Goal: Task Accomplishment & Management: Manage account settings

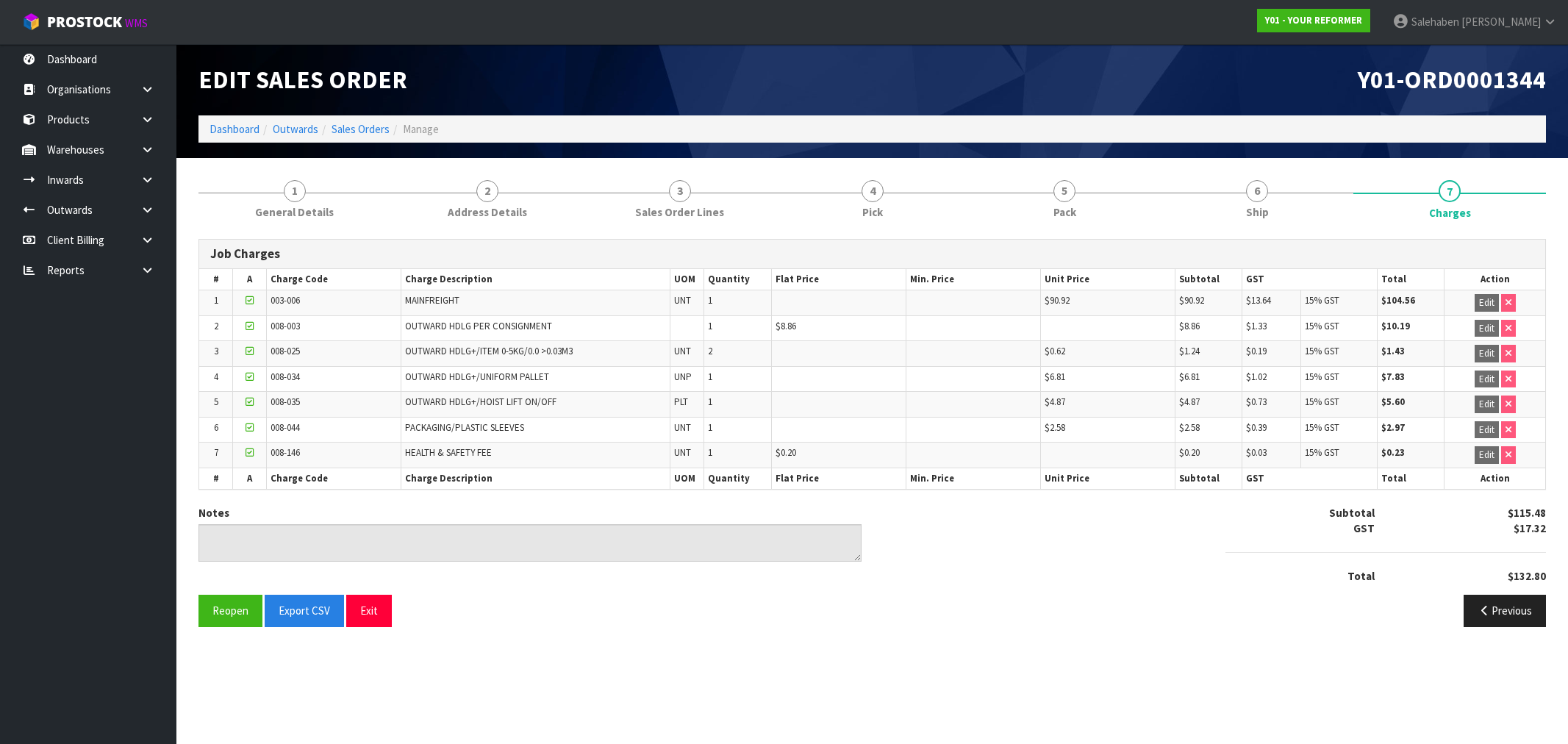
click at [243, 127] on link "Dashboard" at bounding box center [234, 129] width 50 height 14
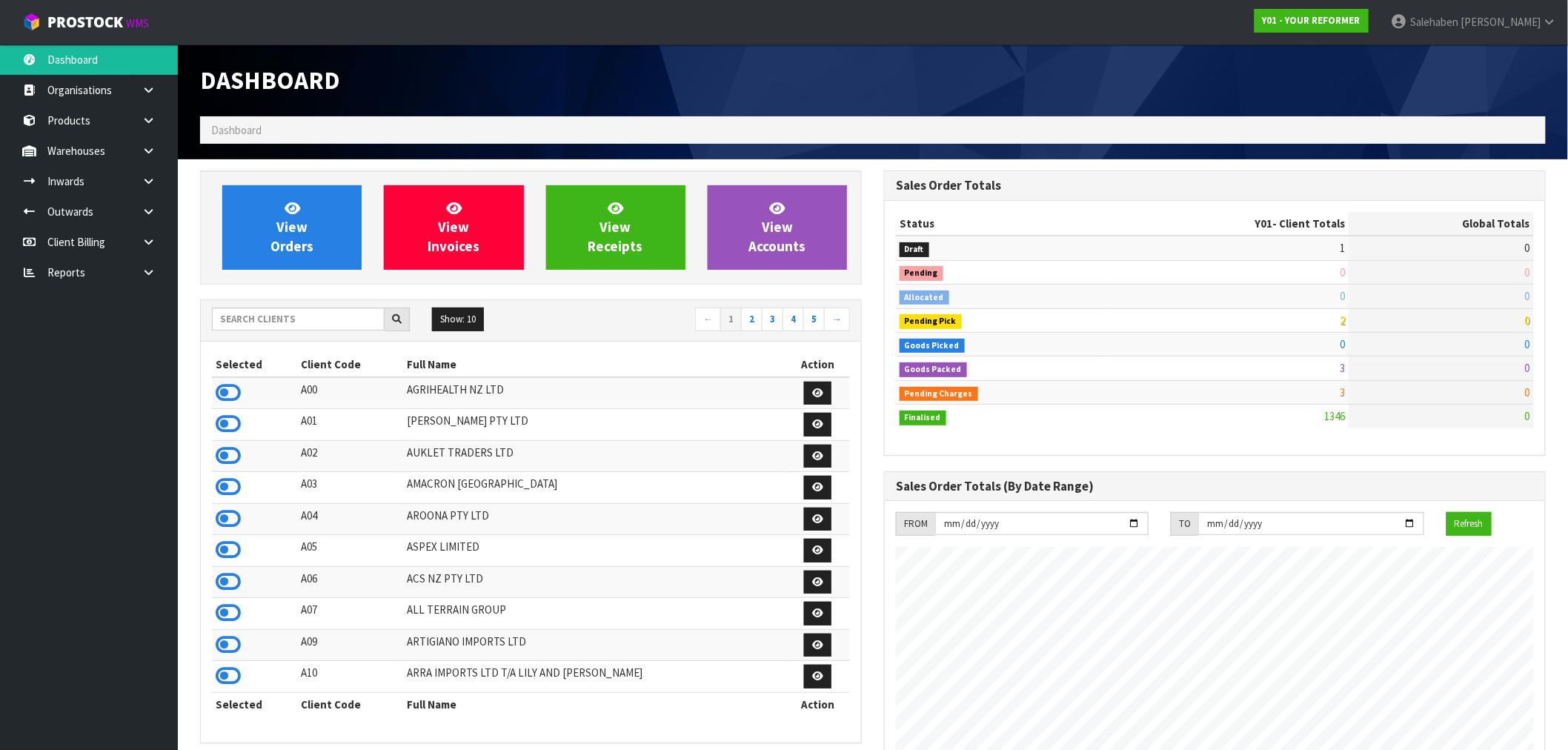
scroll to position [1123, 684]
click at [256, 315] on input "text" at bounding box center [298, 319] width 173 height 23
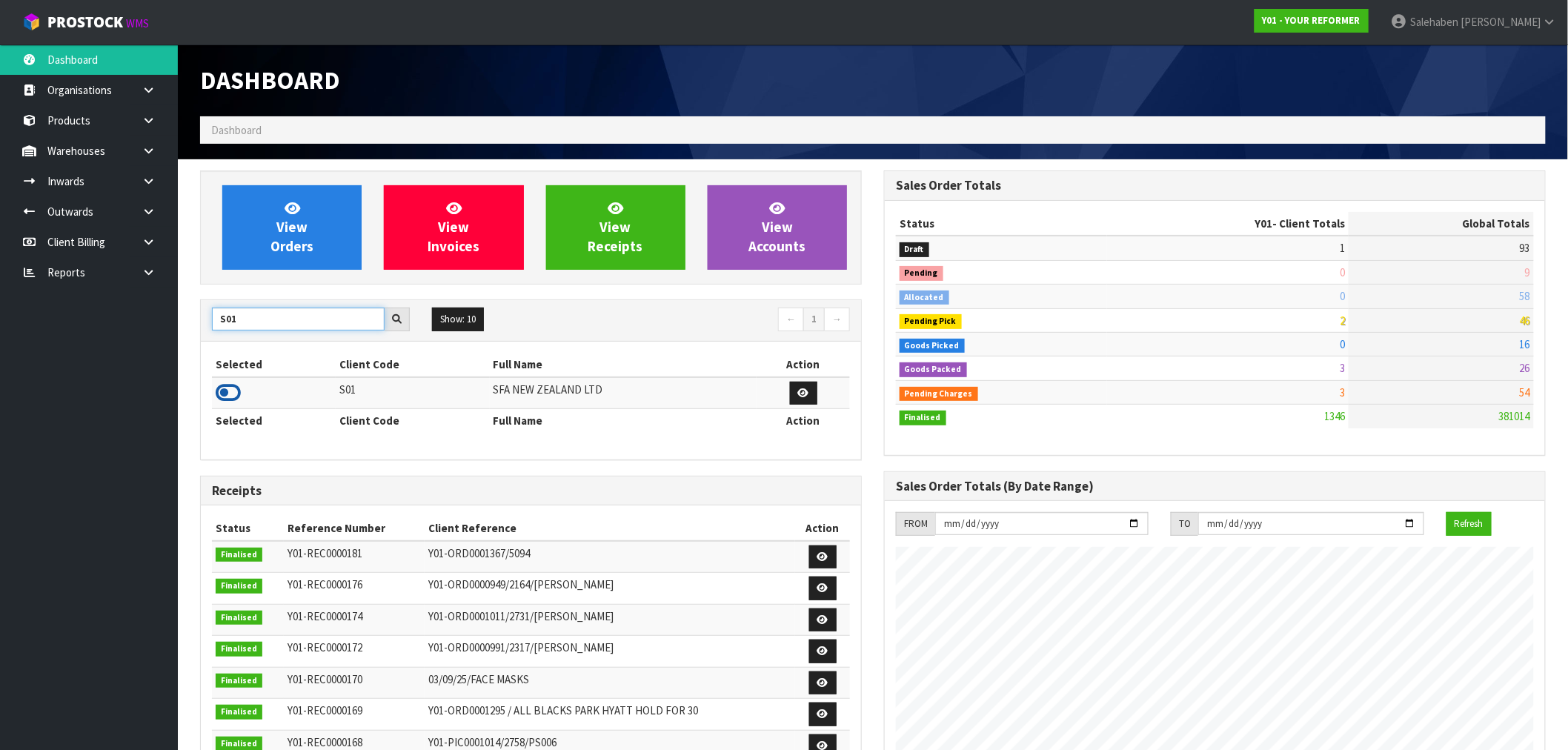
type input "S01"
click at [234, 391] on icon at bounding box center [228, 392] width 25 height 22
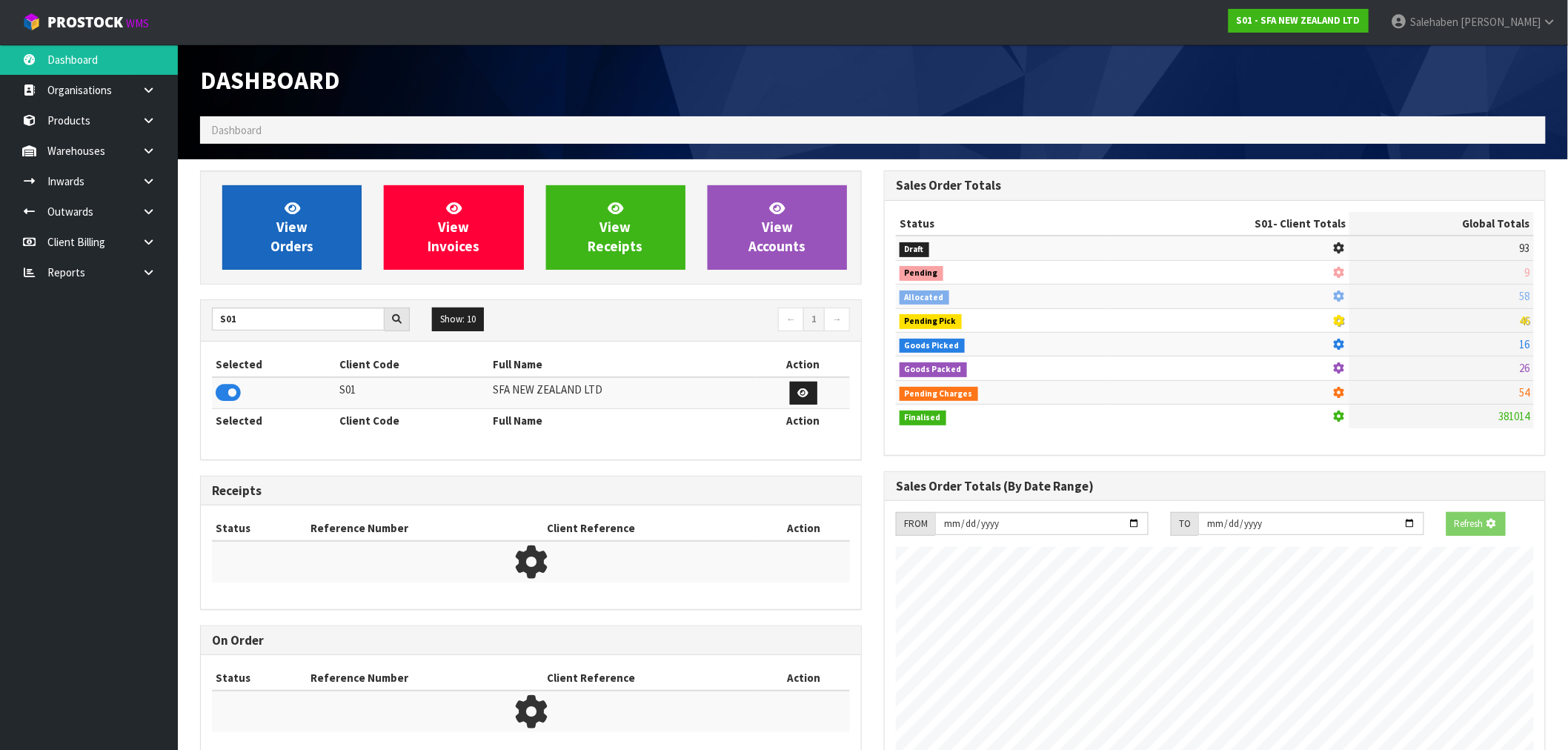
scroll to position [924, 684]
click at [291, 248] on span "View Orders" at bounding box center [291, 227] width 43 height 55
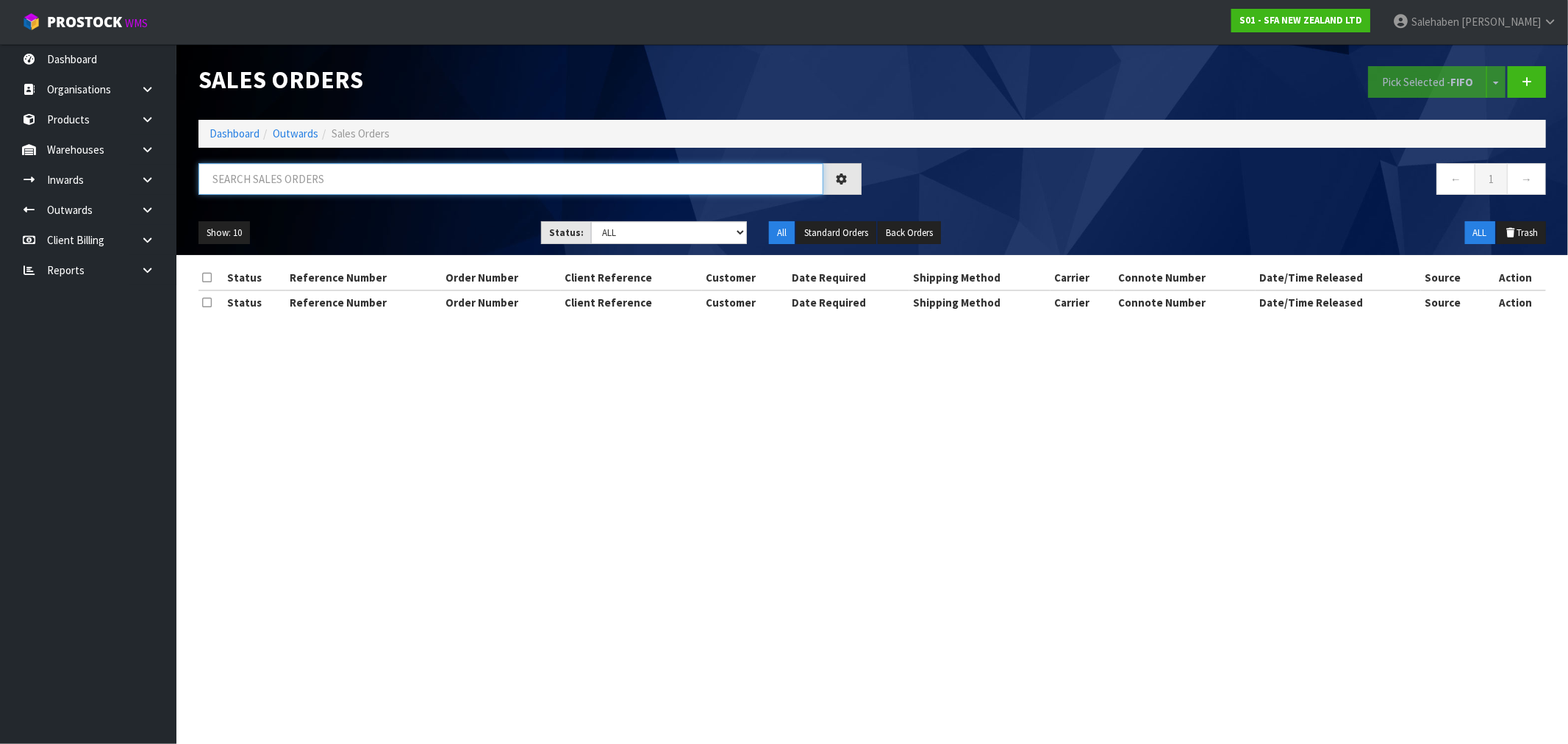
click at [326, 175] on input "text" at bounding box center [511, 179] width 625 height 31
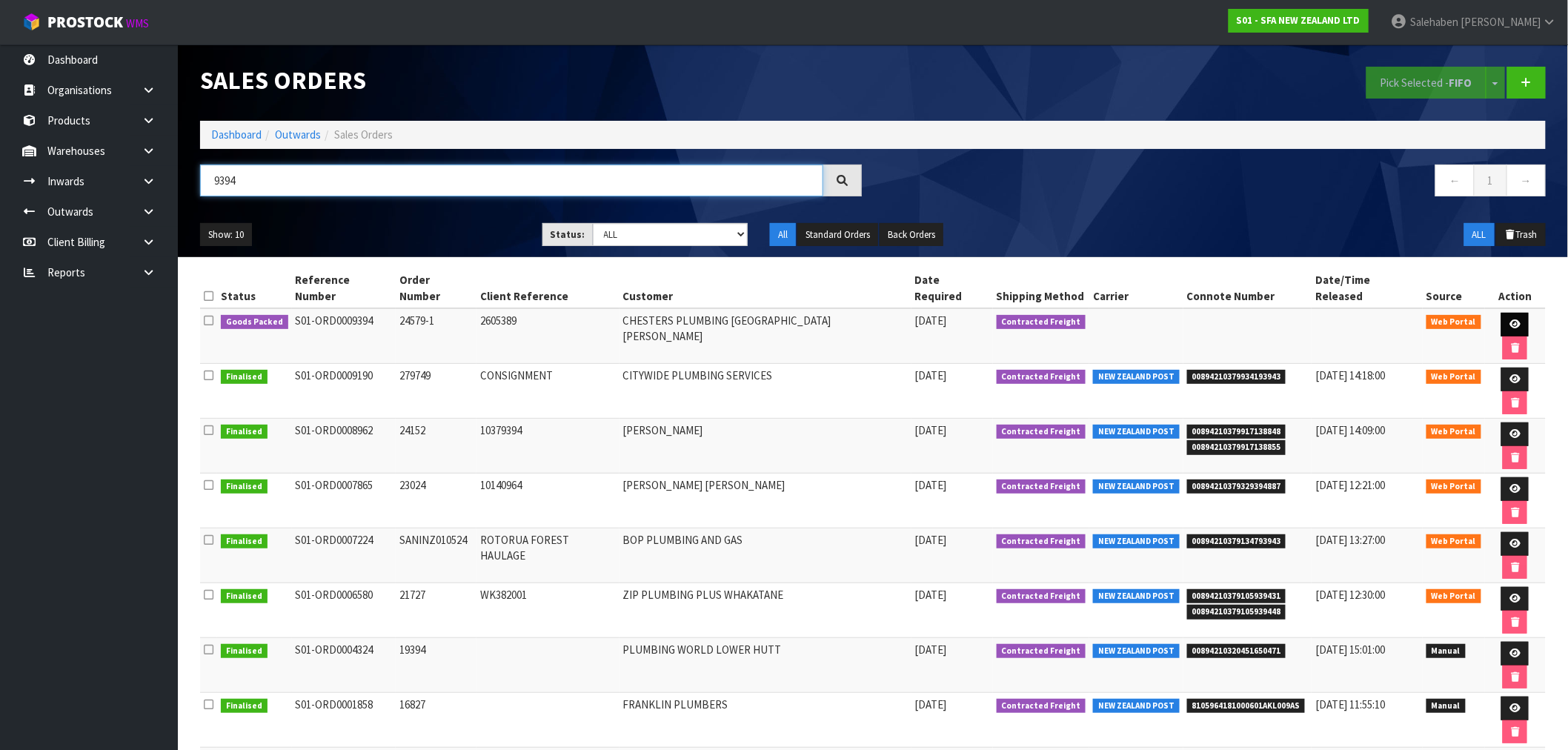
type input "9394"
click at [1510, 319] on icon at bounding box center [1515, 324] width 11 height 10
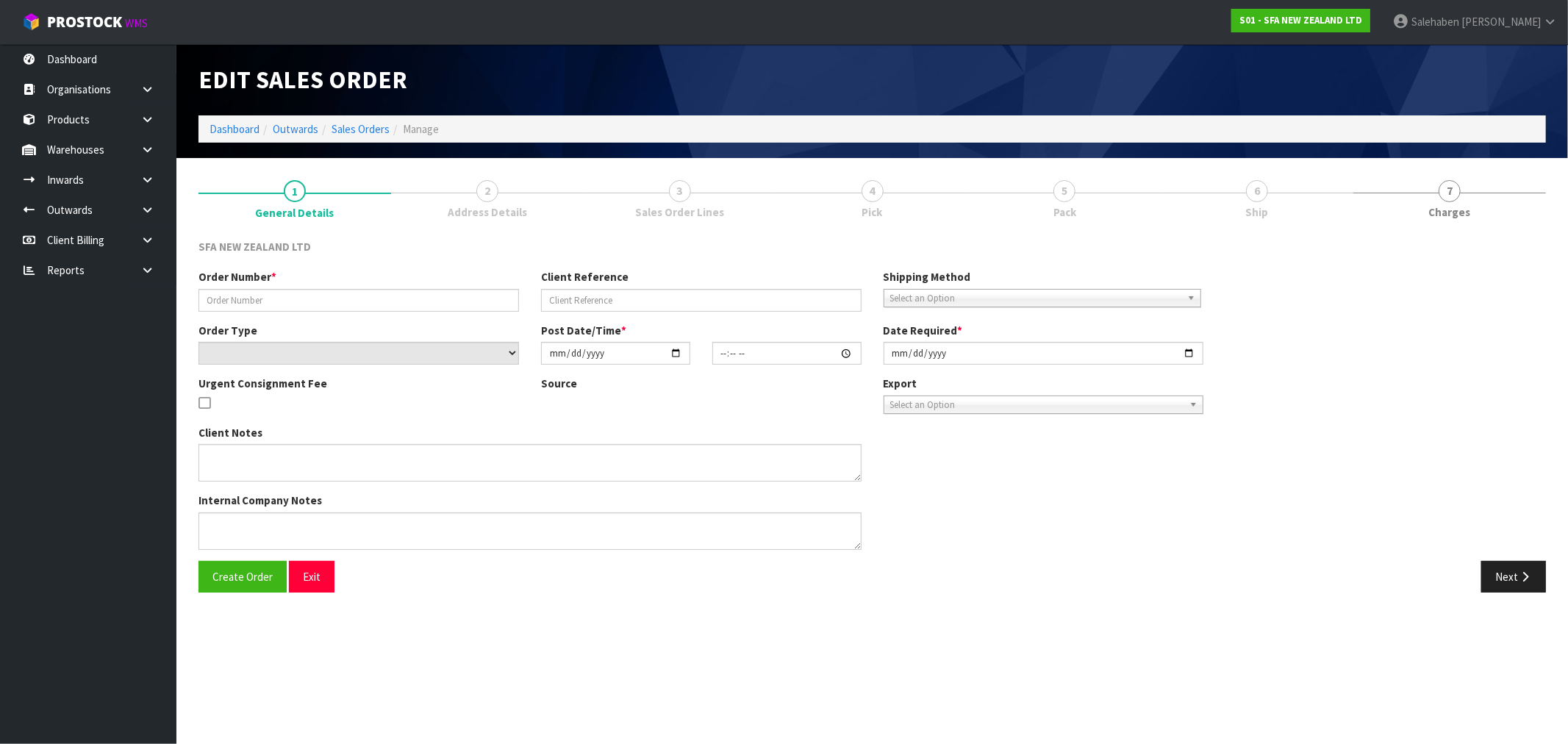
type input "24579-1"
type input "2605389"
select select "number:0"
type input "2025-09-12"
type input "10:15:00.000"
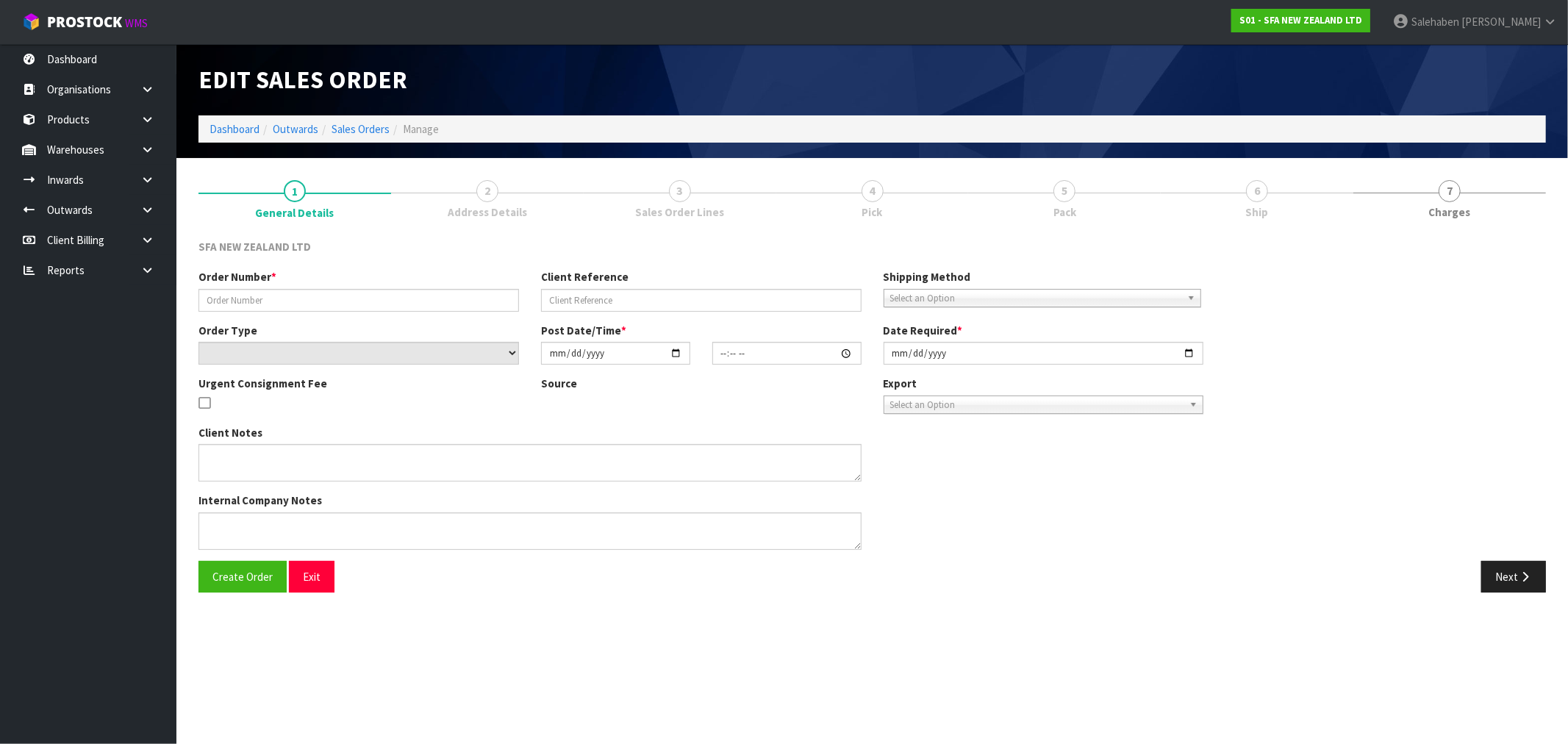
type input "2025-09-12"
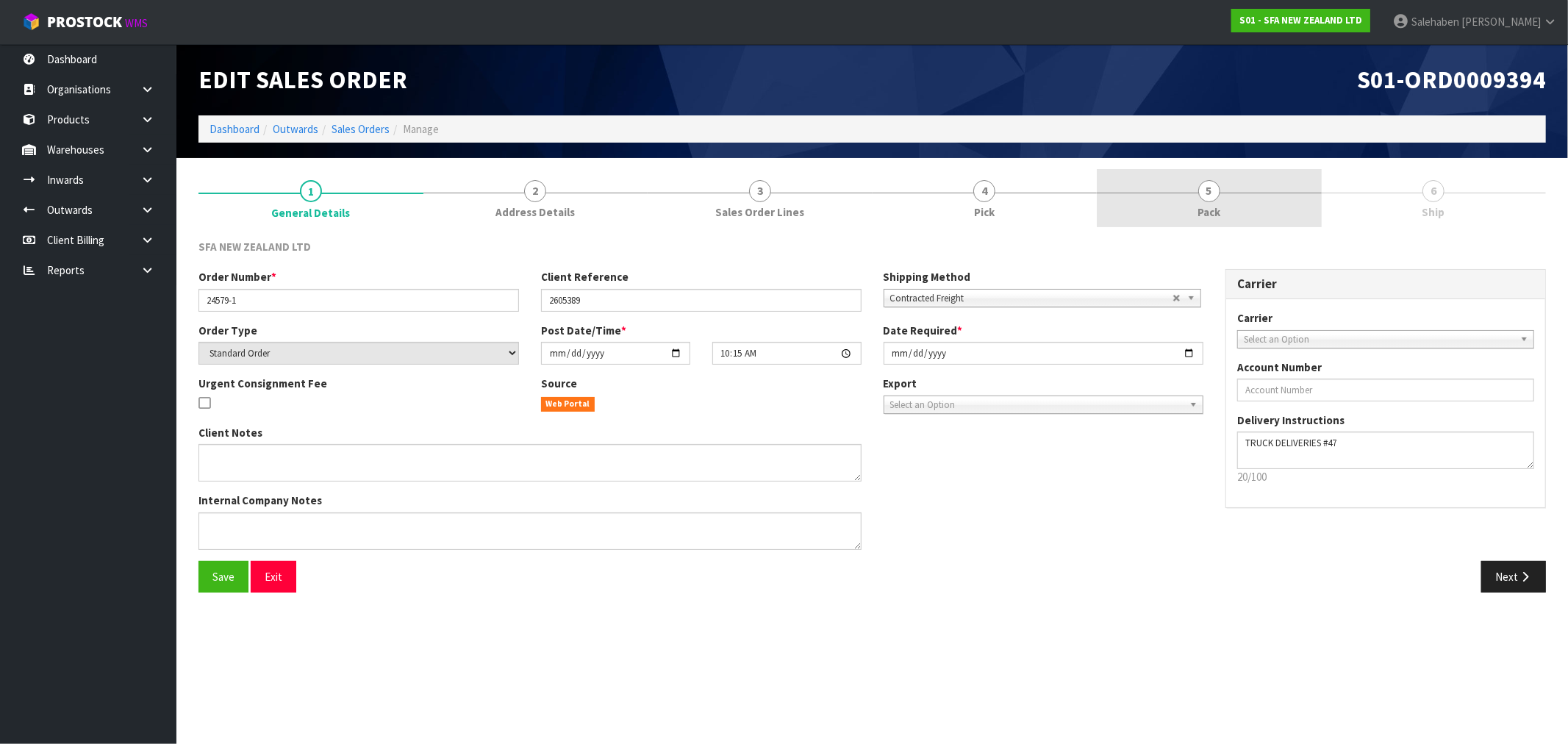
click at [1210, 207] on span "Pack" at bounding box center [1209, 212] width 23 height 15
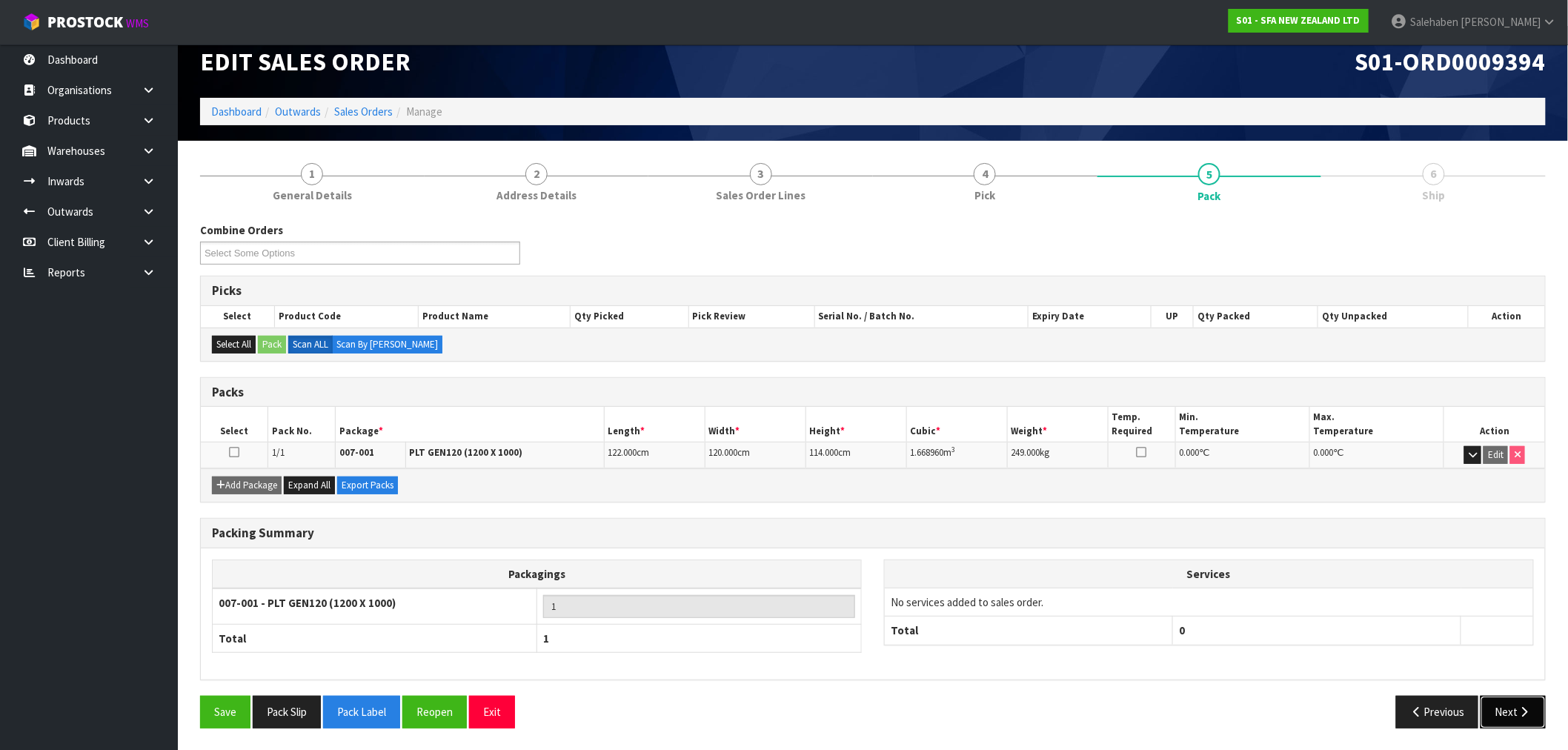
click at [1511, 713] on button "Next" at bounding box center [1513, 711] width 65 height 32
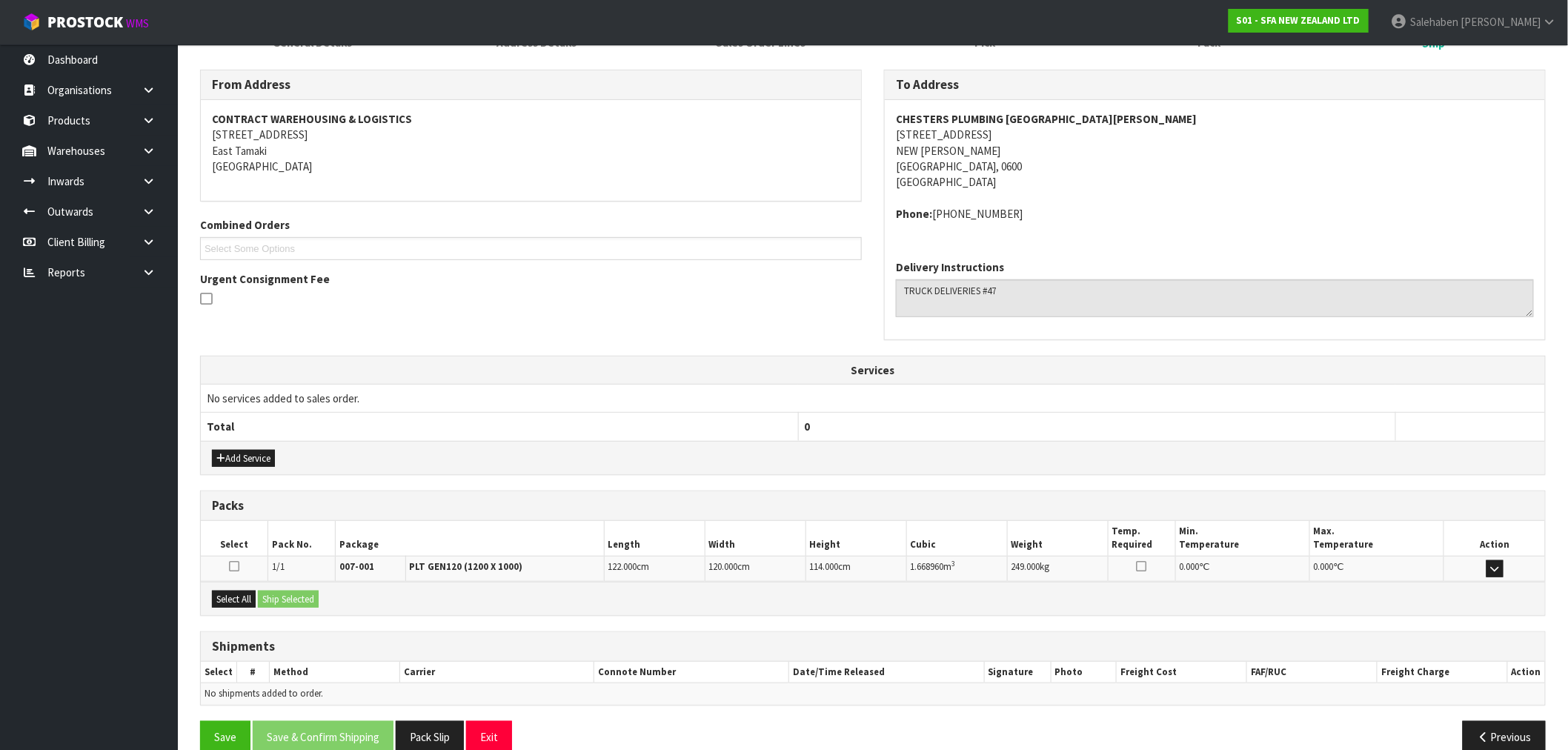
scroll to position [196, 0]
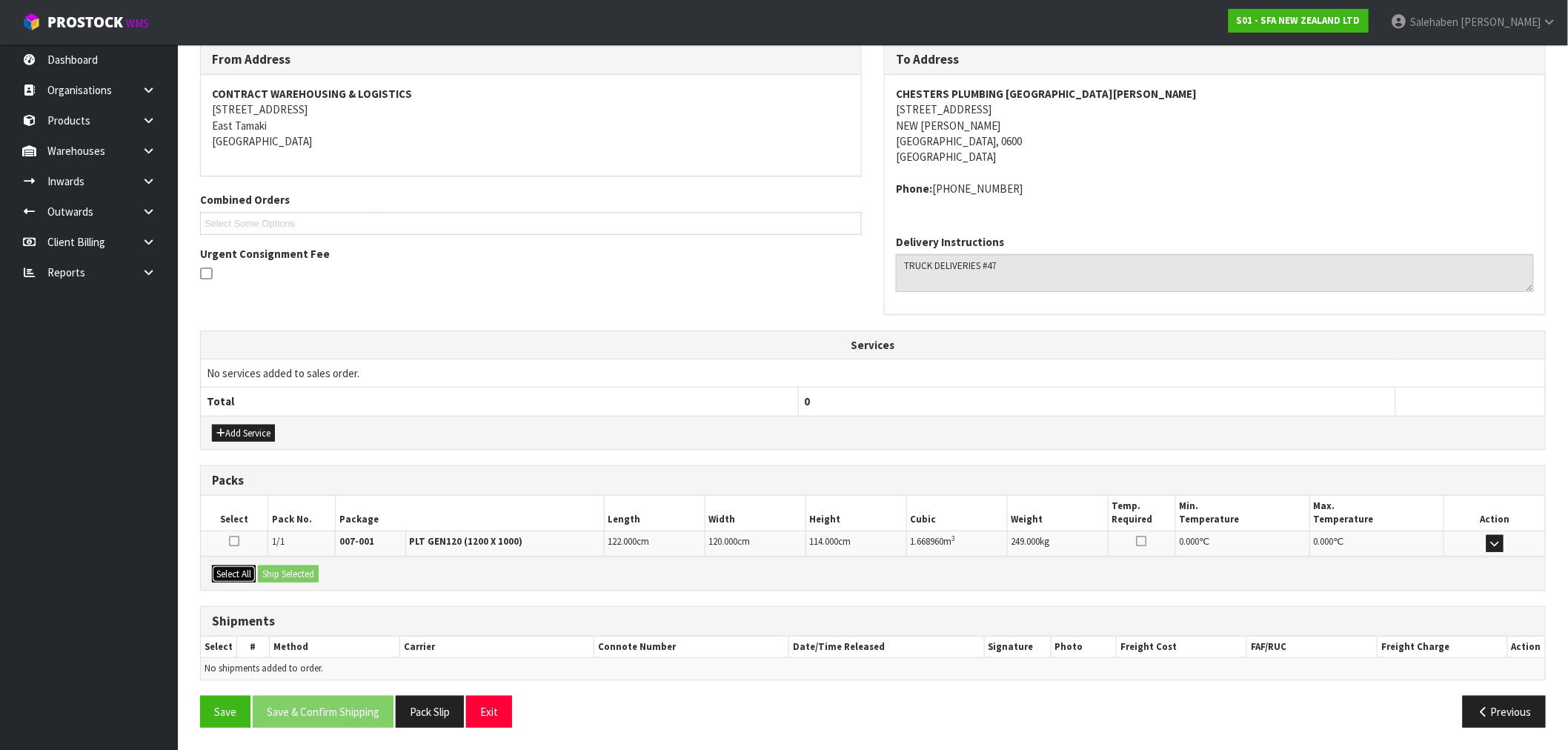
drag, startPoint x: 233, startPoint y: 573, endPoint x: 312, endPoint y: 583, distance: 79.6
click at [235, 573] on button "Select All" at bounding box center [234, 575] width 44 height 18
click at [294, 573] on button "Ship Selected" at bounding box center [288, 575] width 61 height 18
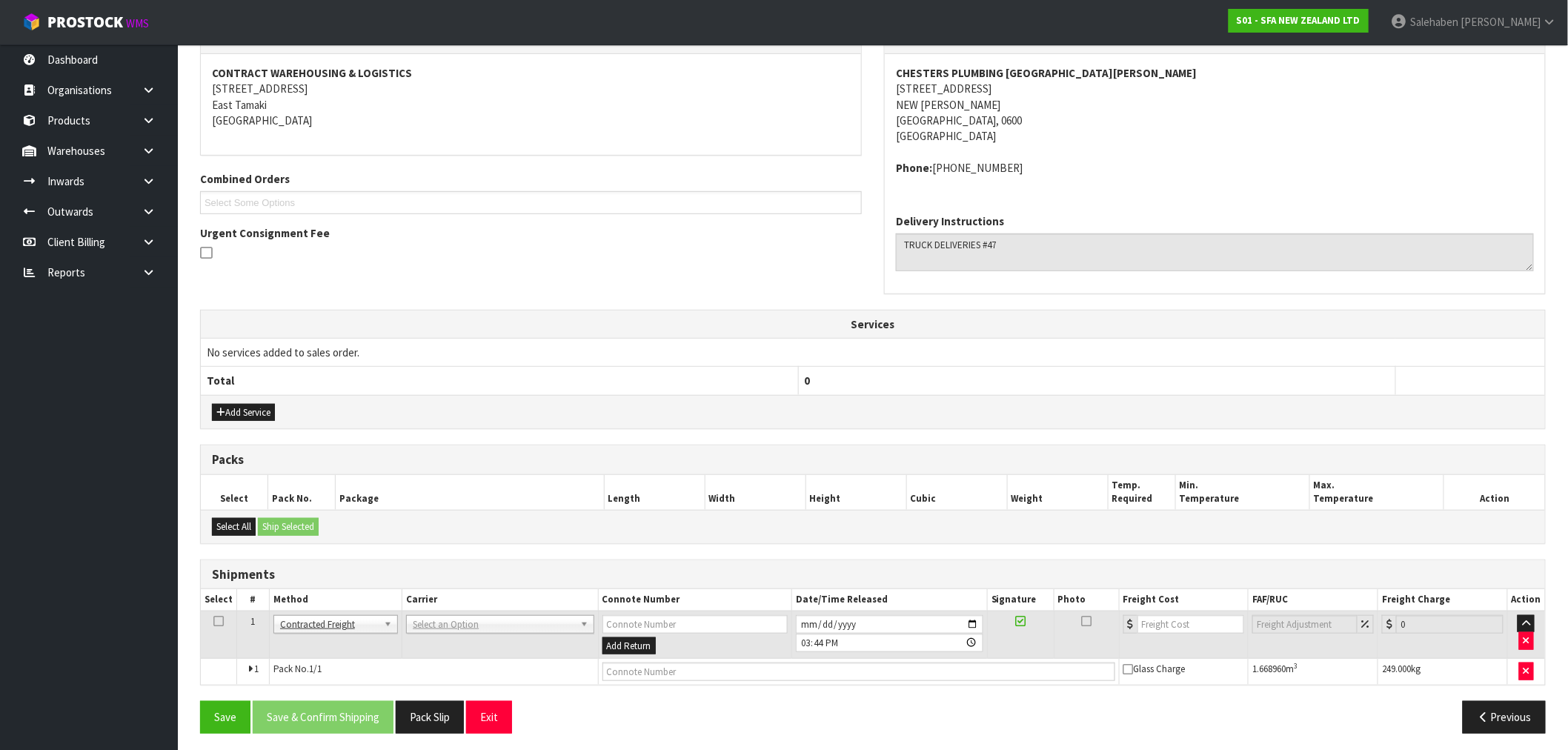
scroll to position [223, 0]
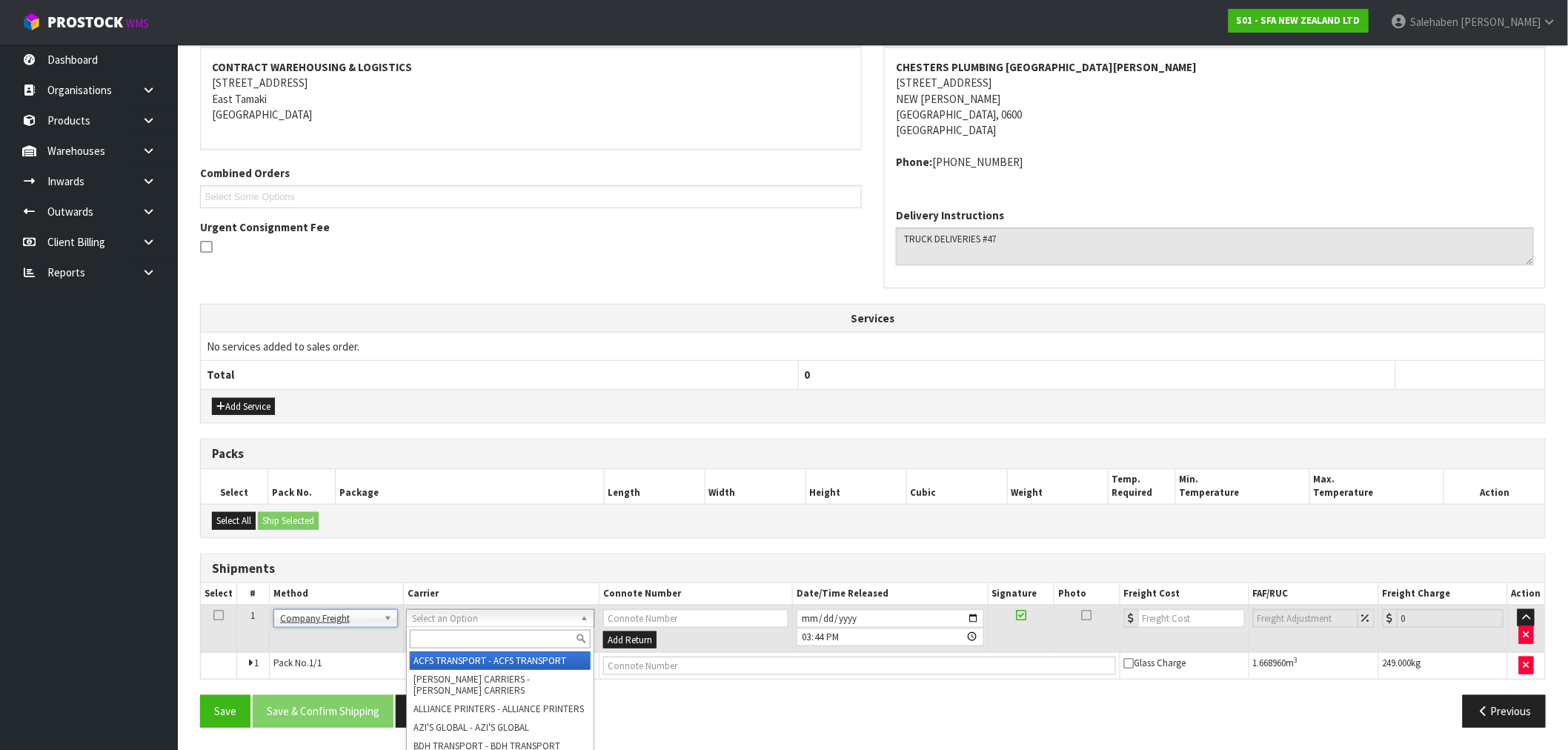
click at [421, 641] on input "text" at bounding box center [500, 639] width 181 height 19
type input "cwl tru"
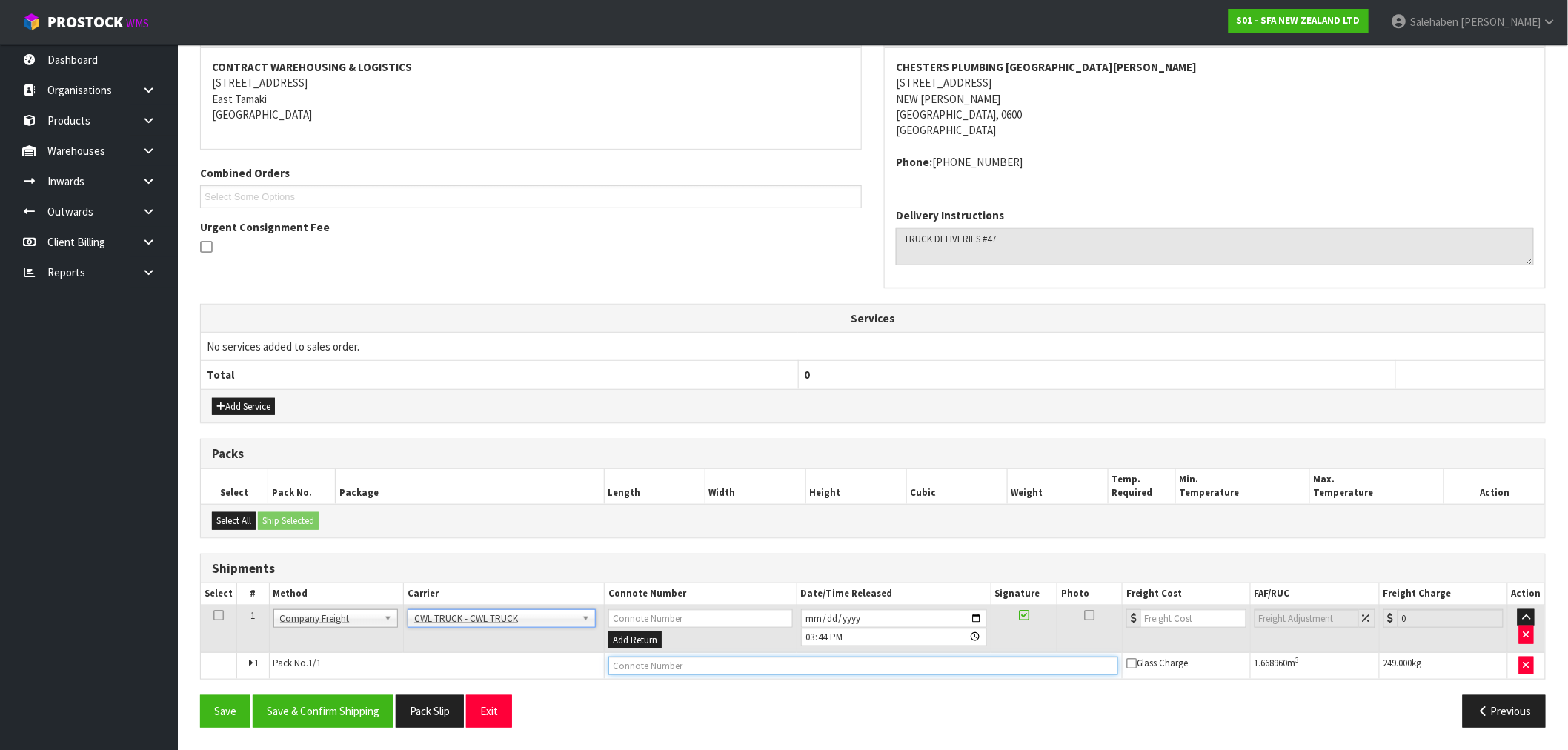
click at [647, 670] on input "text" at bounding box center [864, 666] width 510 height 19
type input "CWL TRUCK DELIVERY"
click at [974, 617] on input "2025-09-12" at bounding box center [894, 618] width 186 height 19
type input "2025-09-15"
click at [336, 709] on button "Save & Confirm Shipping" at bounding box center [322, 710] width 140 height 32
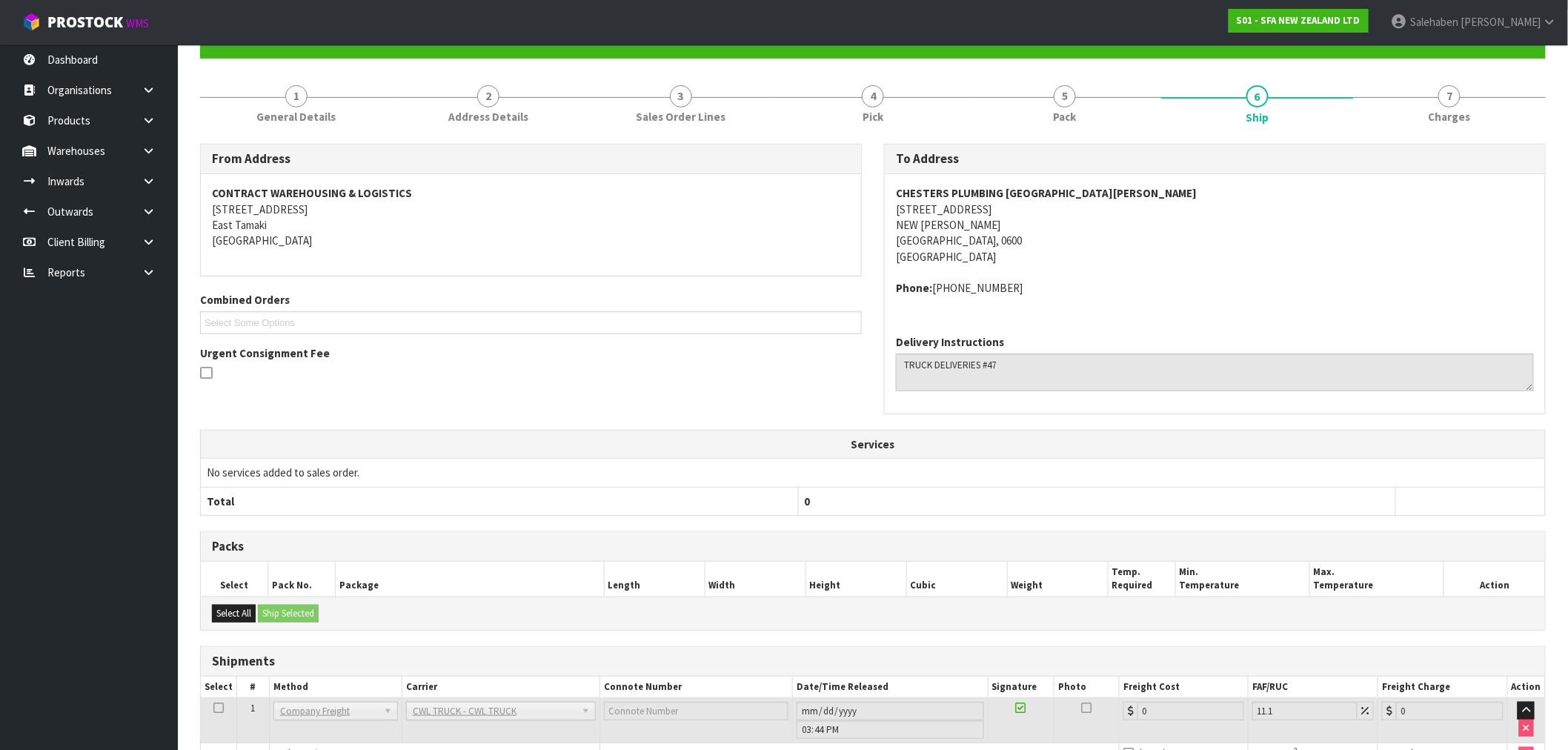
scroll to position [239, 0]
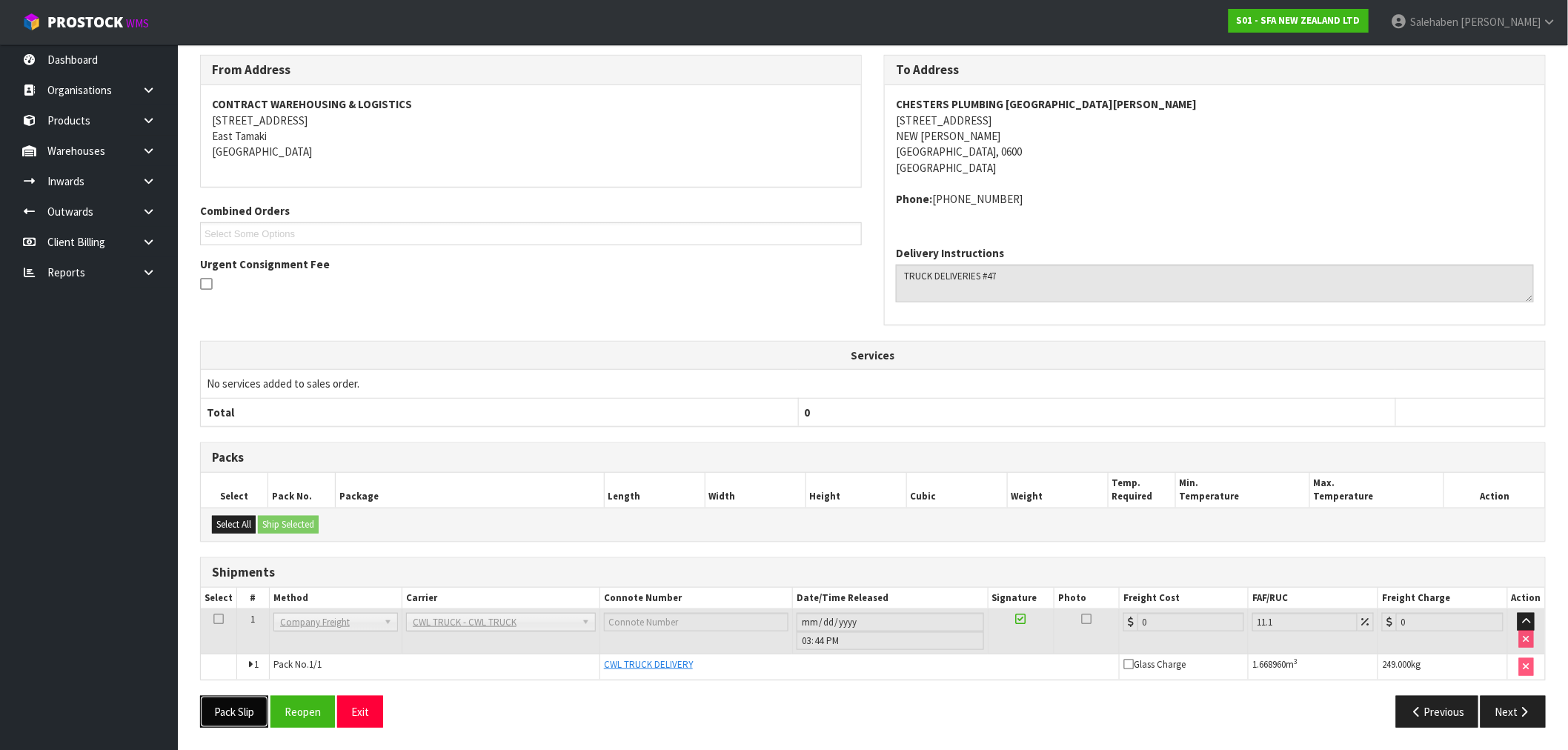
click at [234, 709] on button "Pack Slip" at bounding box center [234, 711] width 68 height 32
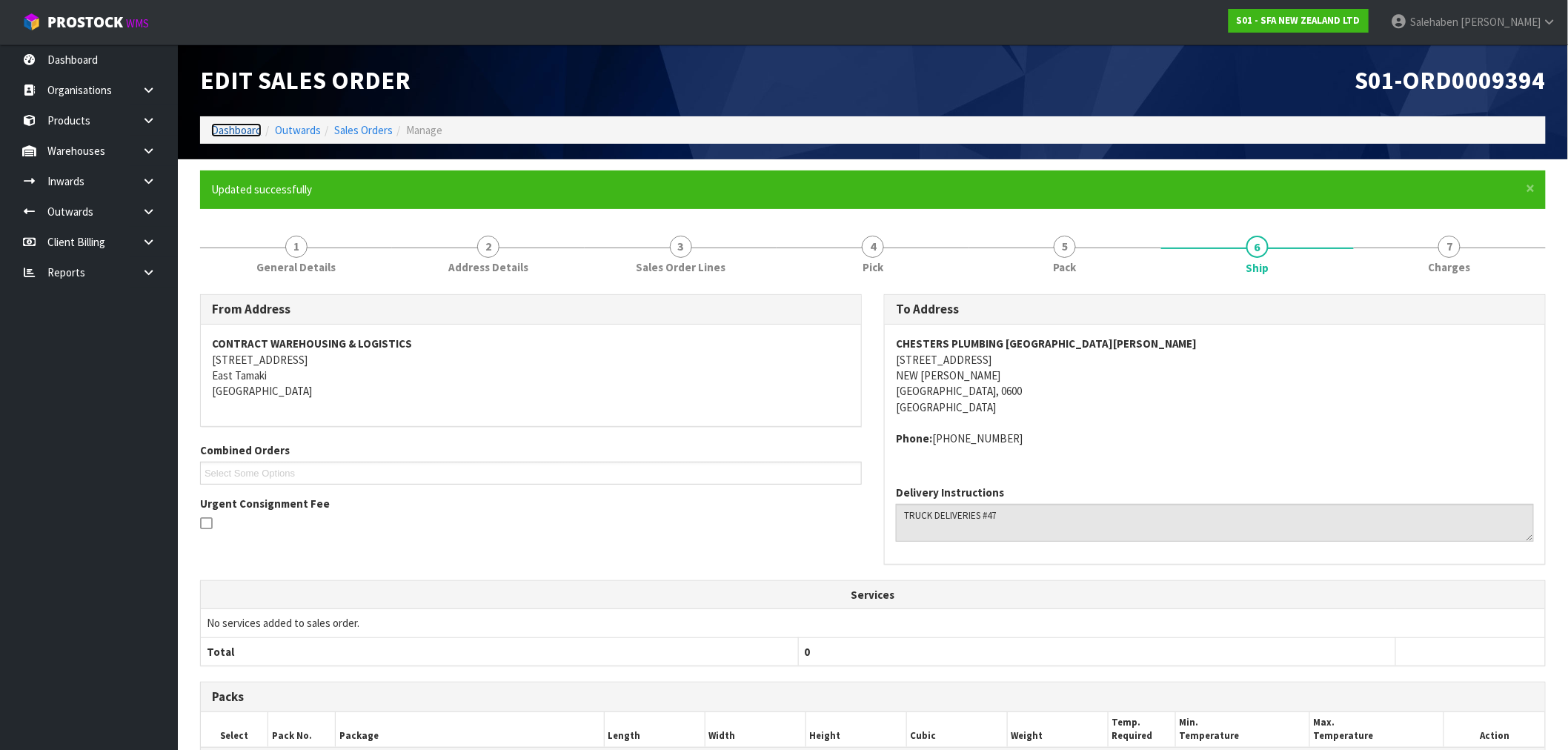
click at [250, 131] on link "Dashboard" at bounding box center [236, 130] width 50 height 14
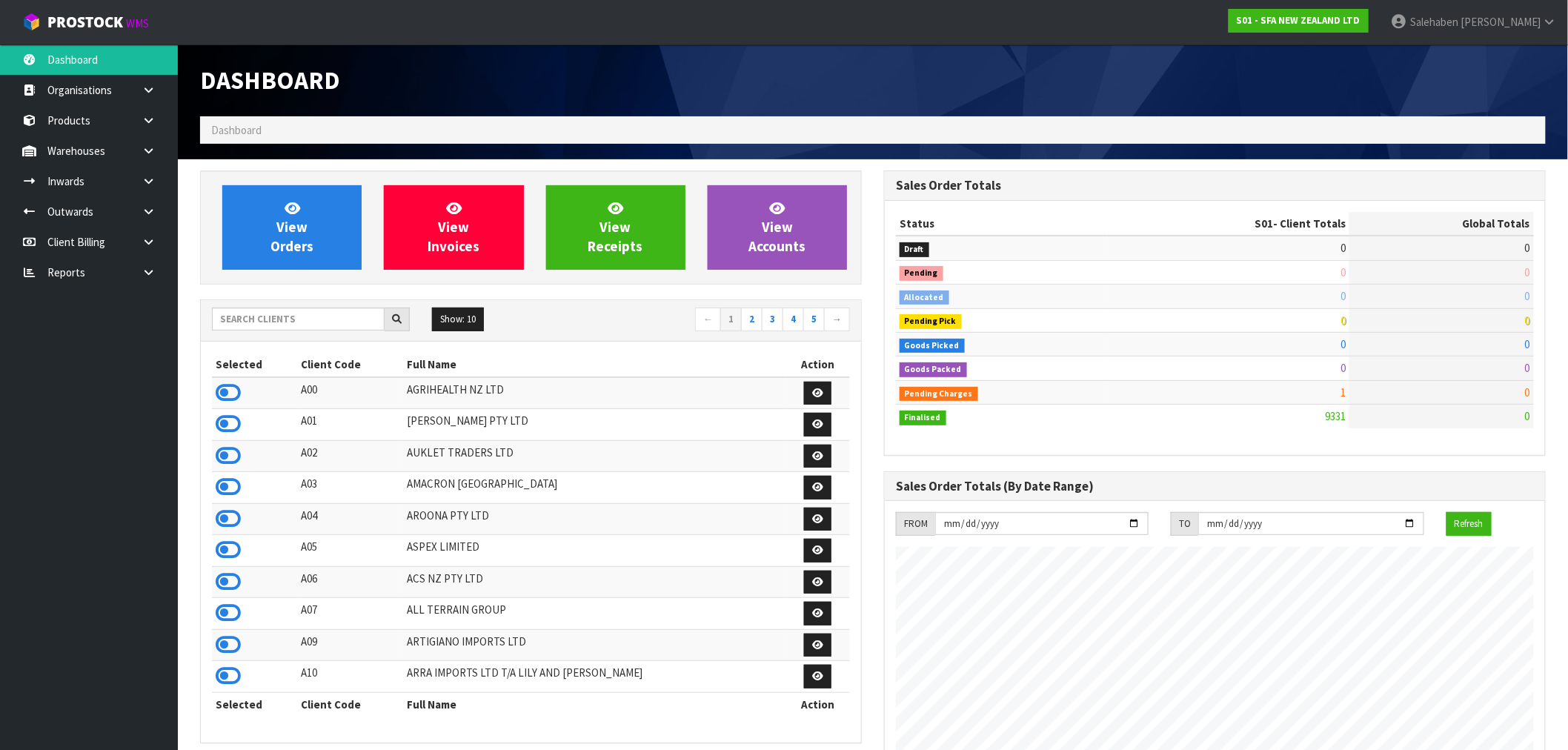
scroll to position [1123, 684]
click at [252, 319] on input "text" at bounding box center [298, 319] width 173 height 23
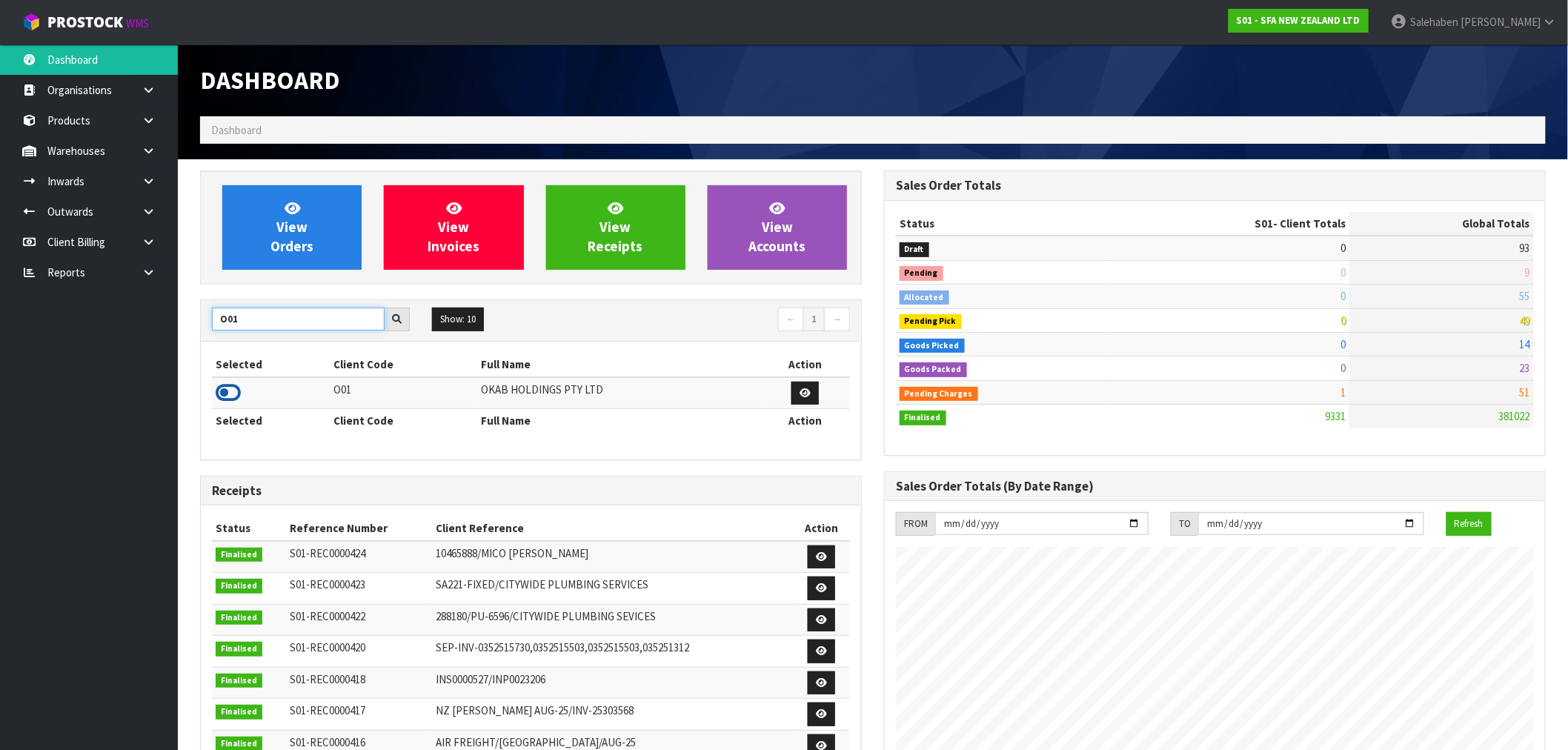
type input "O01"
click at [232, 387] on icon at bounding box center [228, 392] width 25 height 22
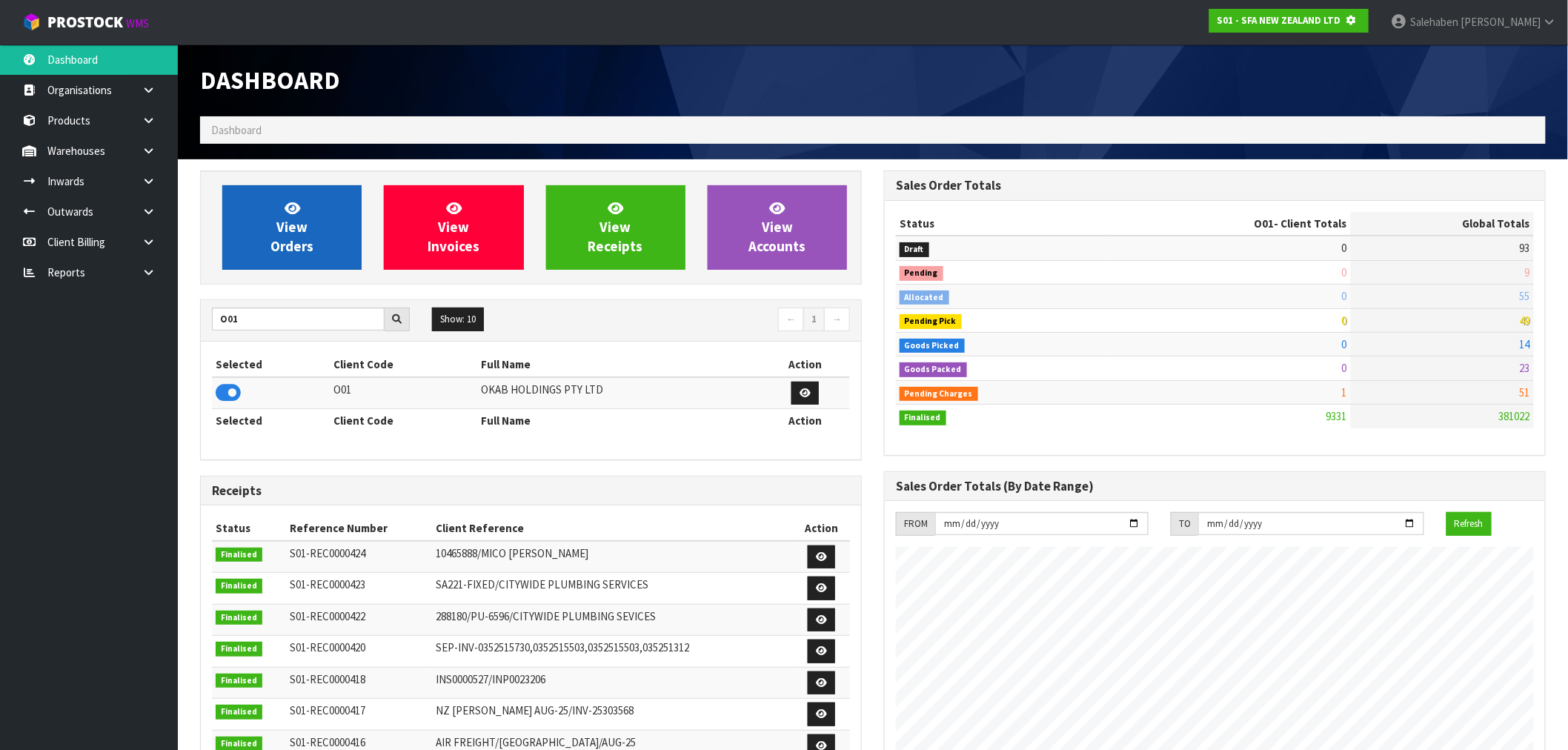
scroll to position [740084, 740237]
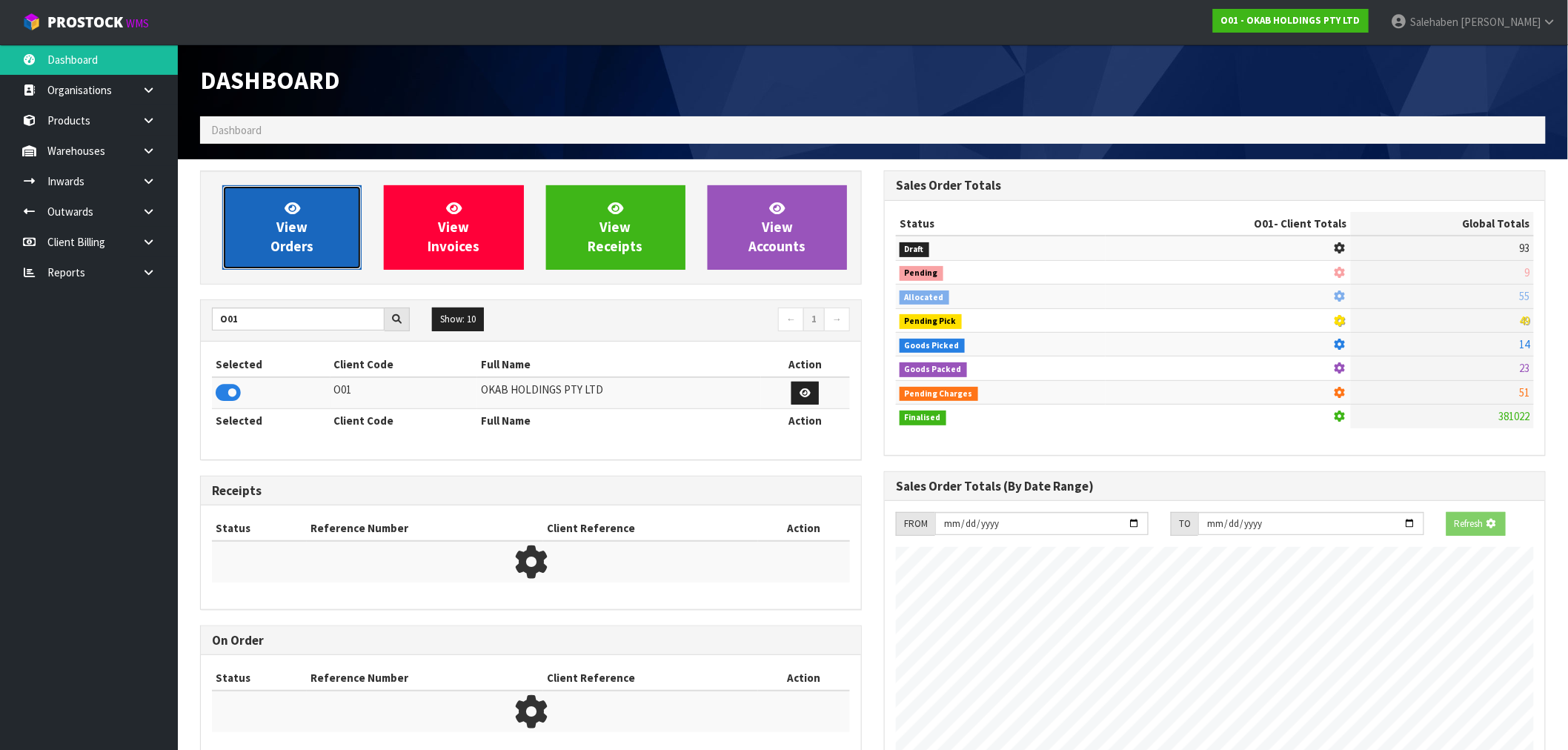
click at [321, 217] on link "View Orders" at bounding box center [292, 227] width 140 height 84
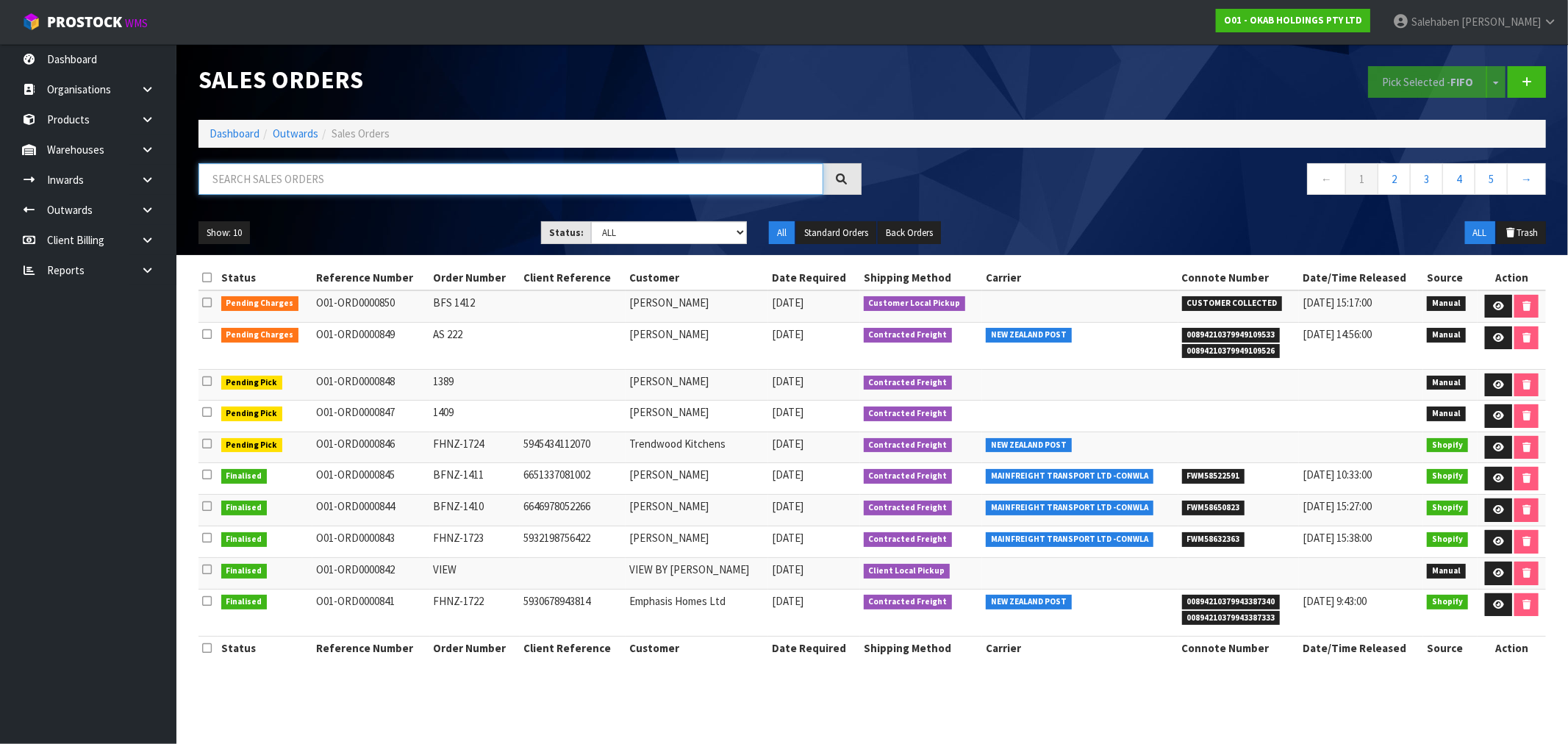
click at [295, 180] on input "text" at bounding box center [511, 179] width 625 height 31
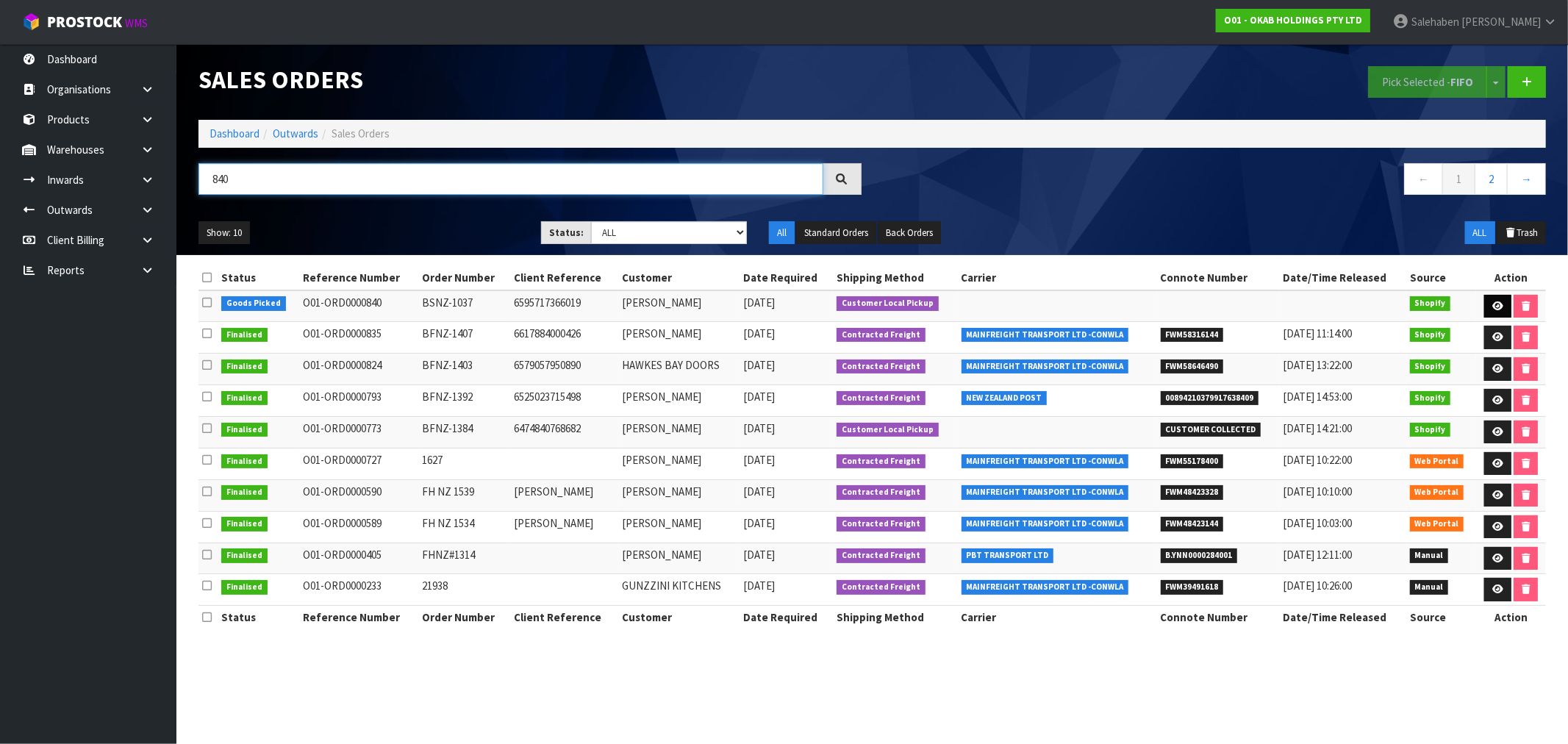
type input "840"
click at [1489, 304] on link at bounding box center [1498, 306] width 27 height 23
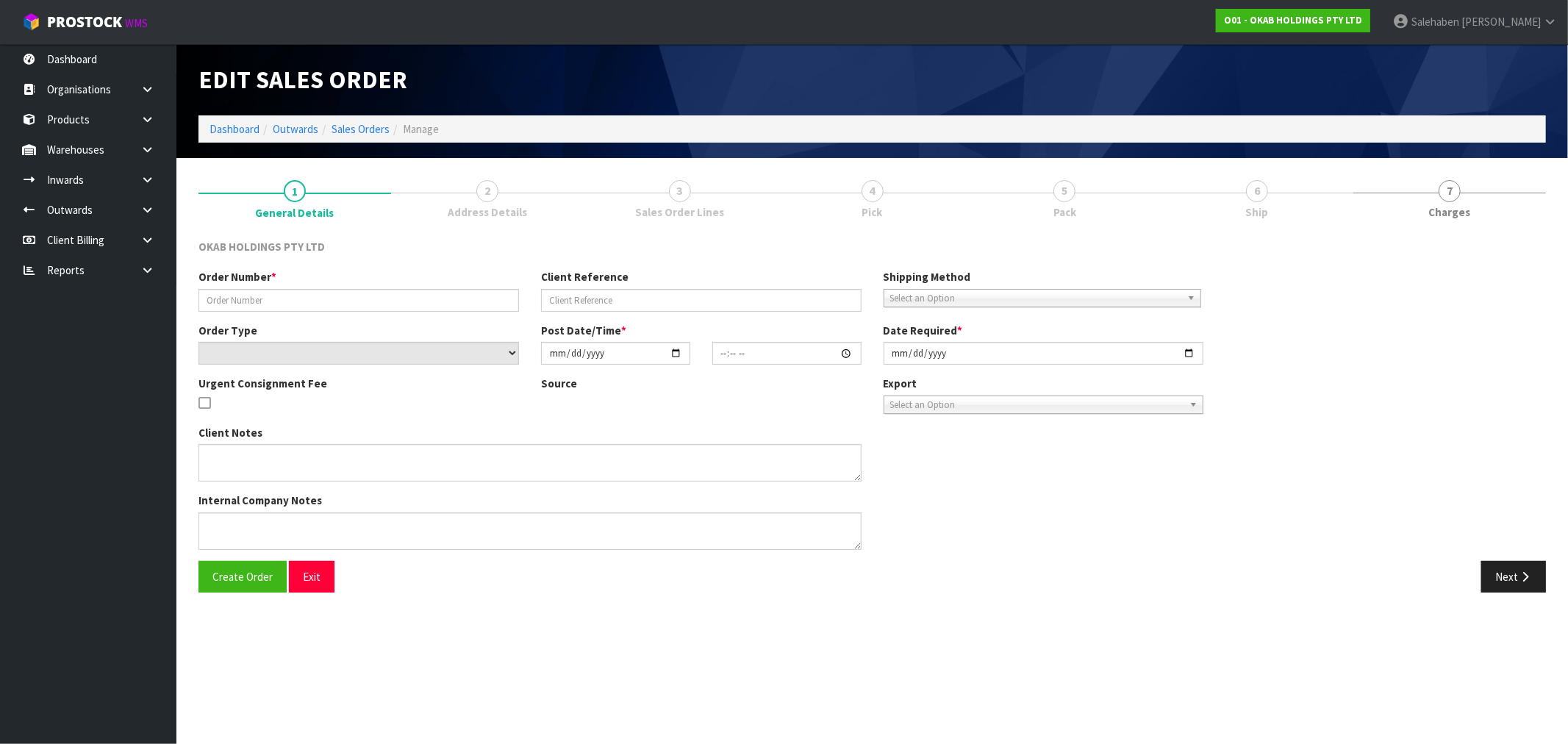
type input "BSNZ-1037"
type input "6595717366019"
select select "number:0"
type input "2025-08-21"
type input "11:46:41.000"
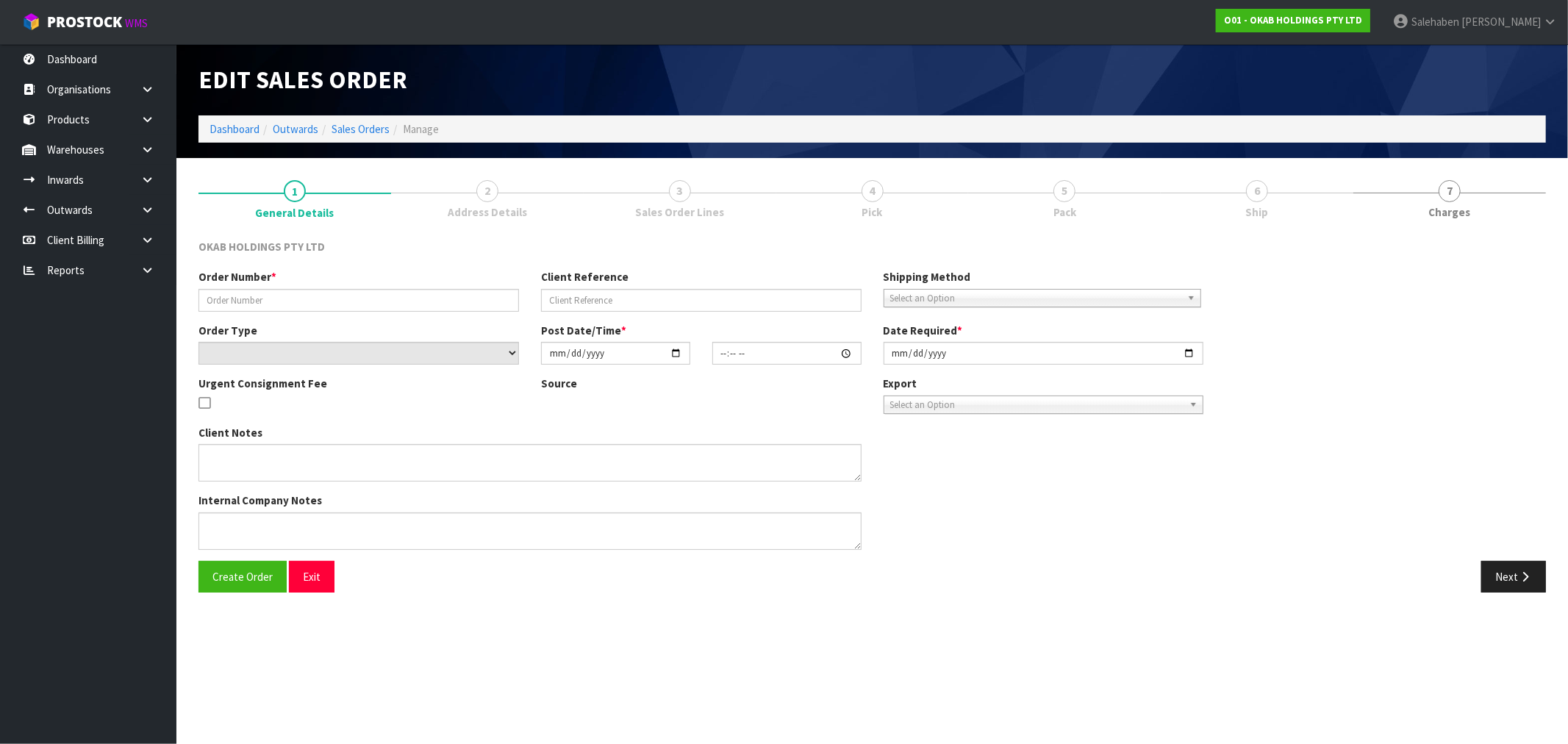
type input "2025-09-10"
type textarea "#1037 21 AUG AT 12:46 AM DUGHALL AITKEN ONLINE STORE $1,080.00 COMPLETEPAID ATT…"
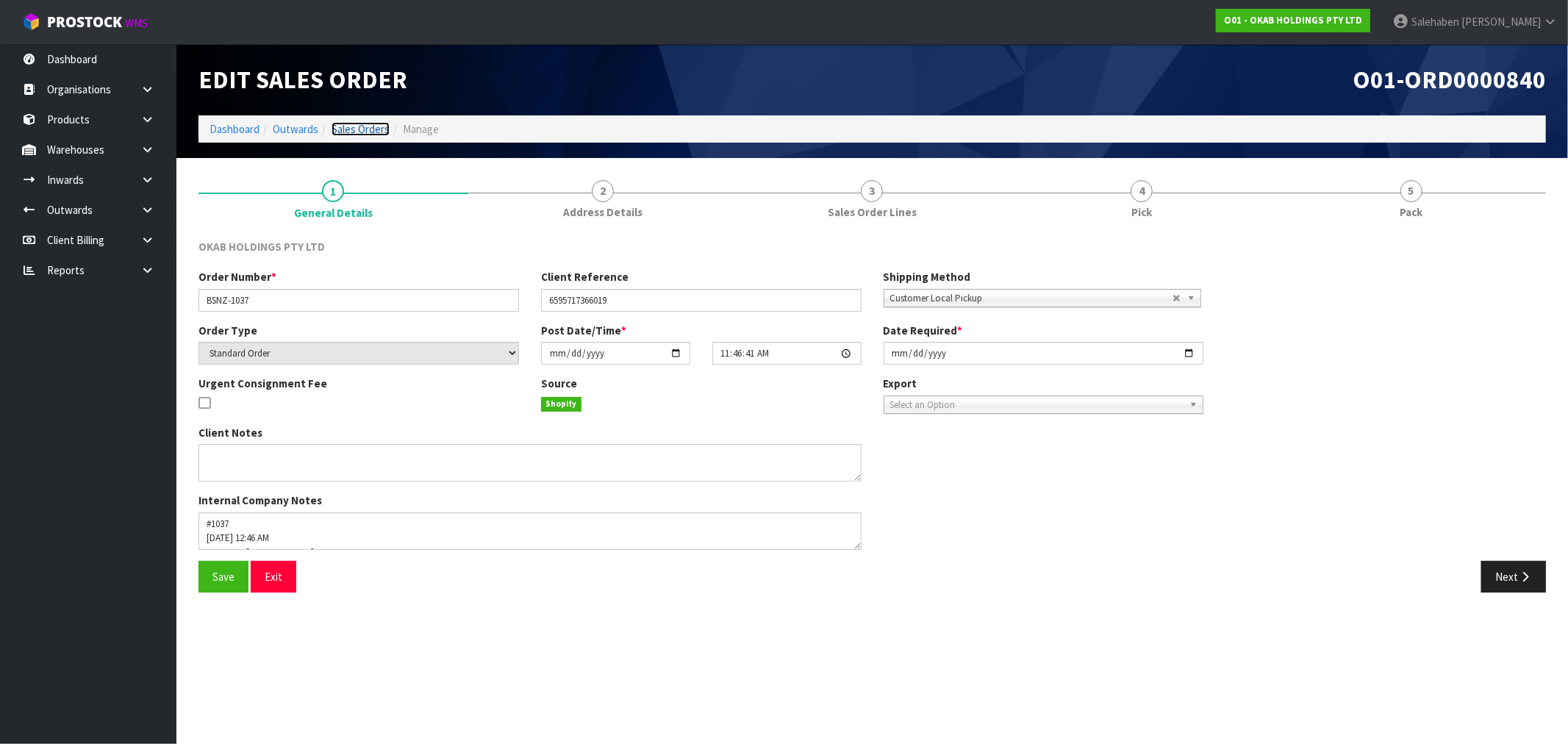
click at [366, 125] on link "Sales Orders" at bounding box center [361, 129] width 58 height 14
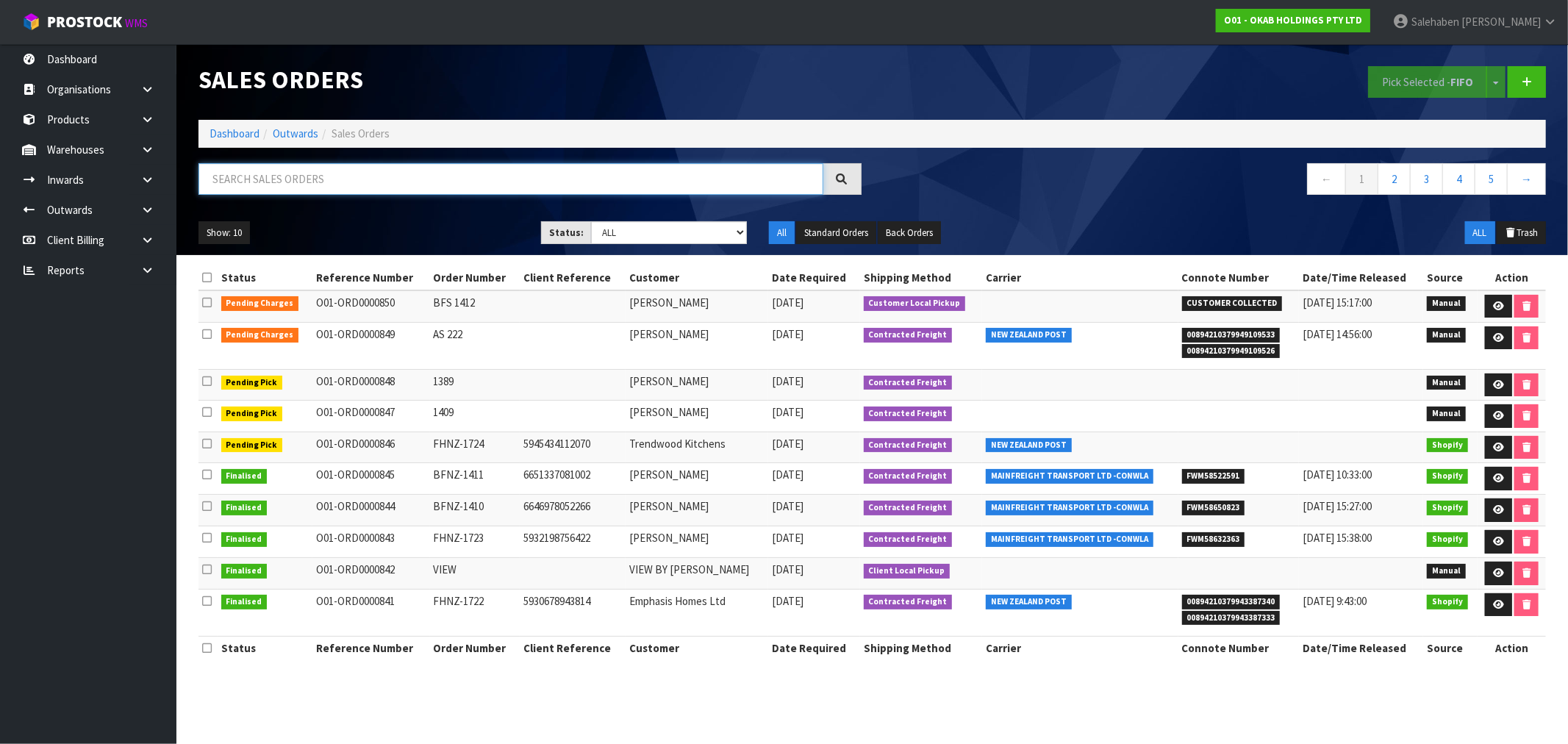
click at [341, 179] on input "text" at bounding box center [511, 179] width 625 height 31
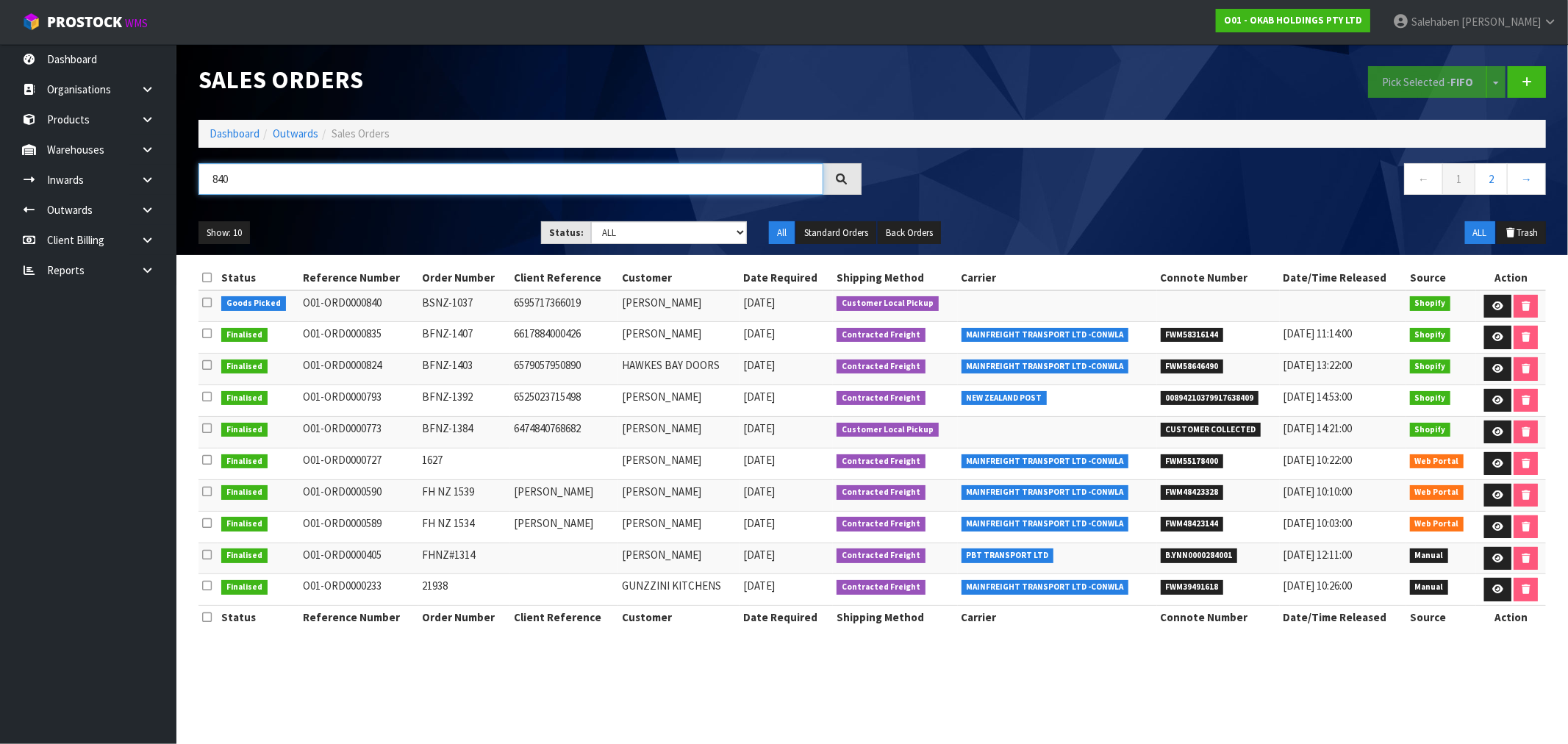
type input "840"
click at [229, 133] on link "Dashboard" at bounding box center [234, 133] width 50 height 14
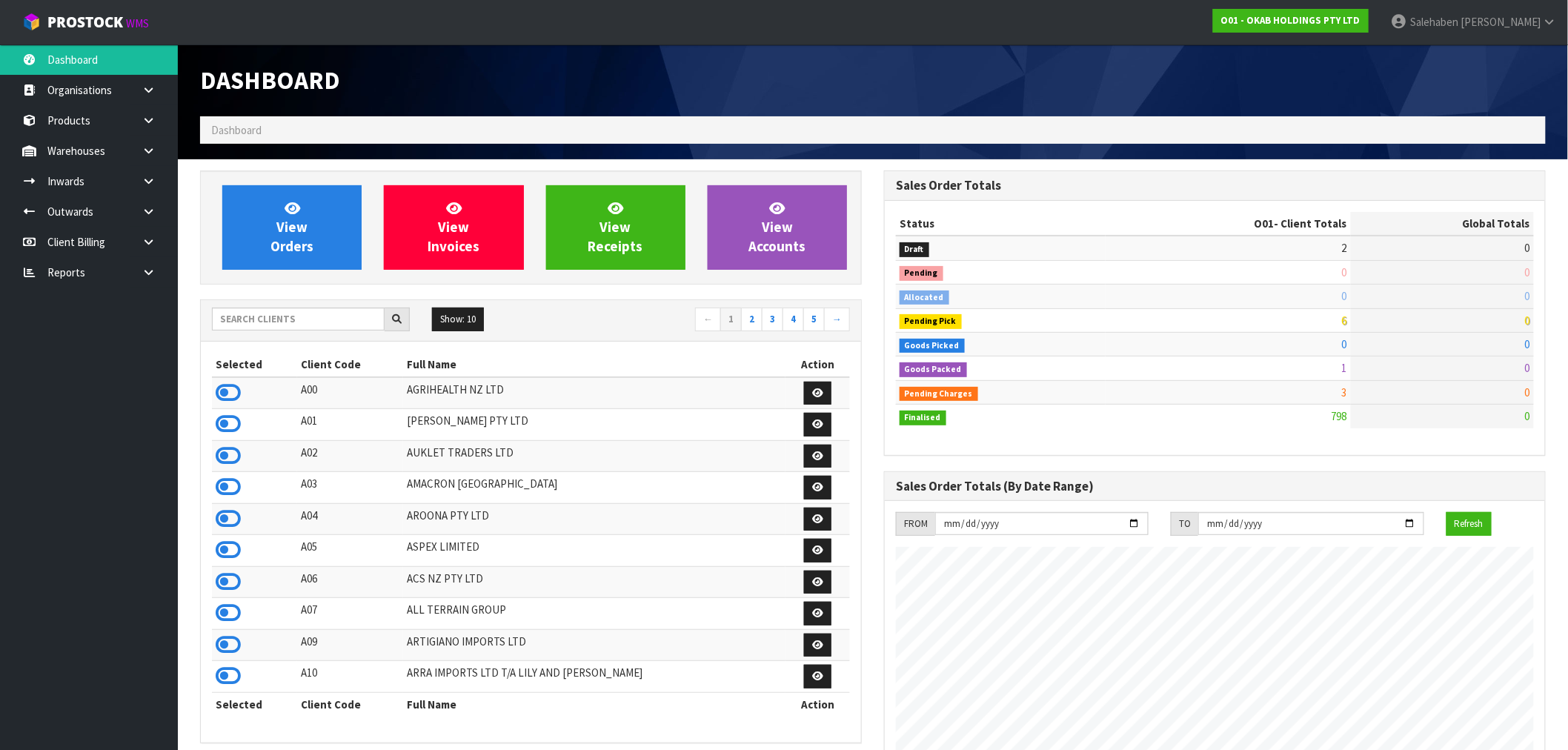
scroll to position [739883, 740237]
drag, startPoint x: 220, startPoint y: 390, endPoint x: 241, endPoint y: 354, distance: 41.7
click at [223, 389] on icon at bounding box center [228, 392] width 25 height 22
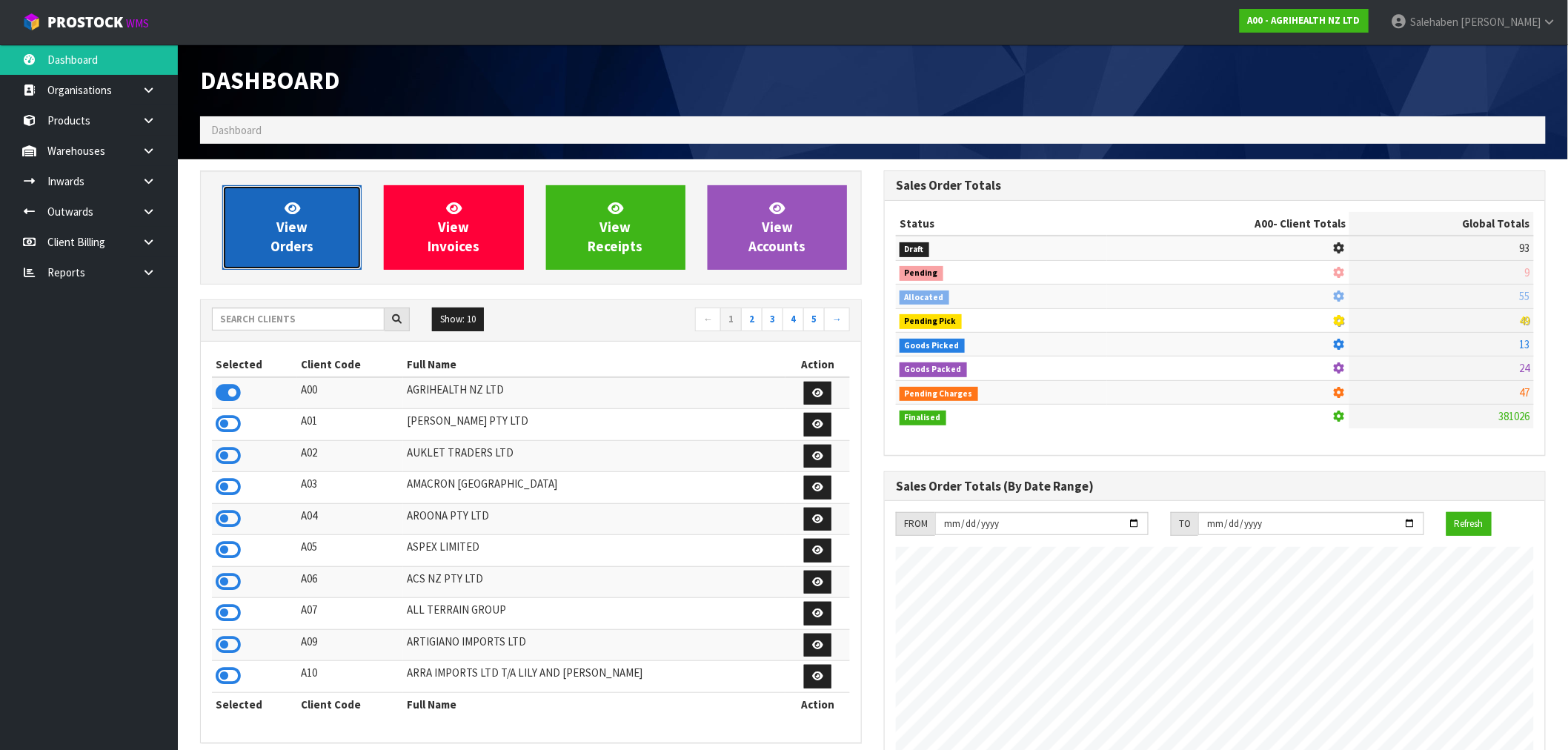
click at [262, 260] on link "View Orders" at bounding box center [292, 227] width 140 height 84
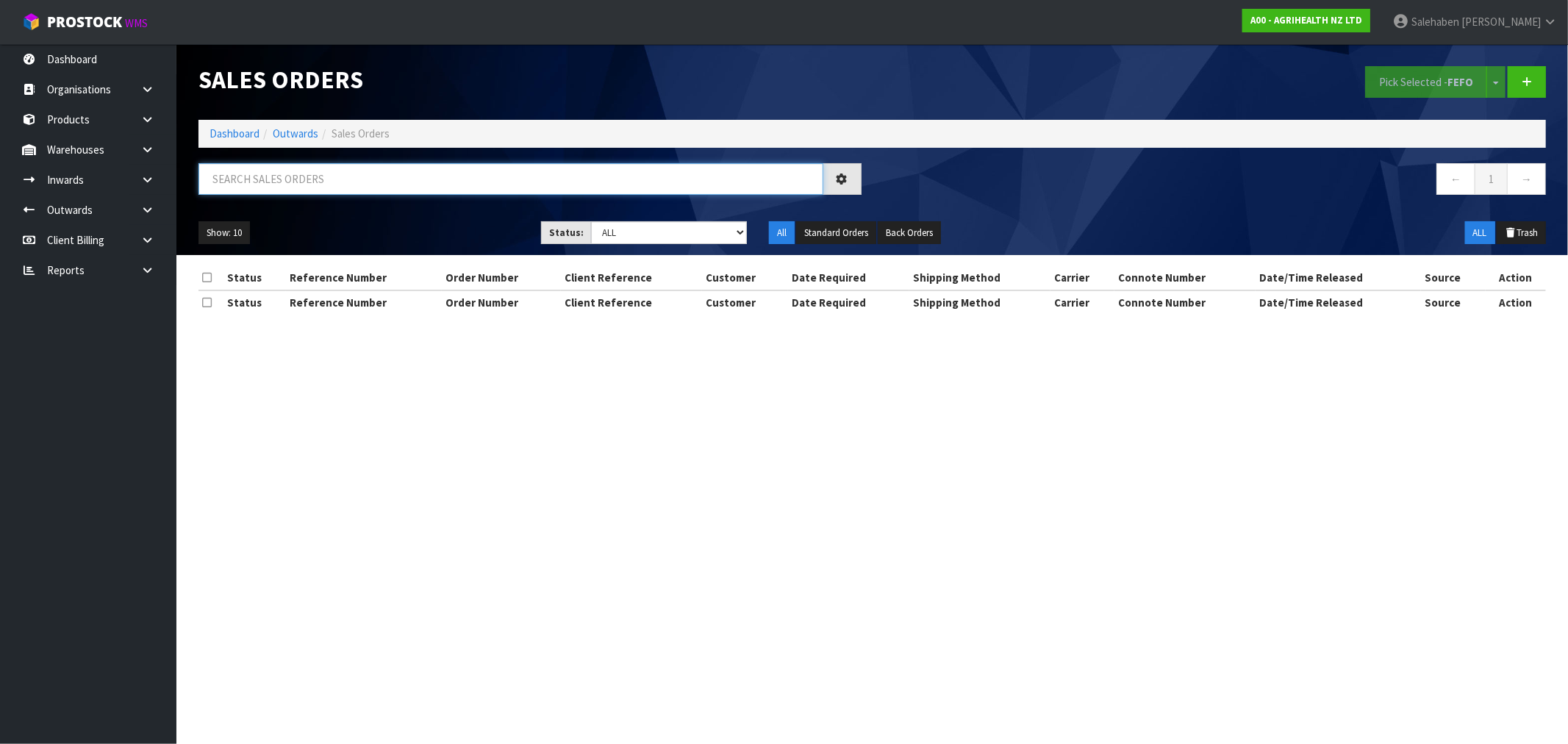
click at [233, 186] on input "text" at bounding box center [511, 179] width 625 height 31
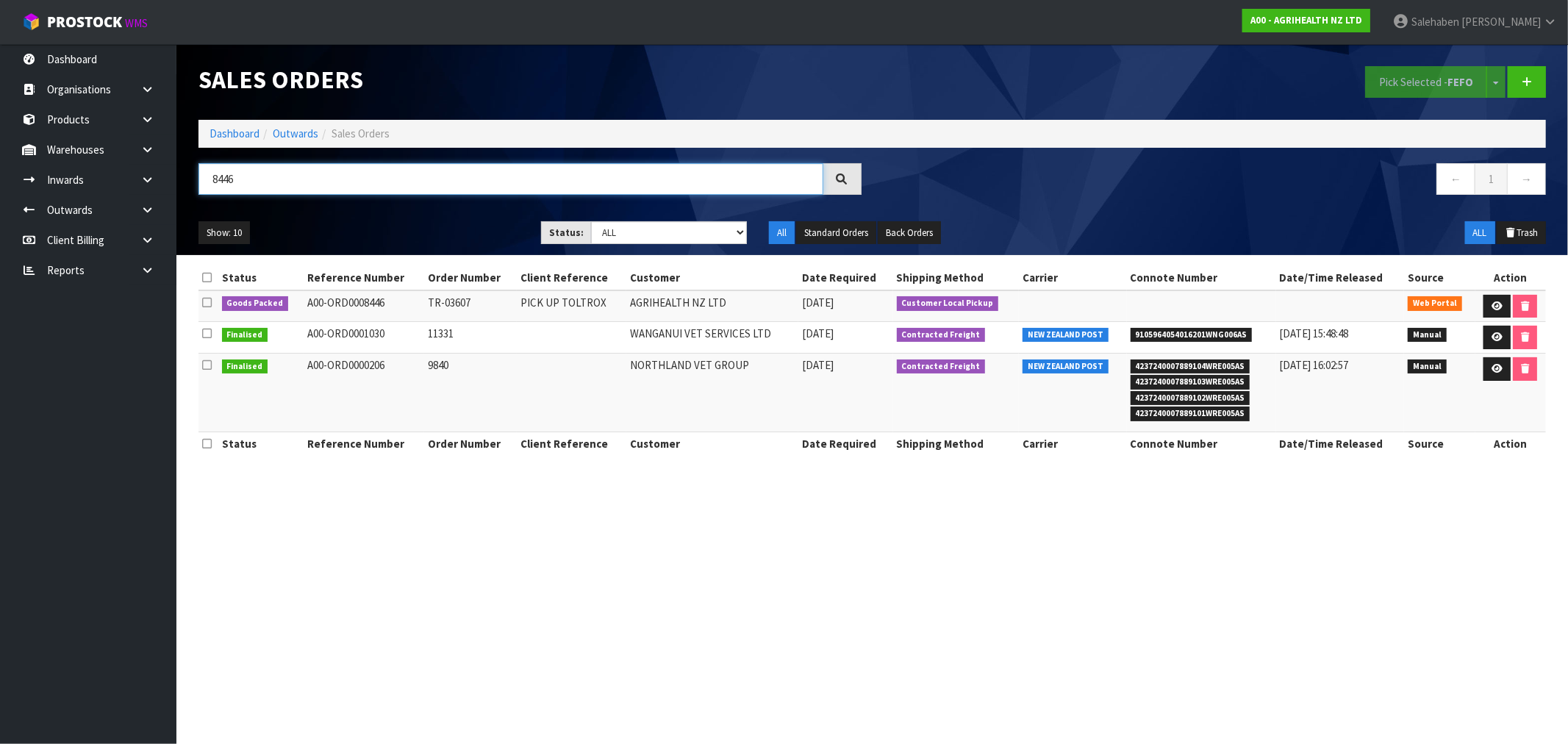
type input "8446"
click at [219, 136] on link "Dashboard" at bounding box center [234, 133] width 50 height 14
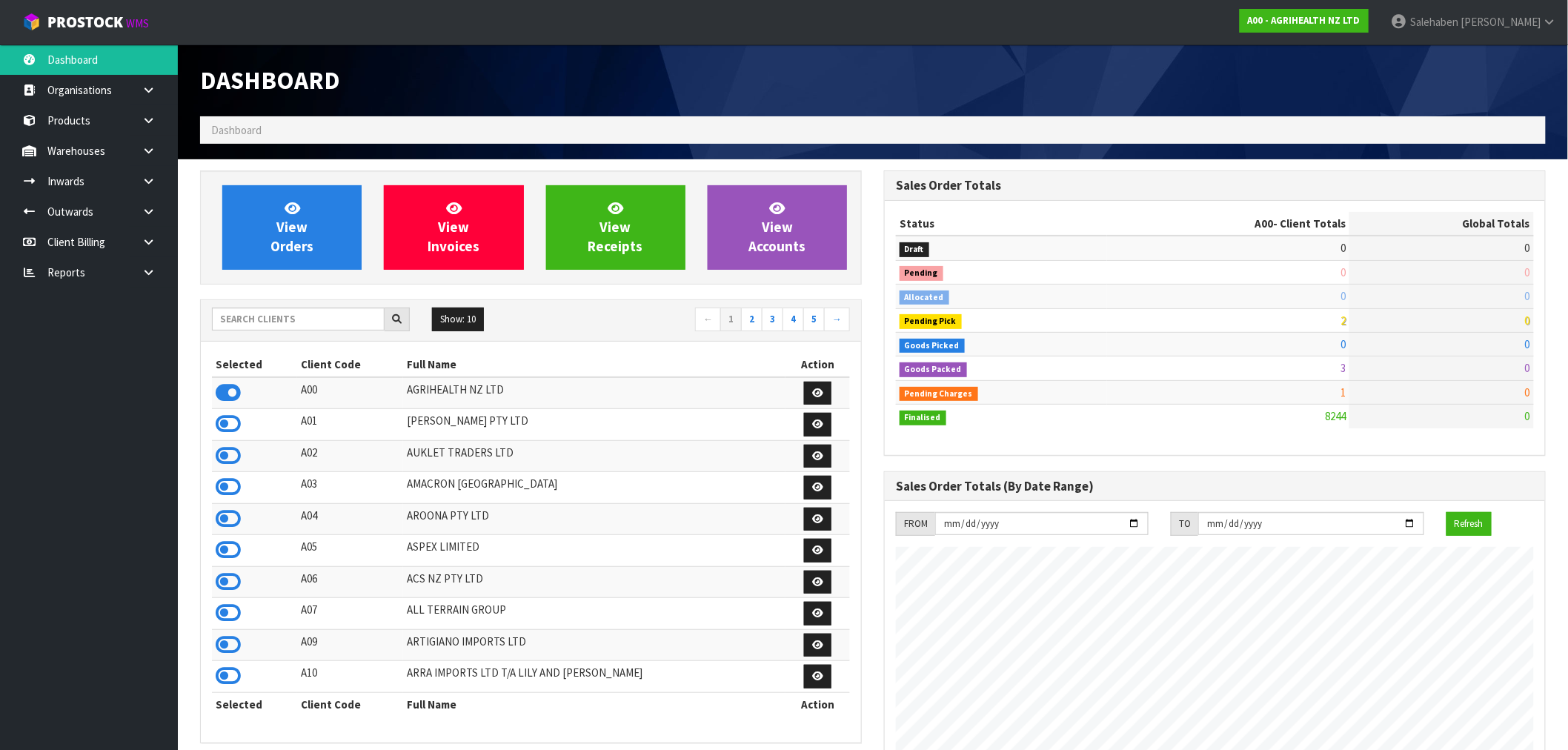
scroll to position [1123, 684]
click at [252, 322] on input "text" at bounding box center [298, 319] width 173 height 23
type input "T"
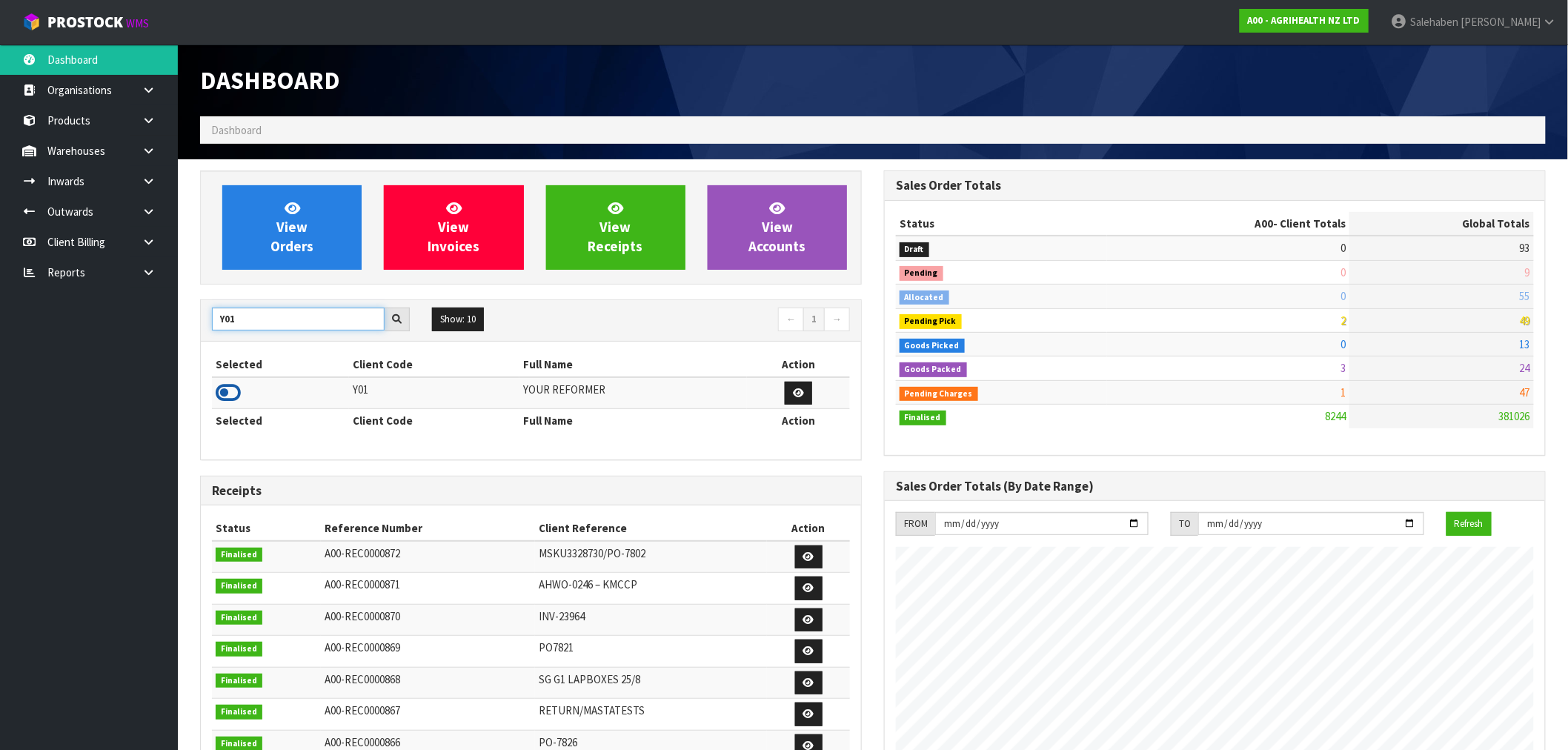
type input "Y01"
click at [226, 394] on icon at bounding box center [228, 392] width 25 height 22
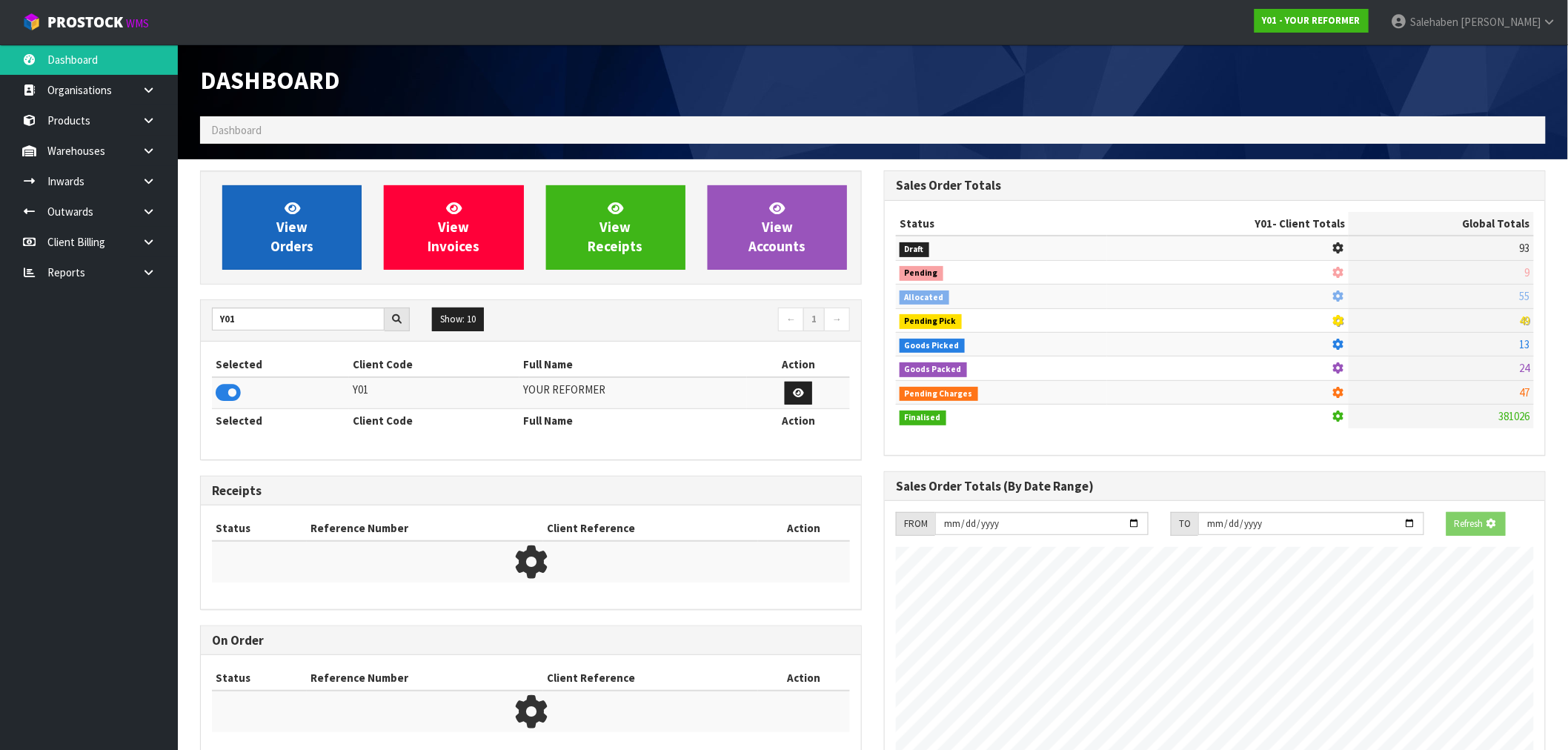
scroll to position [924, 684]
click at [360, 244] on link "View Orders" at bounding box center [292, 227] width 140 height 84
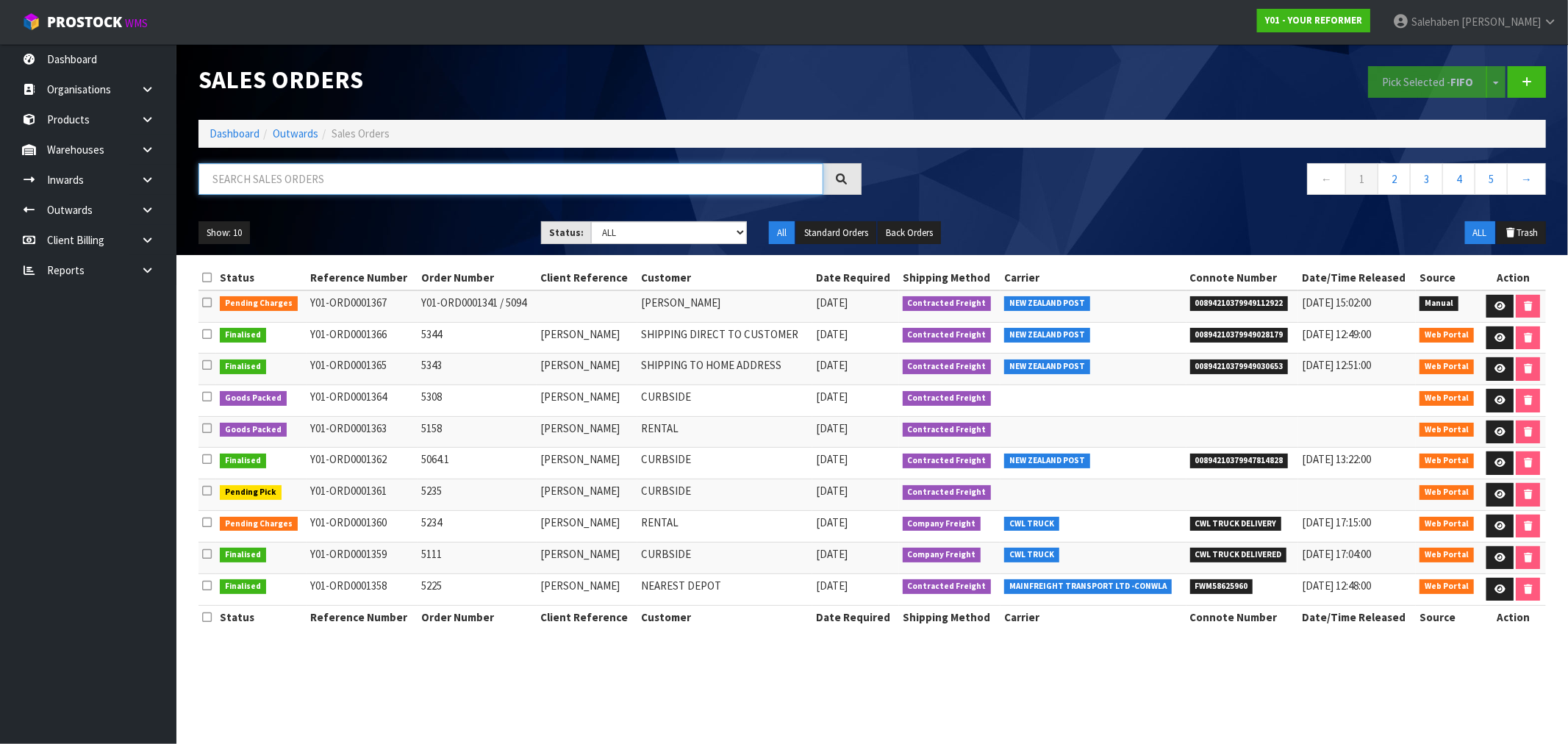
click at [355, 185] on input "text" at bounding box center [511, 179] width 625 height 31
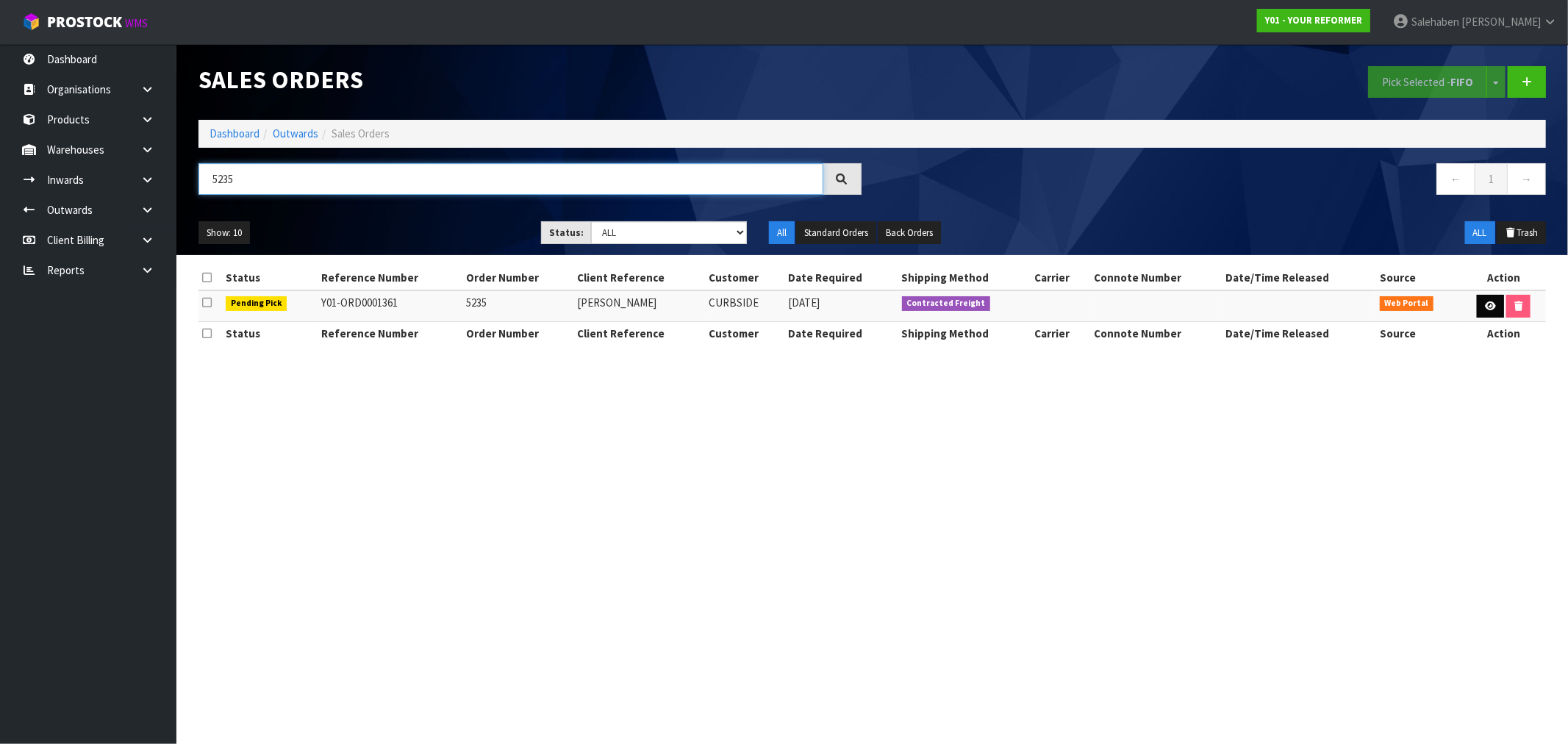
type input "5235"
click at [1487, 308] on icon at bounding box center [1491, 306] width 11 height 10
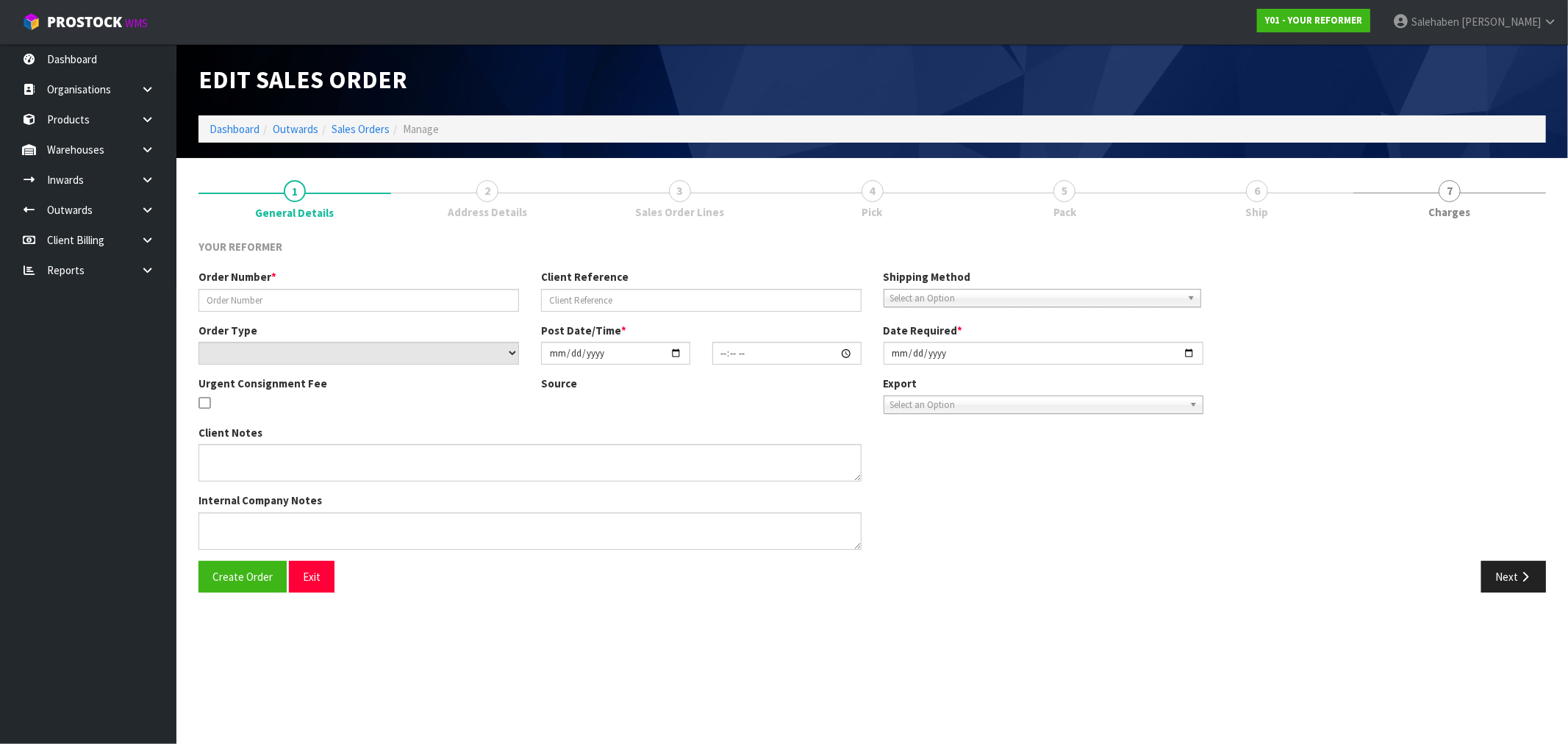
type input "5235"
type input "[PERSON_NAME]"
select select "number:0"
type input "2025-09-08"
type input "09:35:00.000"
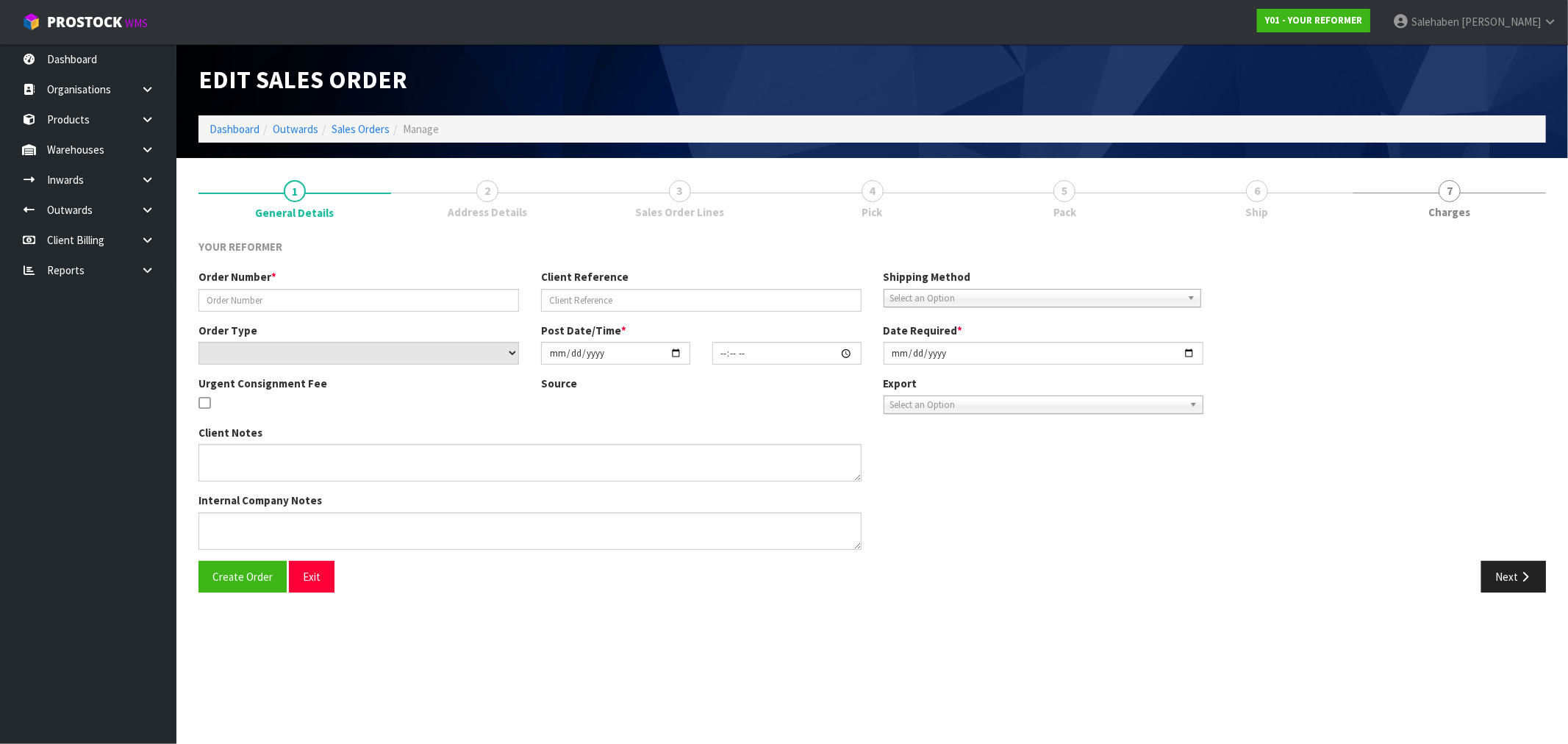
type input "2025-09-08"
type textarea "PETRINA COUPER 236 SUNNYSIDE ROAD AUK COATESVILLE 0793 NEW ZEALAND +64 27 296 4…"
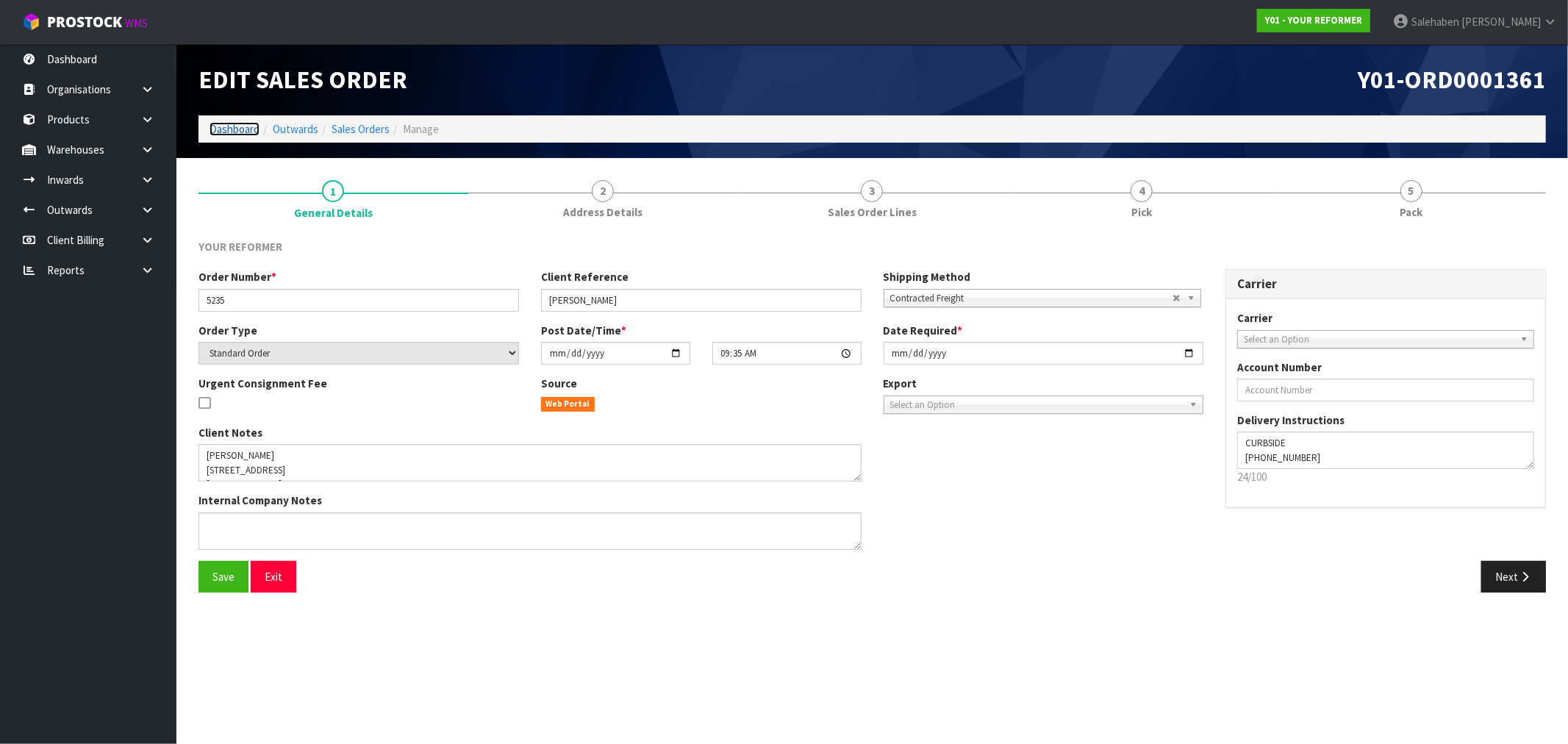
click at [240, 128] on link "Dashboard" at bounding box center [234, 129] width 50 height 14
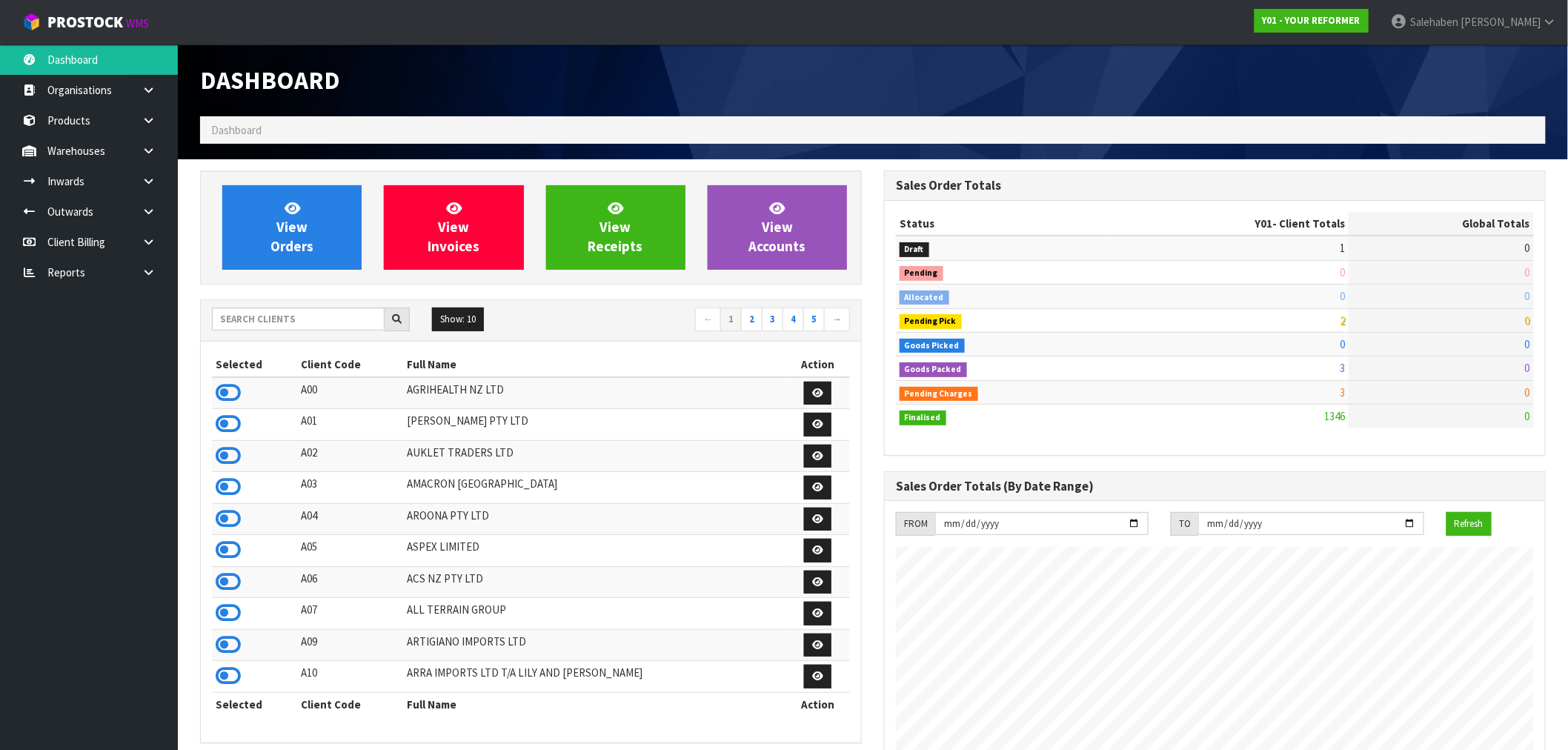
scroll to position [1123, 684]
click at [286, 321] on input "text" at bounding box center [298, 319] width 173 height 23
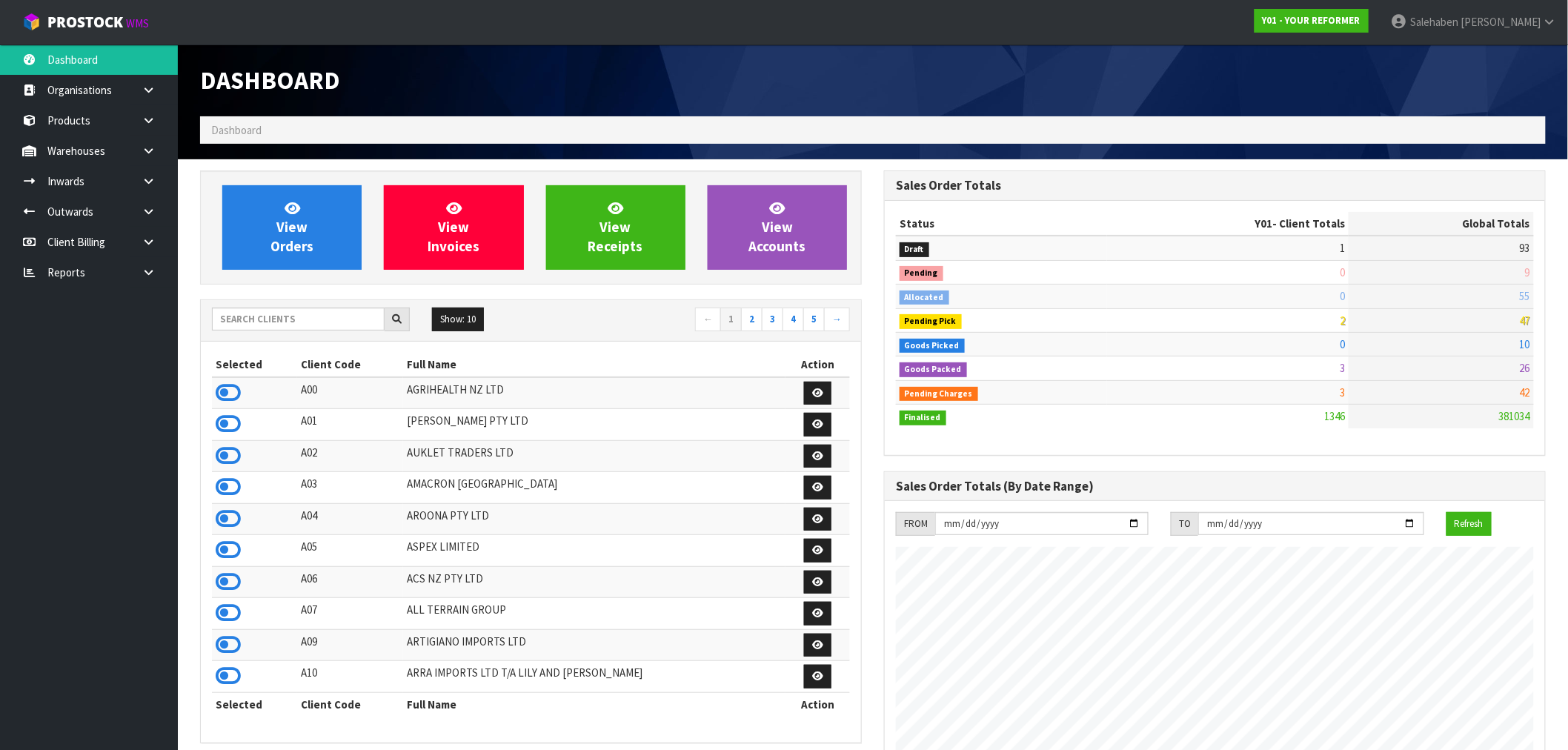
drag, startPoint x: 286, startPoint y: 321, endPoint x: 403, endPoint y: 61, distance: 285.1
click at [149, 264] on link at bounding box center [154, 272] width 47 height 30
click at [62, 337] on link "CWL" at bounding box center [88, 334] width 178 height 30
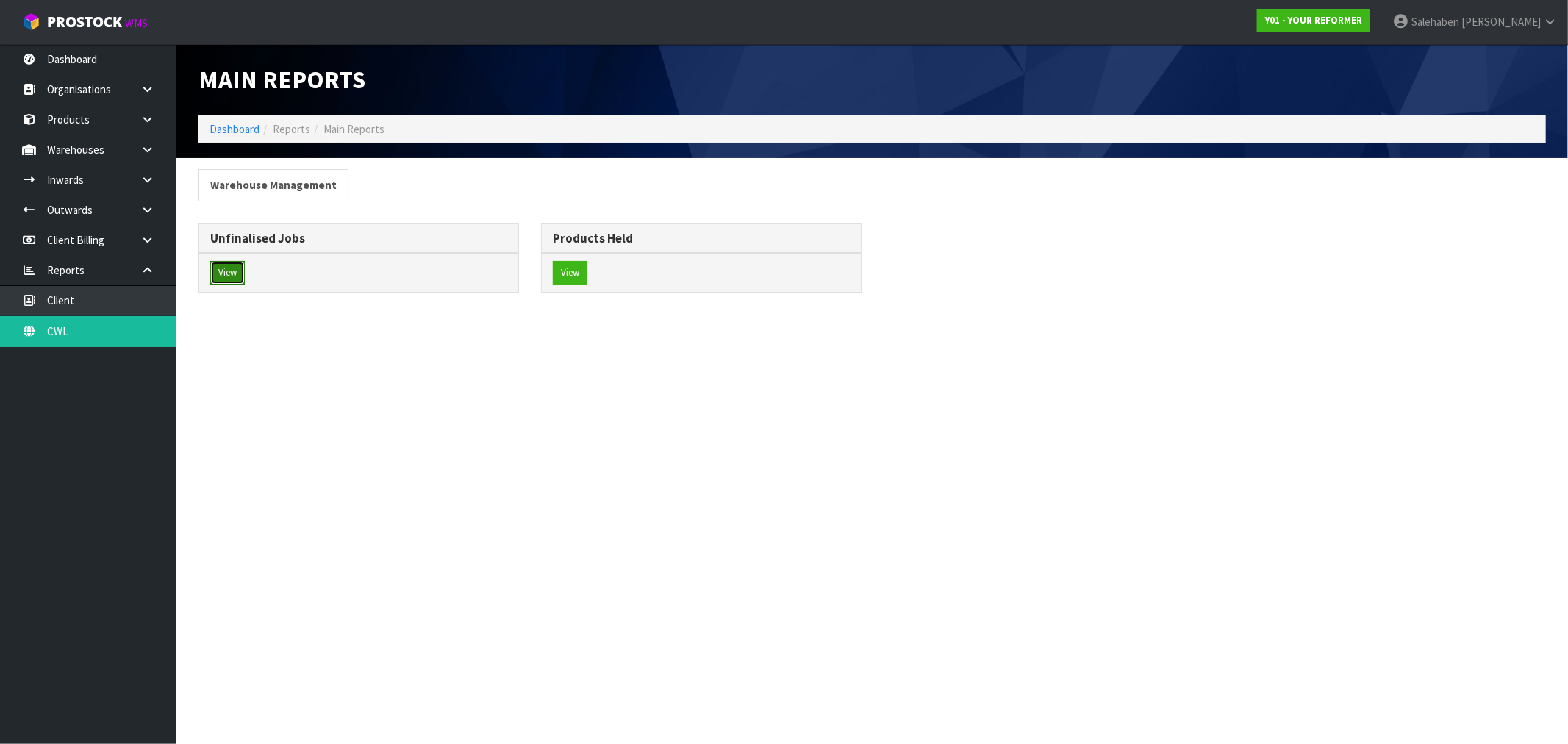
click at [230, 271] on button "View" at bounding box center [227, 272] width 35 height 23
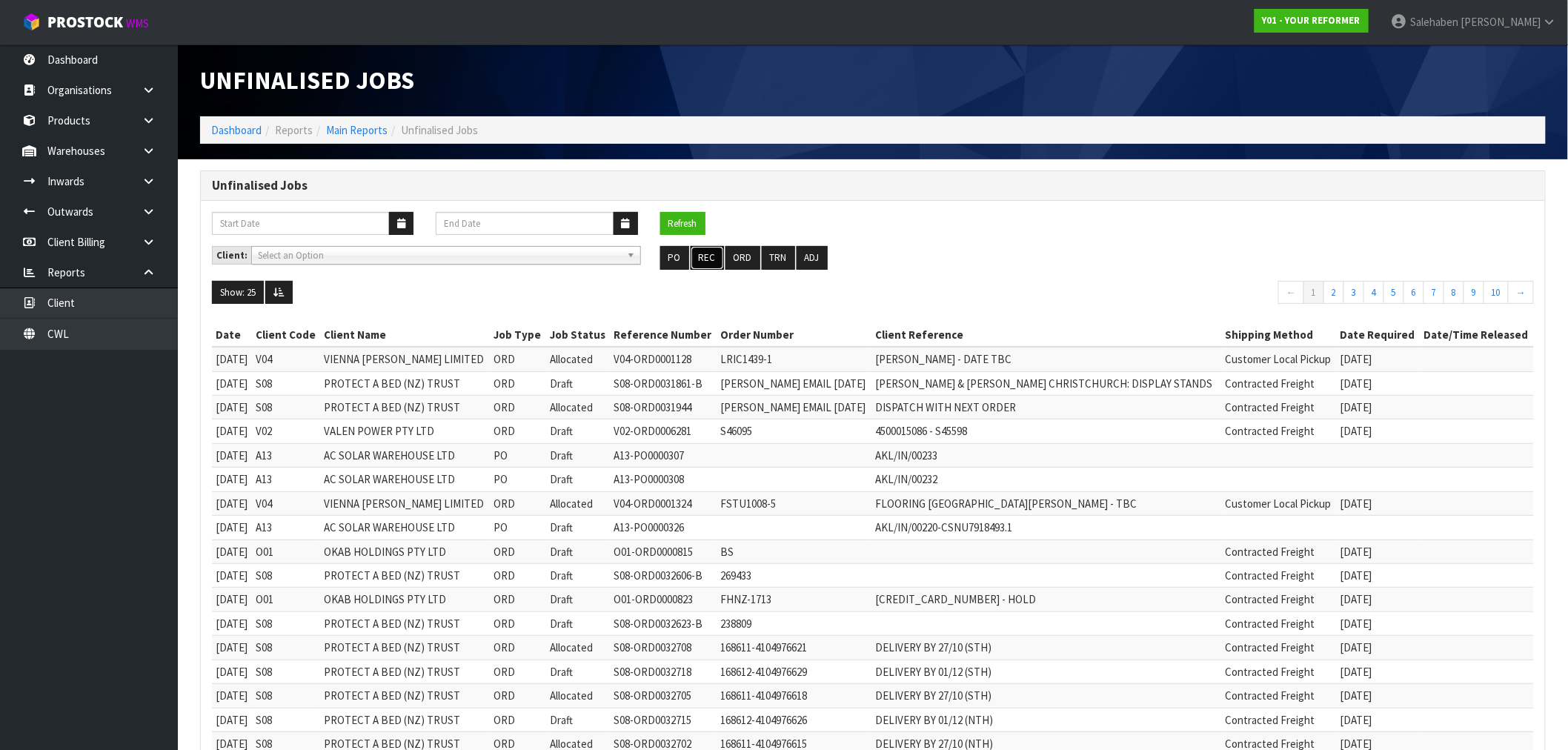
click at [704, 264] on button "REC" at bounding box center [707, 257] width 33 height 24
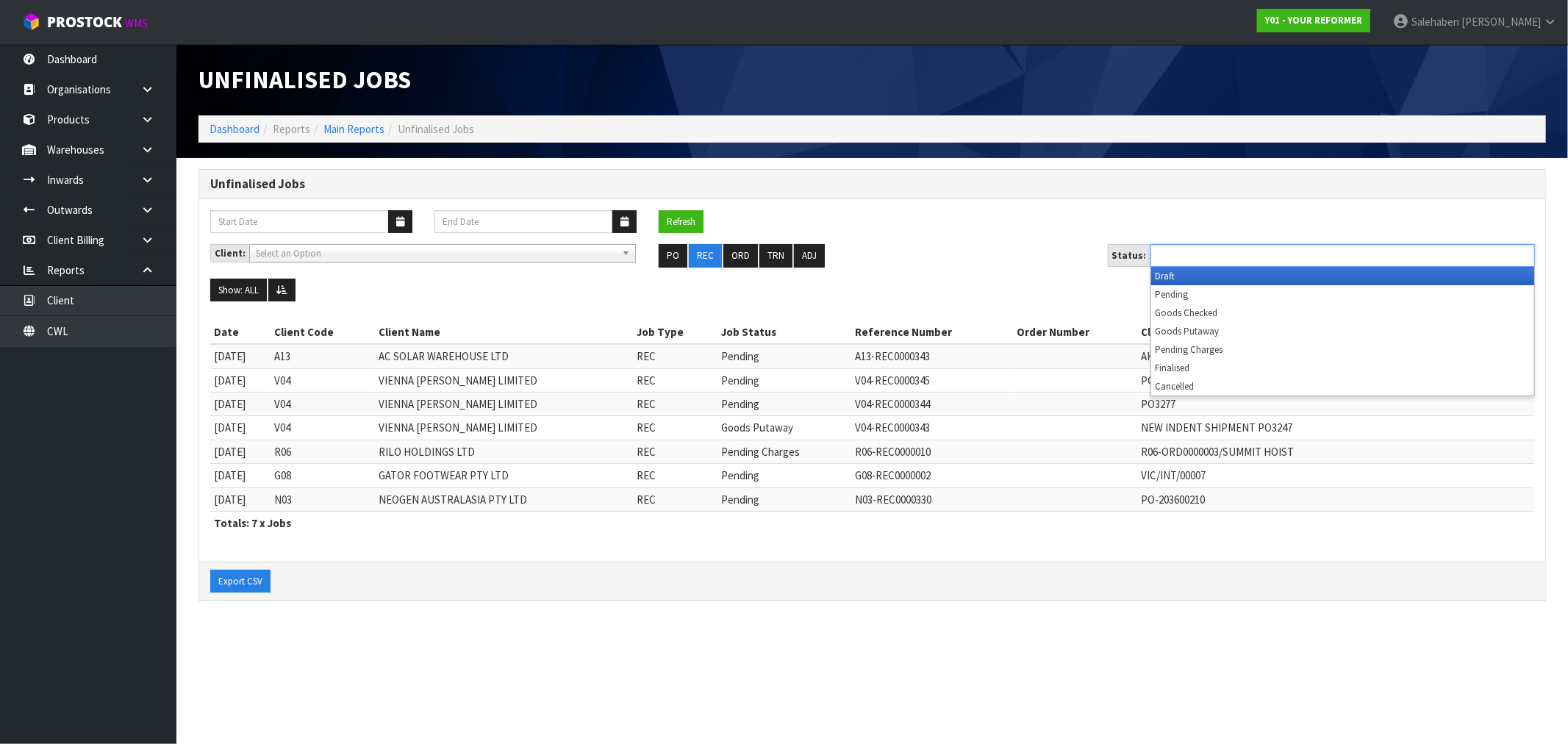
click at [1202, 258] on input "text" at bounding box center [1209, 255] width 108 height 19
type input "Select Some Options"
click at [738, 251] on button "ORD" at bounding box center [740, 255] width 35 height 23
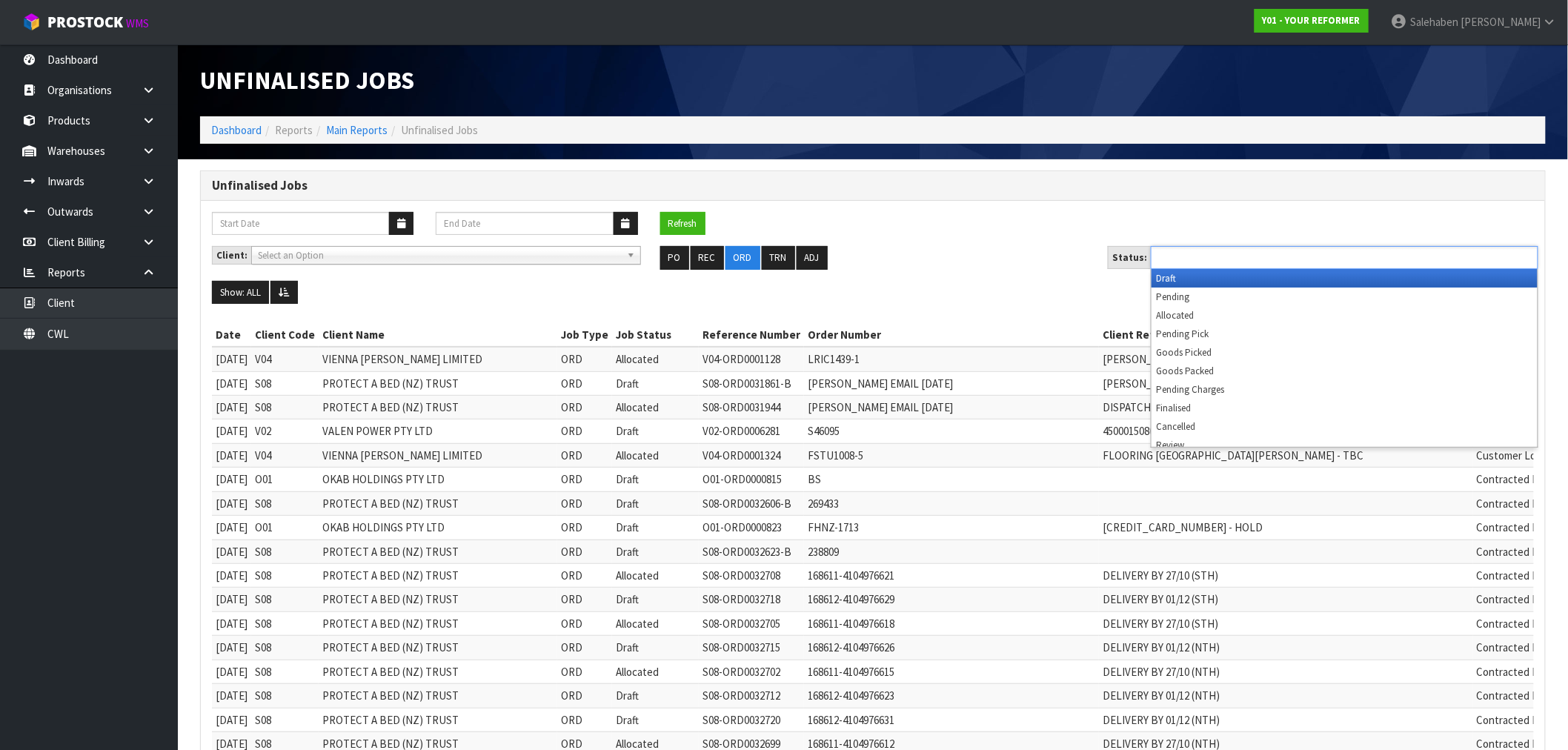
click at [1180, 260] on input "text" at bounding box center [1209, 257] width 109 height 19
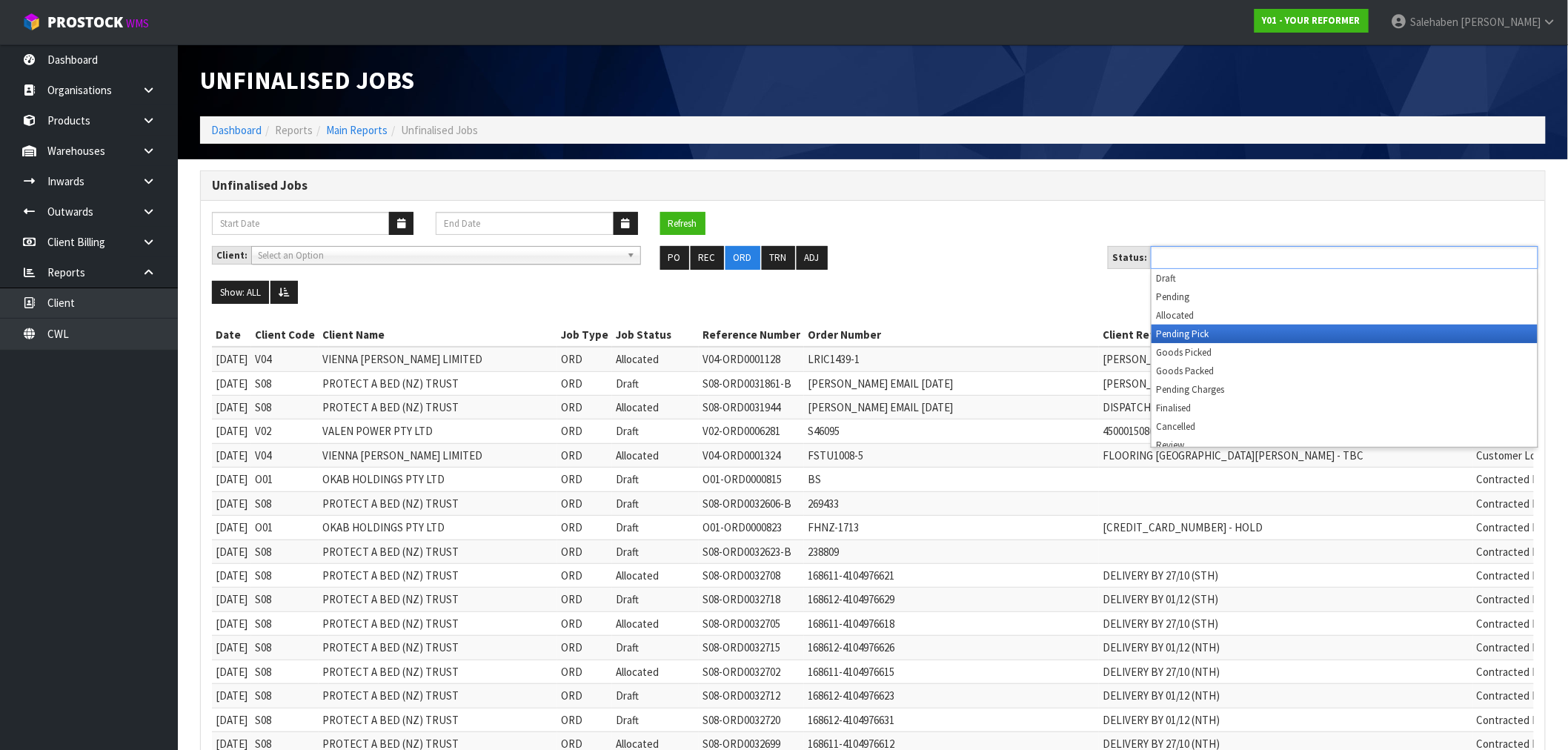
click at [1196, 331] on li "Pending Pick" at bounding box center [1345, 334] width 386 height 19
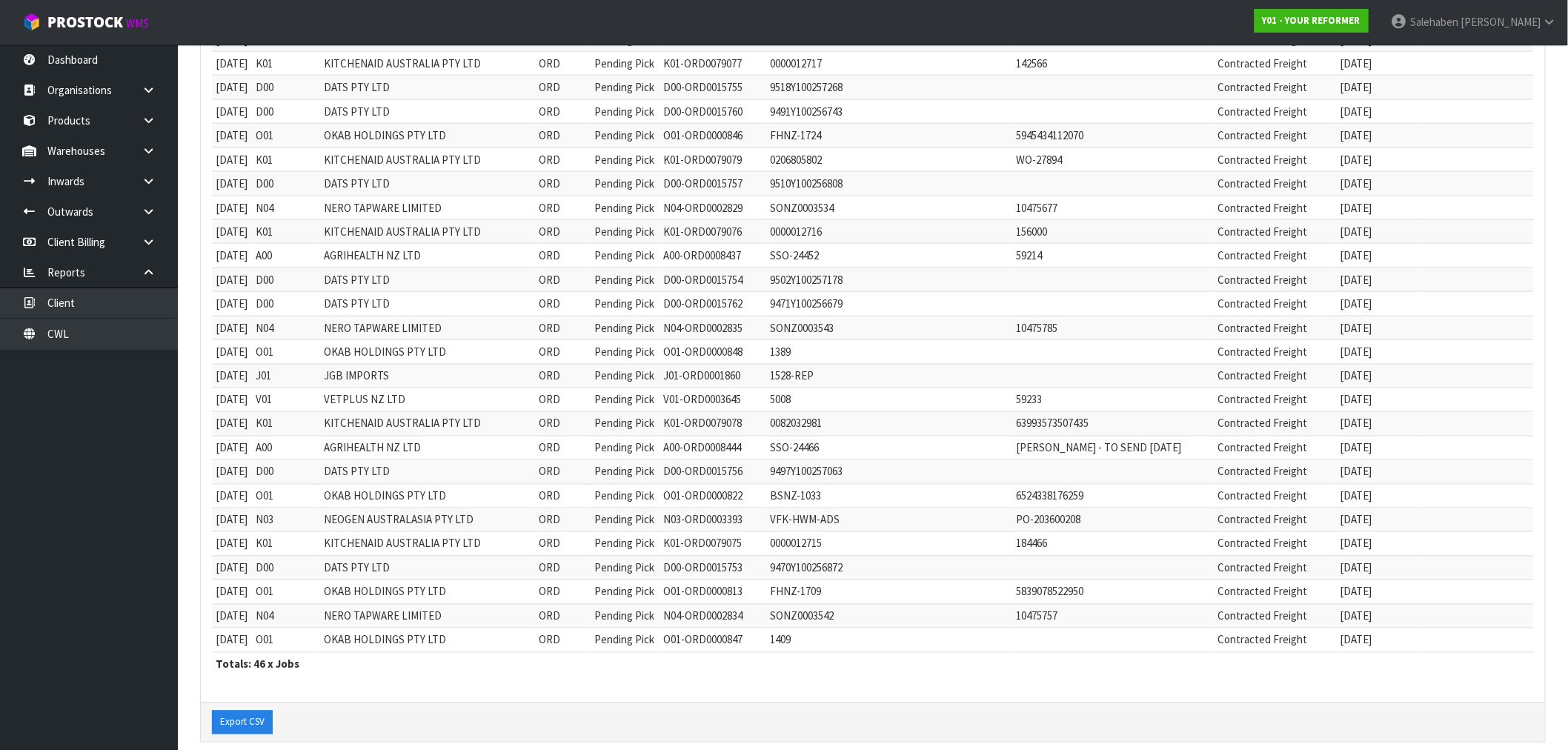
scroll to position [823, 0]
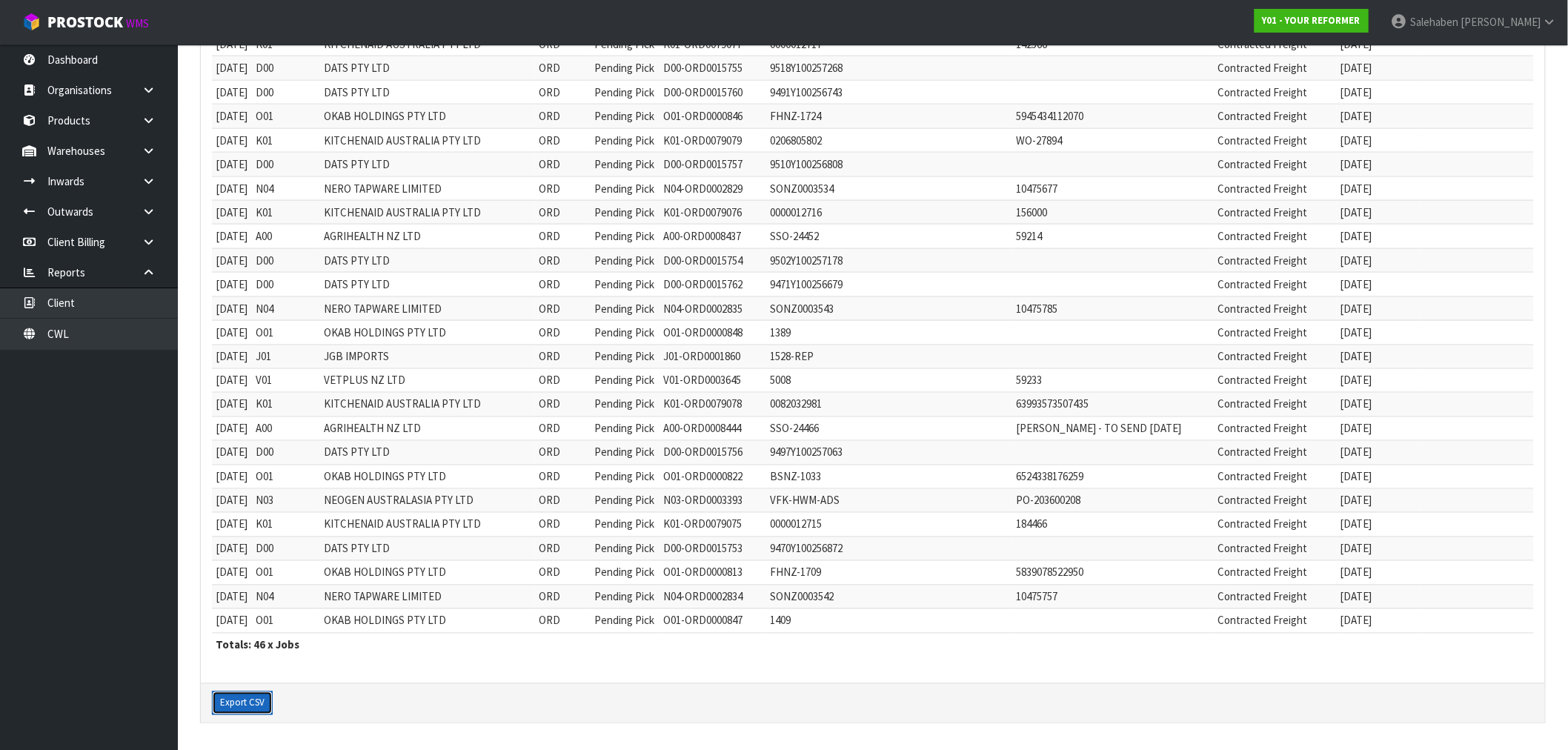
click at [248, 698] on button "Export CSV" at bounding box center [242, 703] width 61 height 24
click at [1380, 6] on div "Y01 - YOUR REFORMER" at bounding box center [1312, 20] width 136 height 41
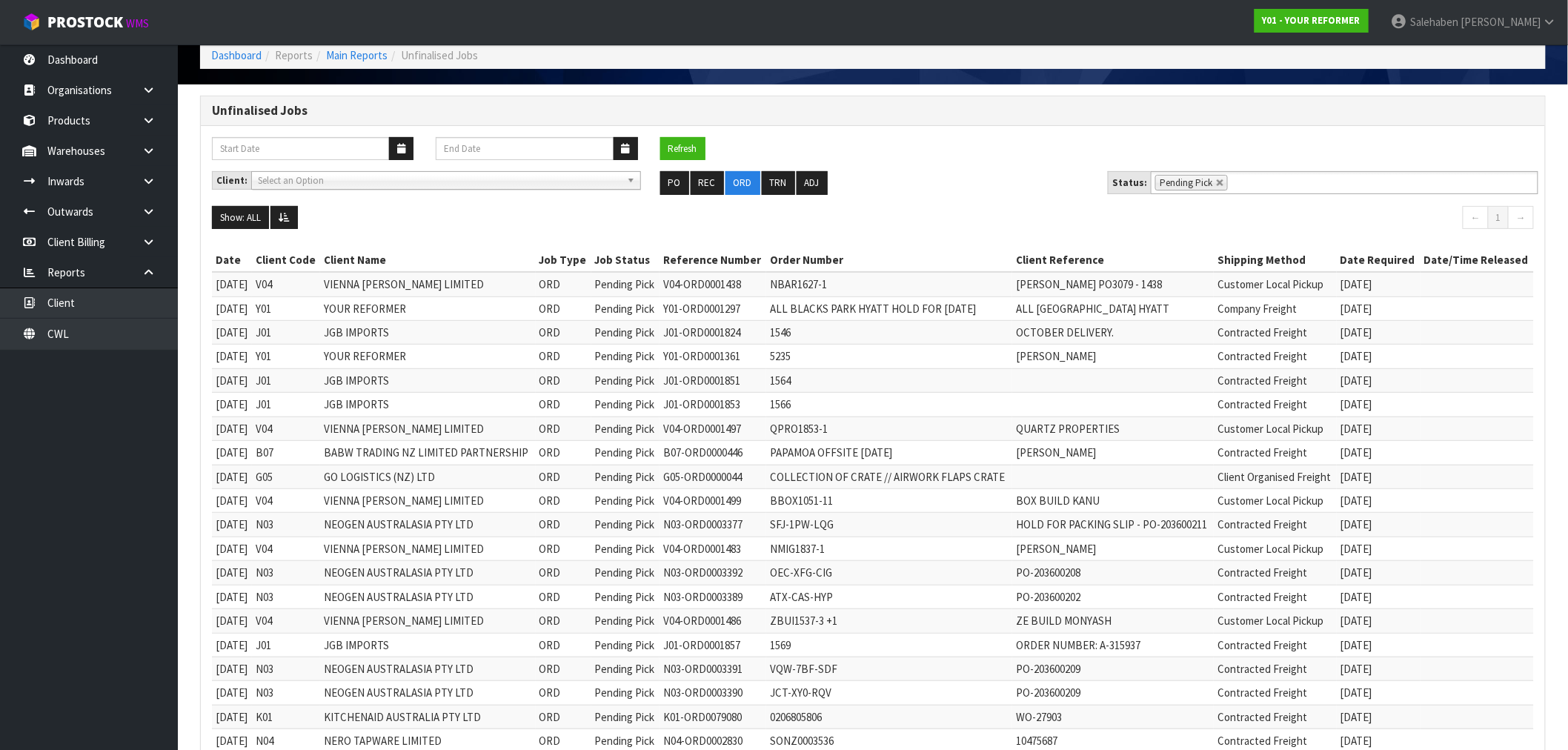
scroll to position [0, 0]
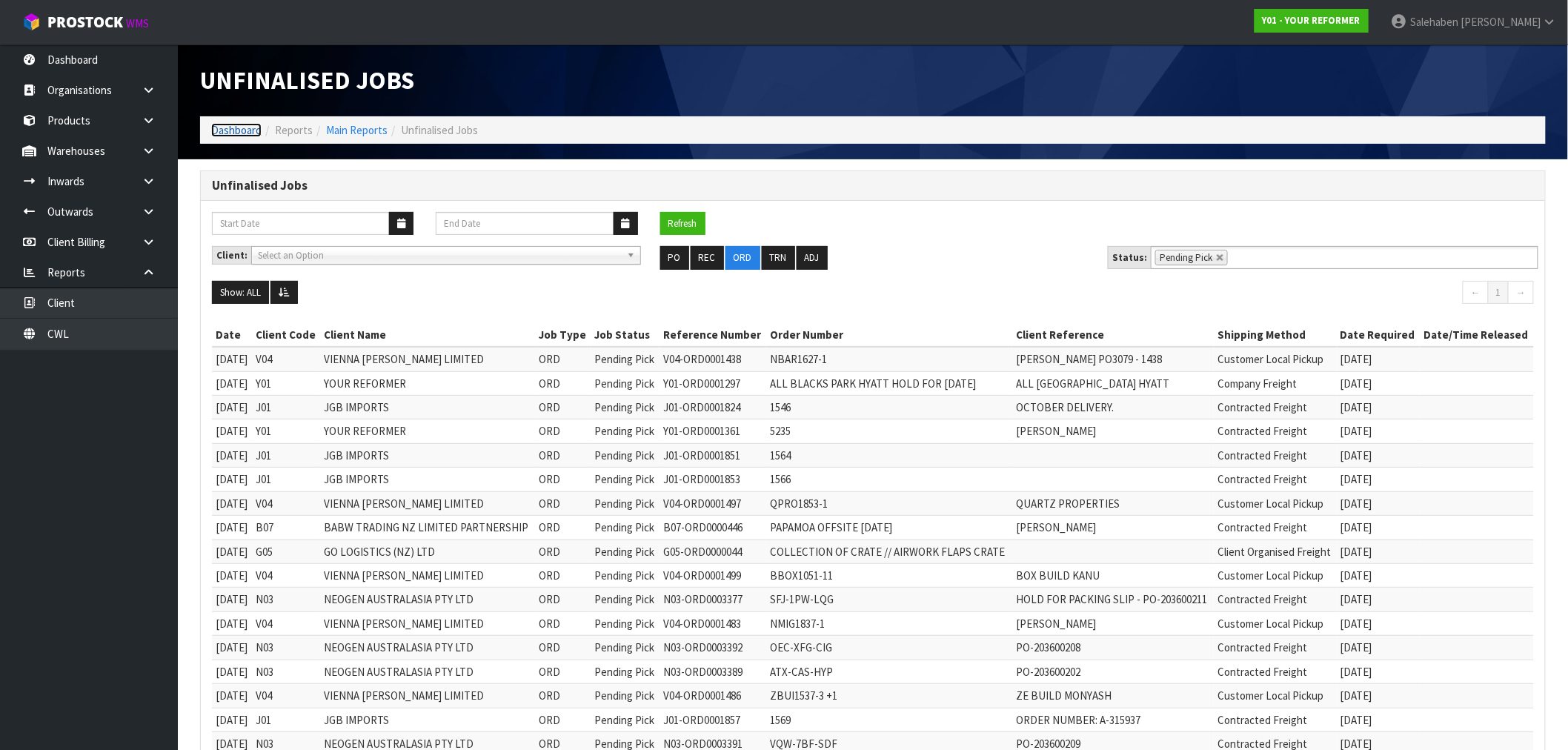
click at [230, 127] on link "Dashboard" at bounding box center [236, 130] width 50 height 14
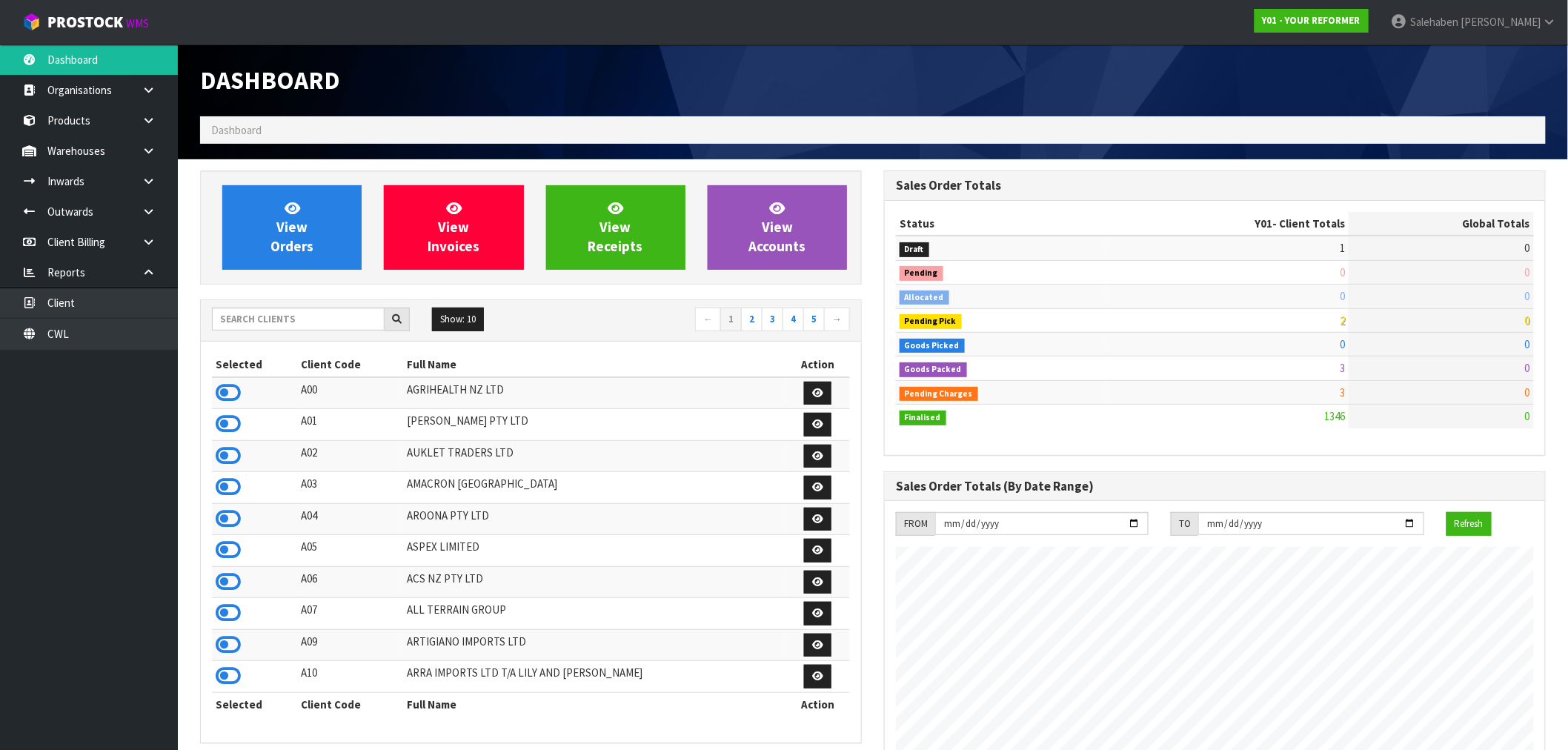
scroll to position [1123, 684]
click at [252, 317] on input "text" at bounding box center [298, 319] width 173 height 23
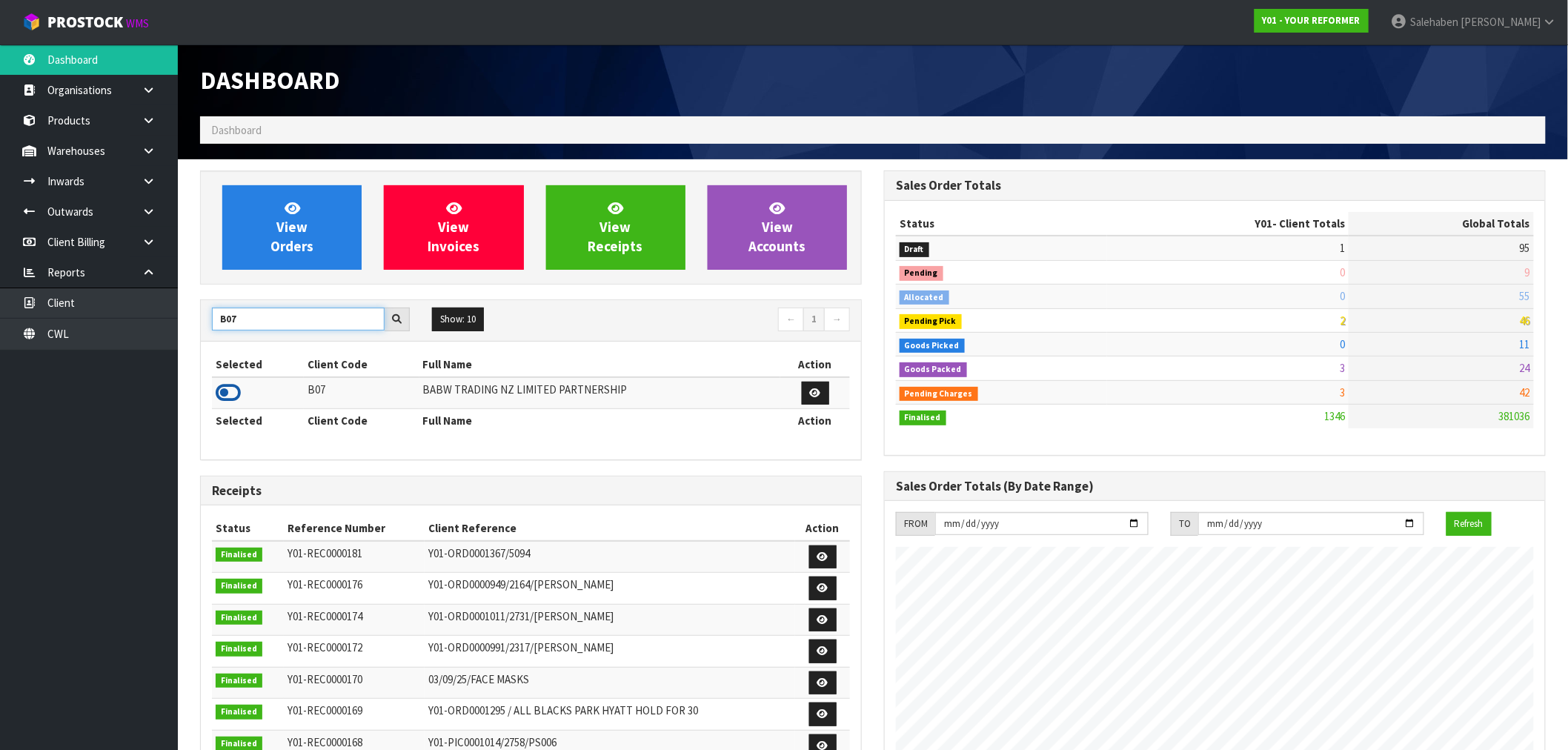
type input "B07"
click at [220, 396] on icon at bounding box center [228, 392] width 25 height 22
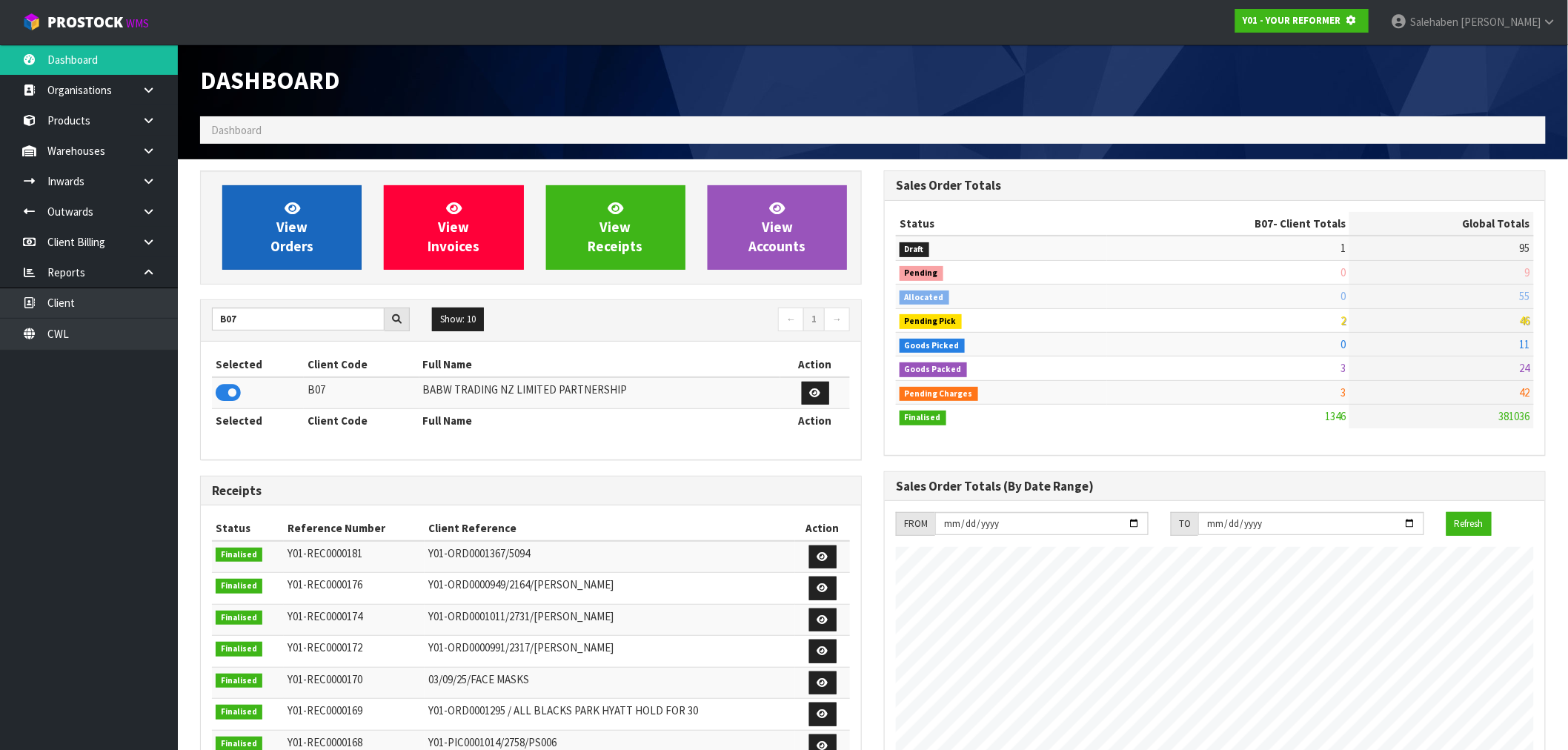
scroll to position [740084, 740237]
click at [258, 234] on link "View Orders" at bounding box center [292, 227] width 140 height 84
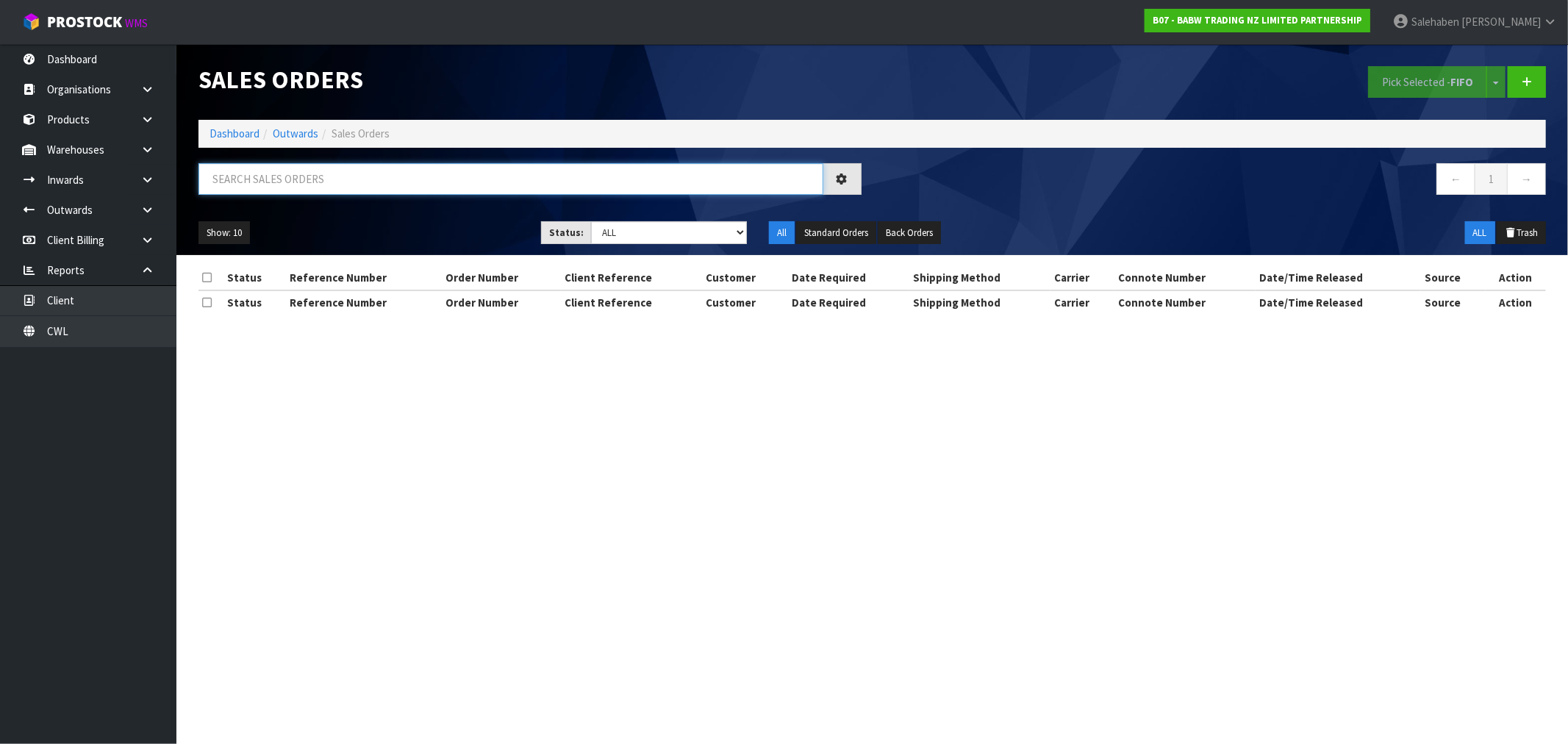
click at [256, 181] on input "text" at bounding box center [511, 179] width 625 height 31
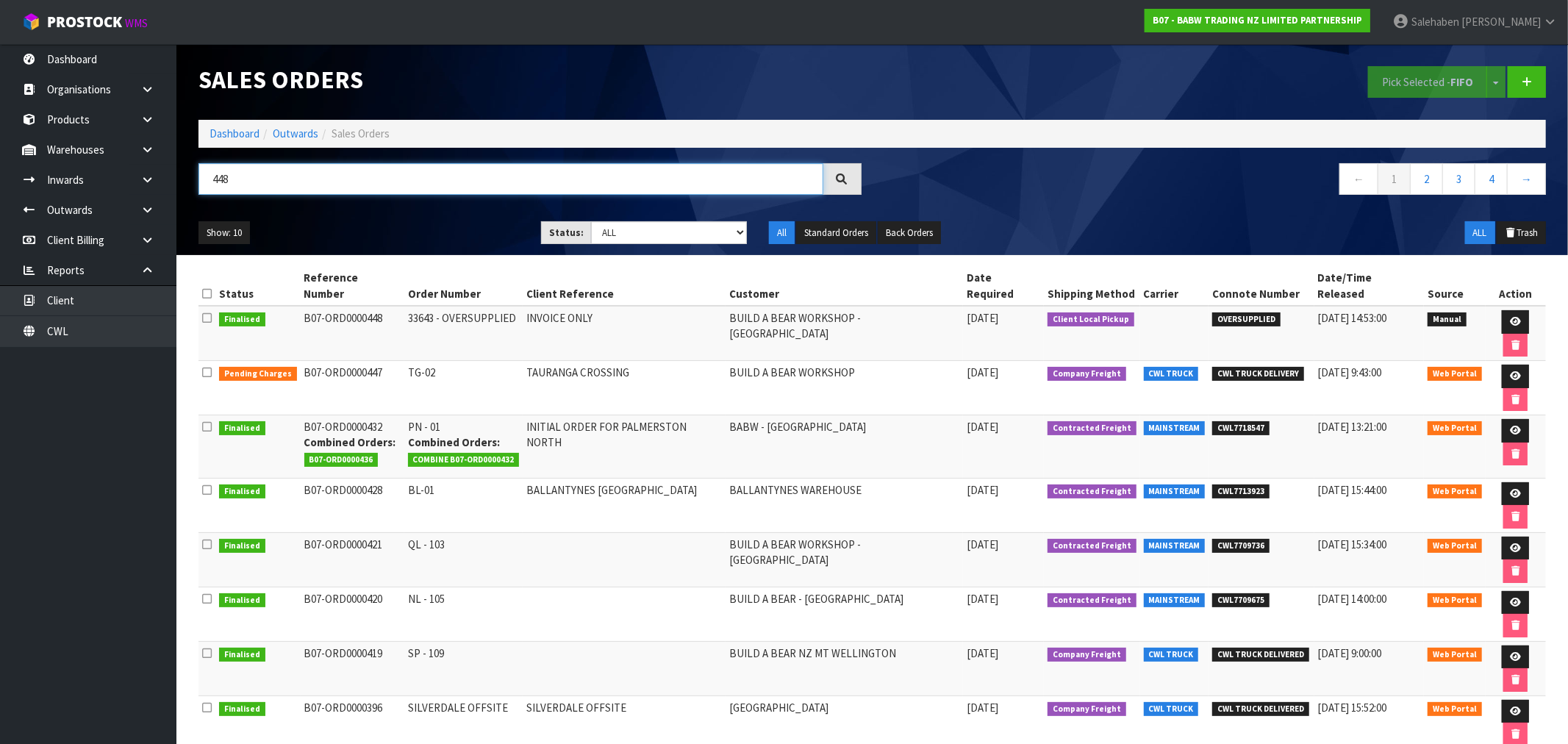
type input "448"
drag, startPoint x: 861, startPoint y: 300, endPoint x: 745, endPoint y: 307, distance: 116.2
click at [745, 307] on td "BUILD A BEAR WORKSHOP - [GEOGRAPHIC_DATA]" at bounding box center [844, 333] width 238 height 55
drag, startPoint x: 943, startPoint y: 300, endPoint x: 737, endPoint y: 316, distance: 206.6
click at [737, 316] on tr "Finalised B07-ORD0000448 33643 - OVERSUPPLIED INVOICE ONLY BUILD A BEAR WORKSHO…" at bounding box center [871, 333] width 1347 height 55
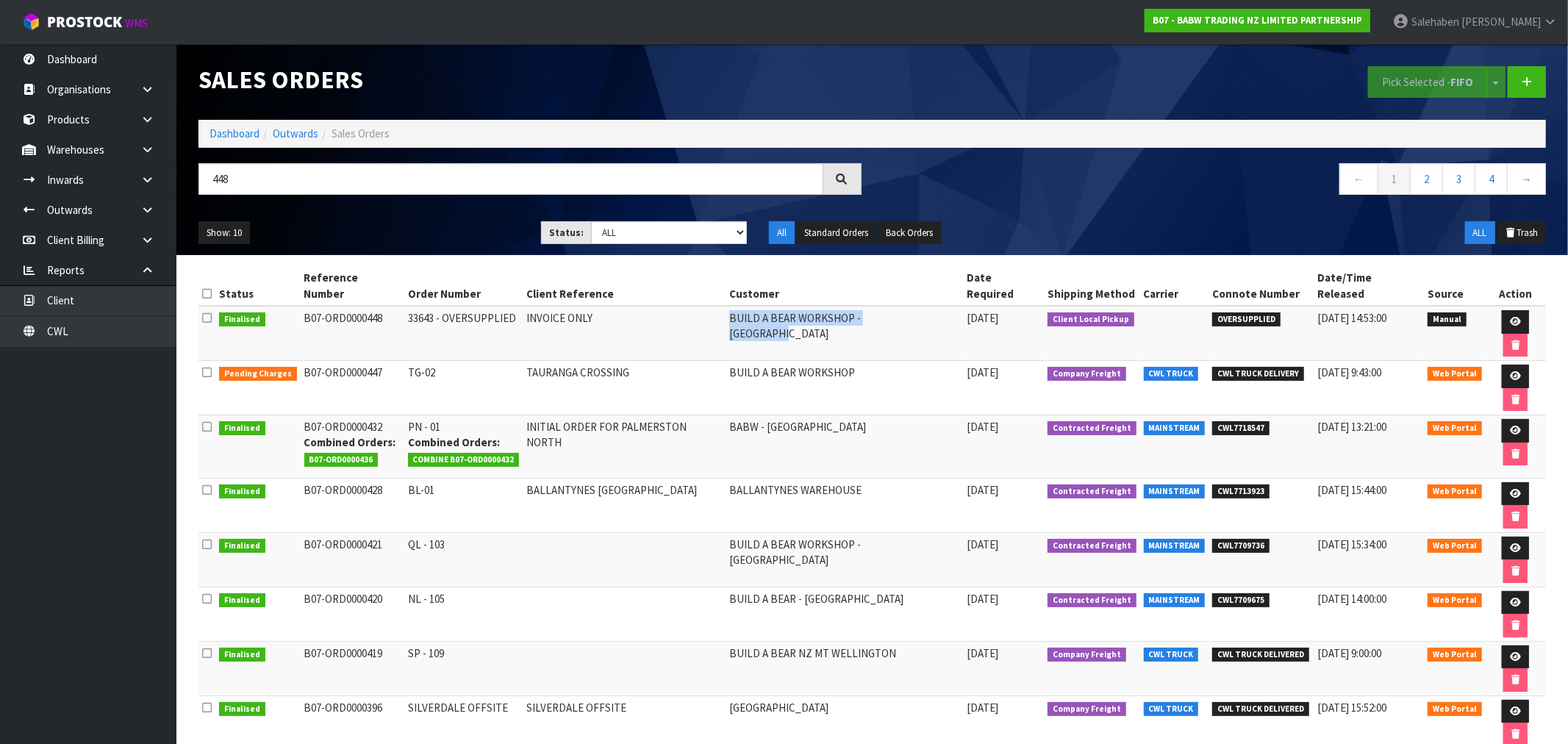
copy tr "BUILD A BEAR WORKSHOP - [GEOGRAPHIC_DATA]"
click at [235, 139] on link "Dashboard" at bounding box center [234, 133] width 50 height 14
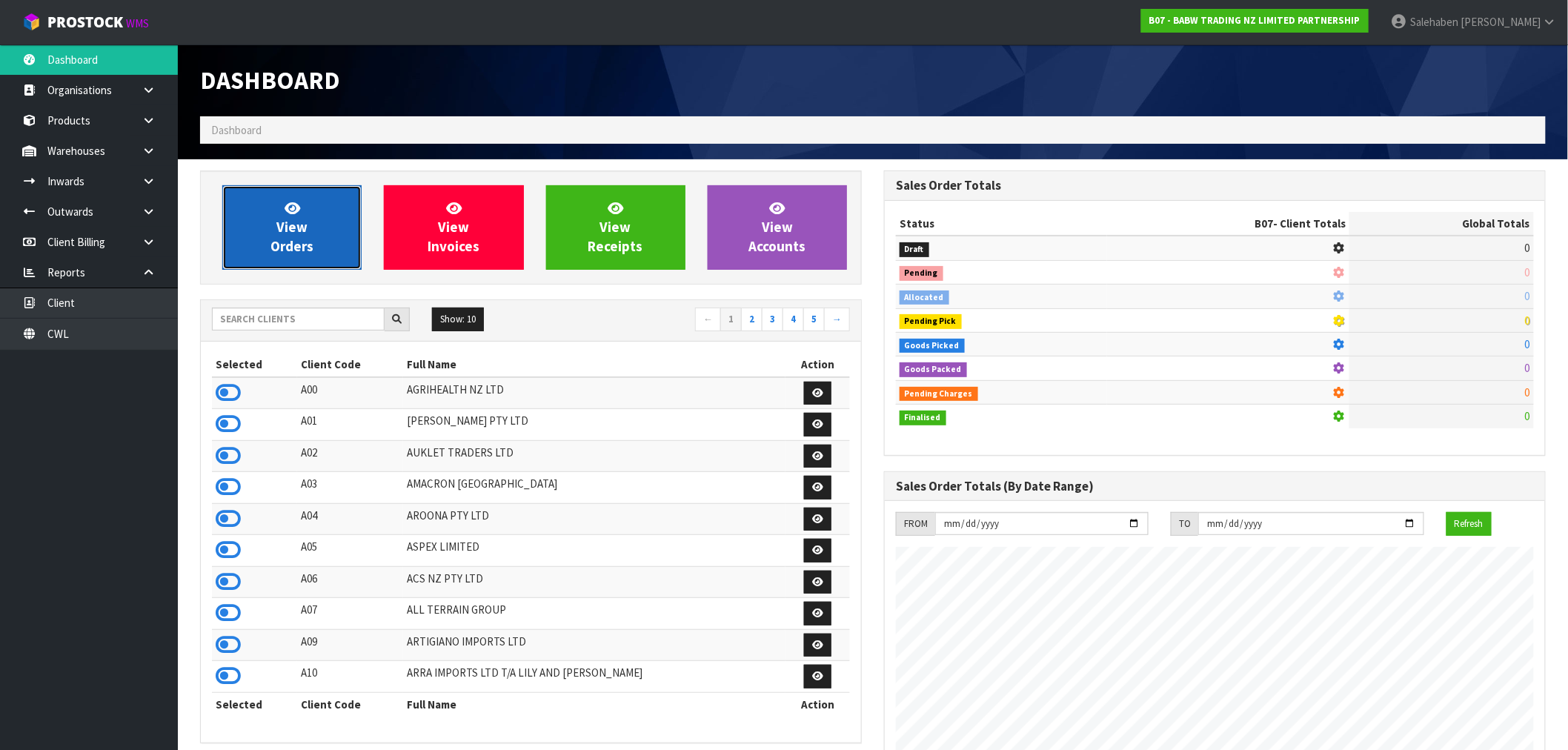
click at [264, 226] on link "View Orders" at bounding box center [292, 227] width 140 height 84
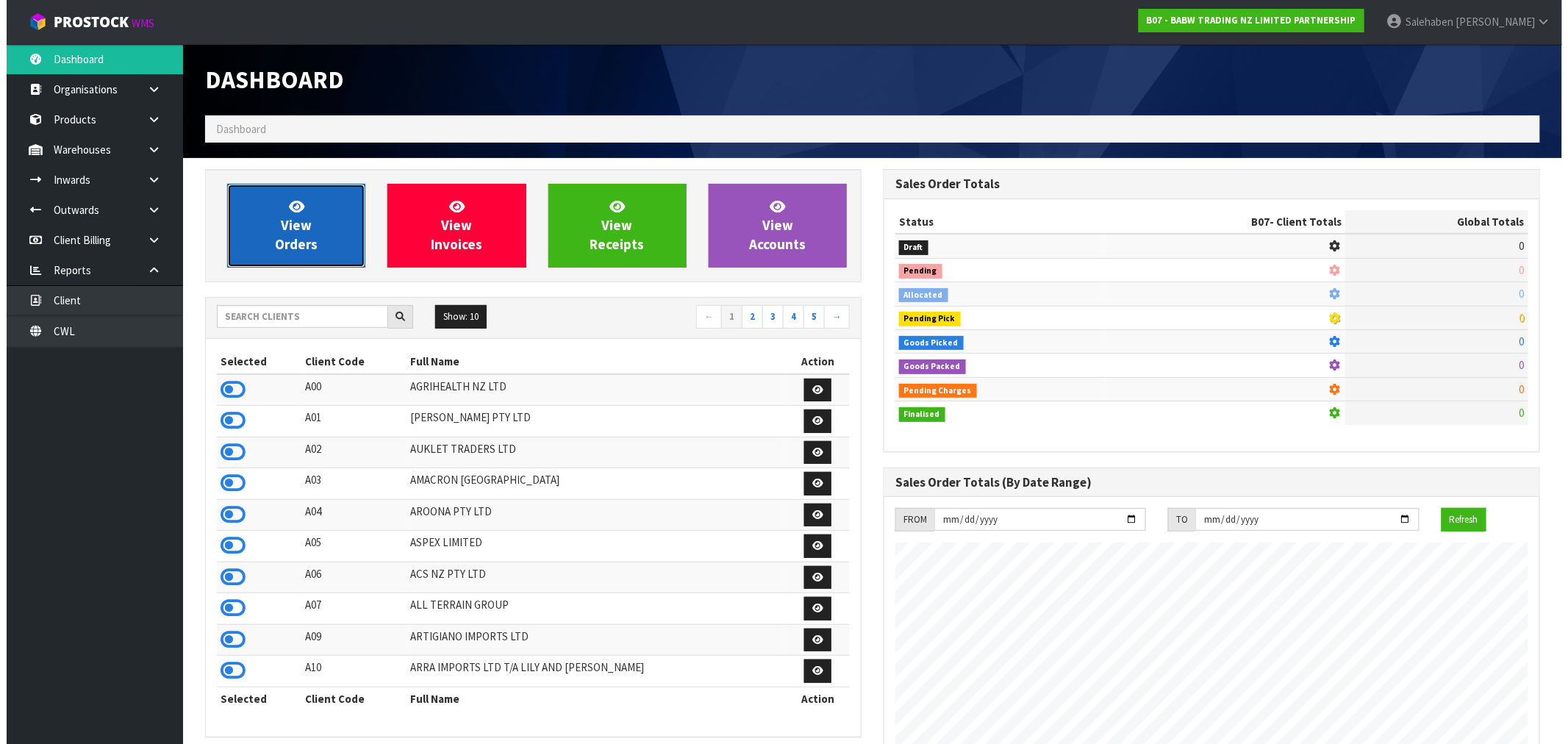
scroll to position [1114, 679]
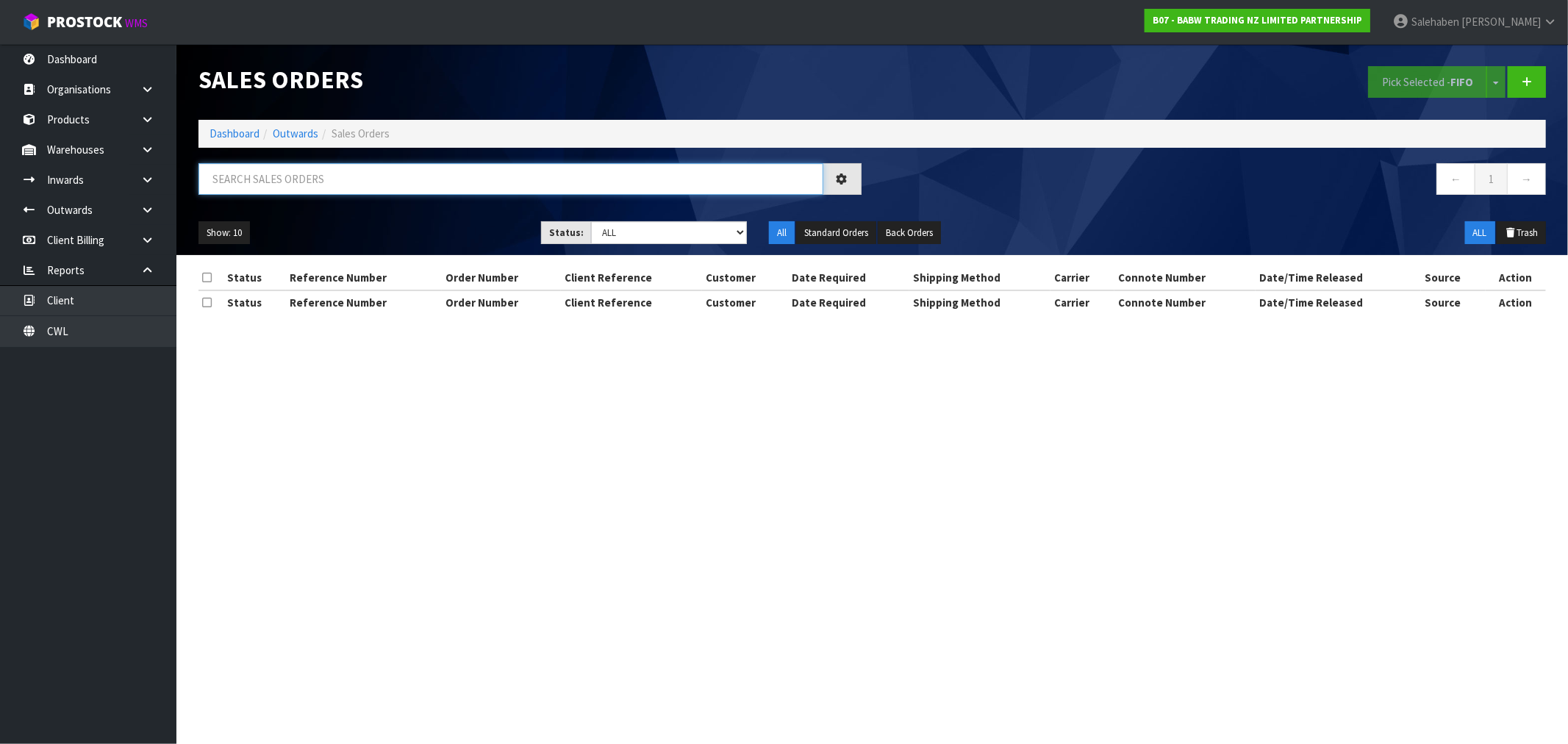
click at [247, 178] on input "text" at bounding box center [511, 179] width 625 height 31
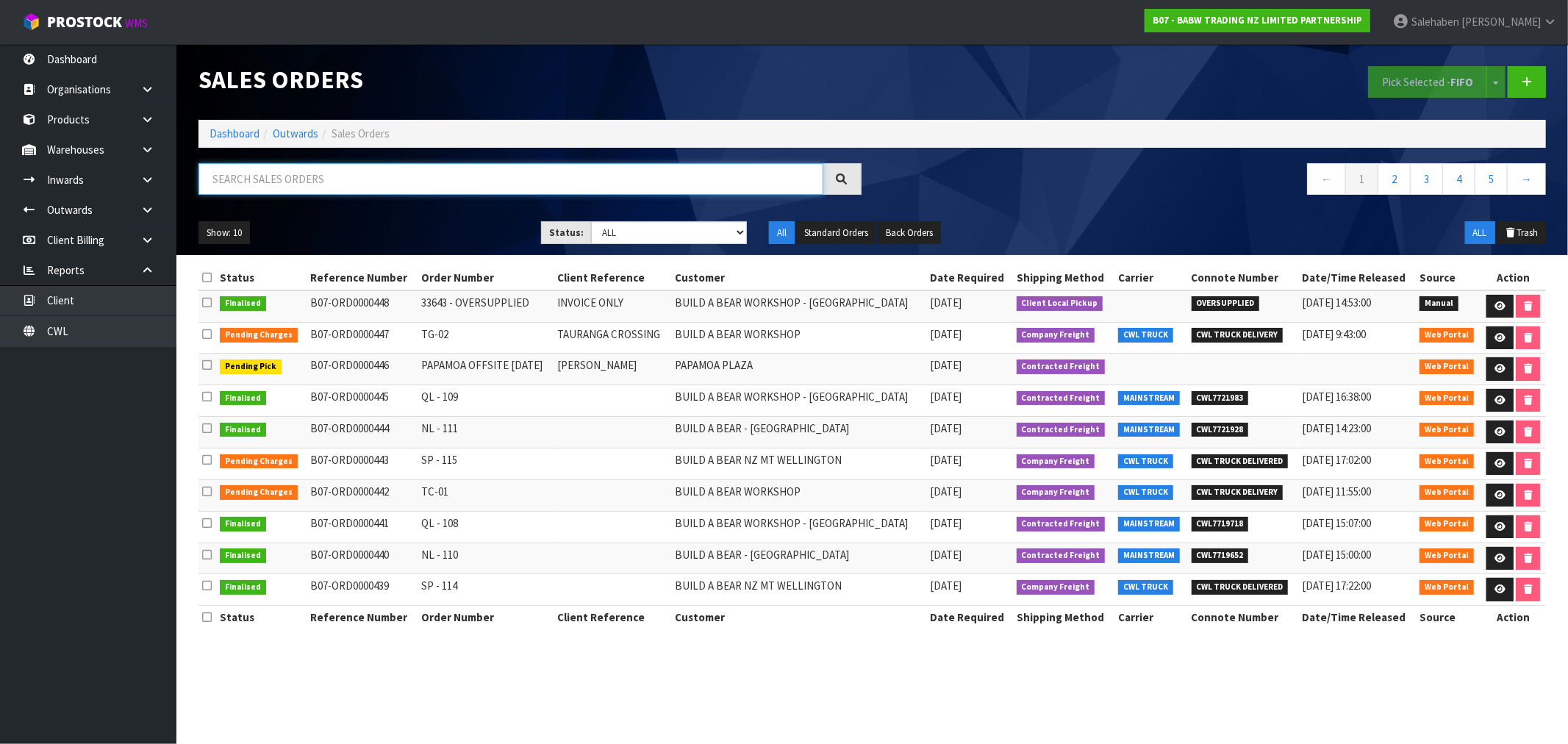
paste input "BUILD A BEAR WORKSHOP - [GEOGRAPHIC_DATA]"
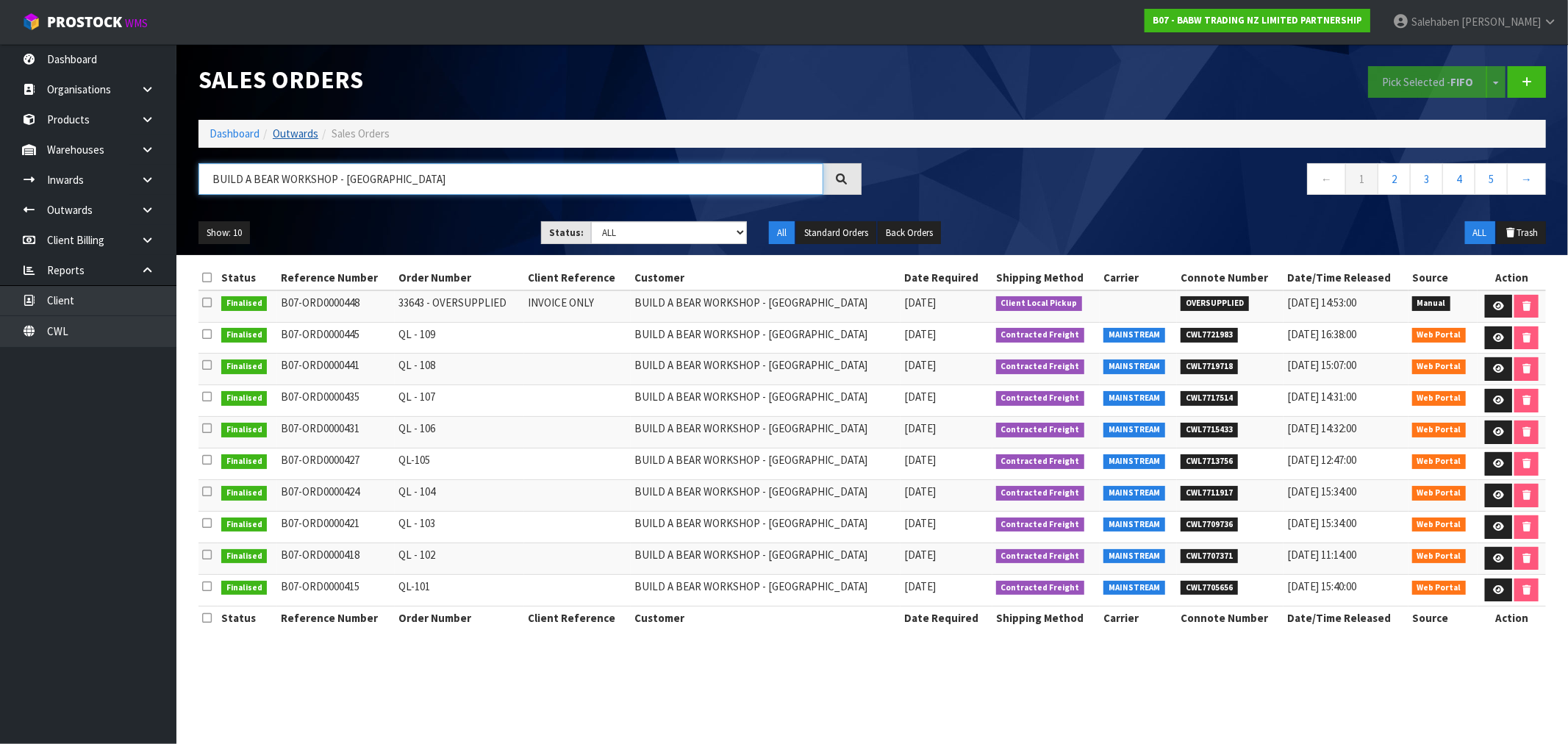
type input "BUILD A BEAR WORKSHOP - [GEOGRAPHIC_DATA]"
click at [292, 133] on link "Outwards" at bounding box center [296, 133] width 46 height 14
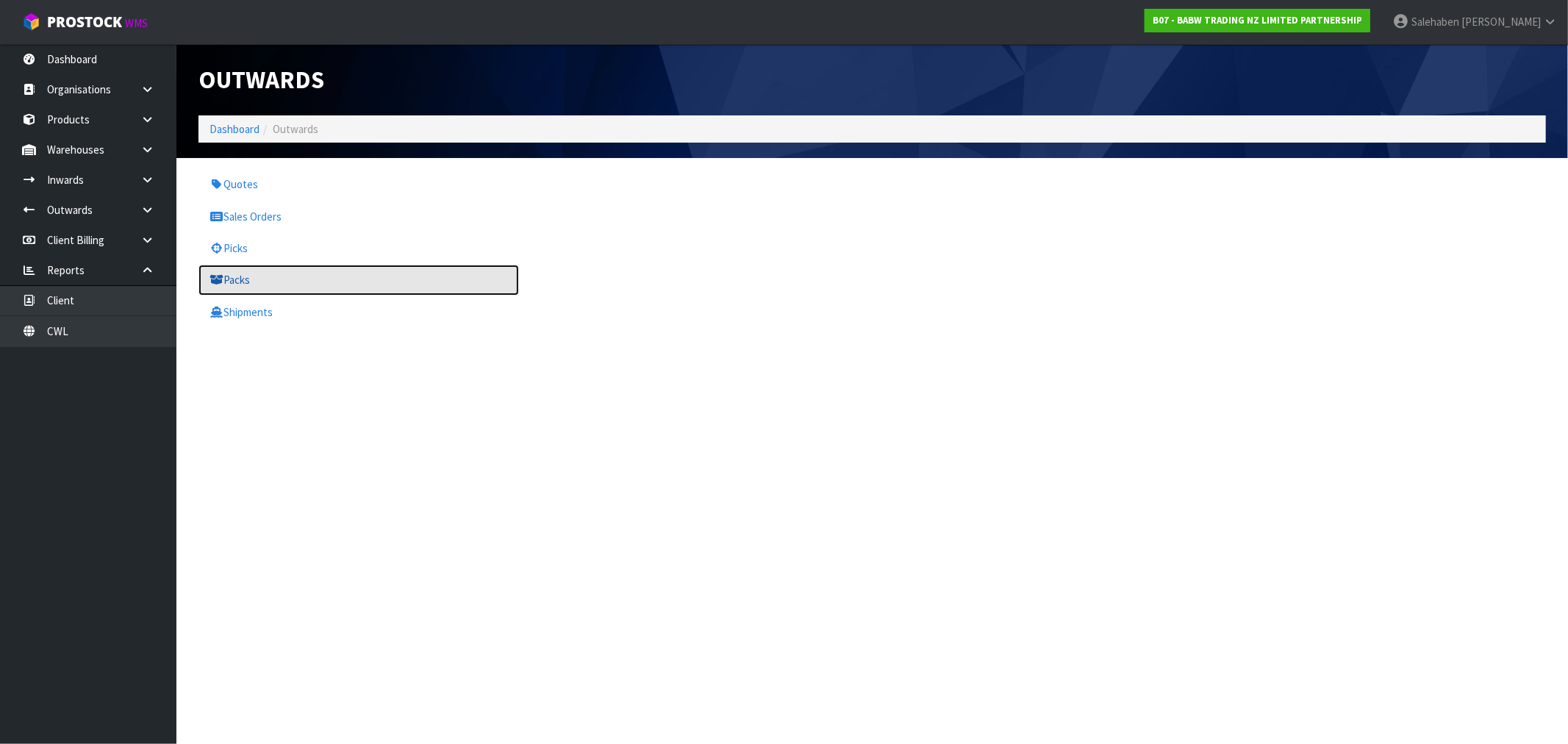
click at [252, 275] on link "Packs" at bounding box center [358, 279] width 321 height 30
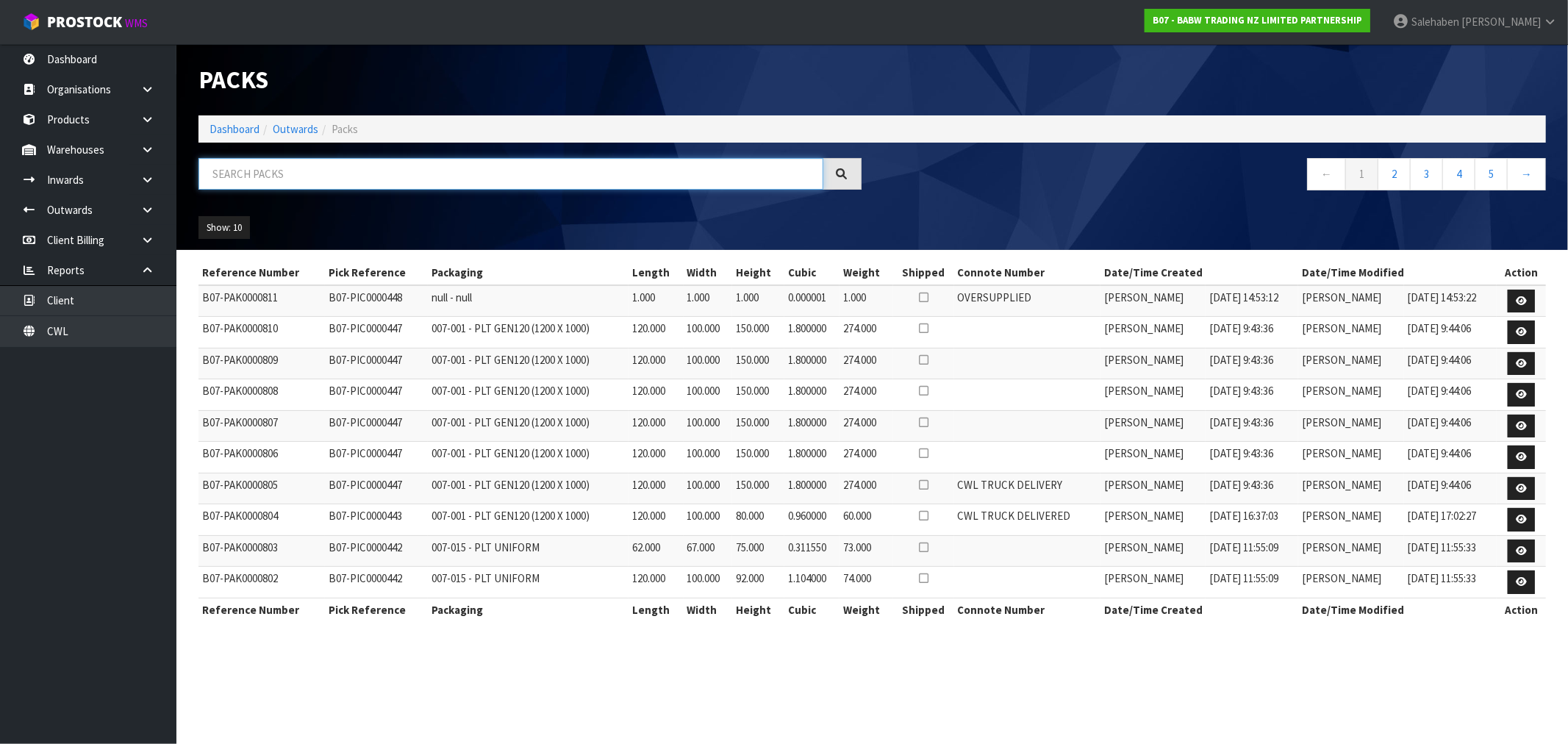
click at [316, 178] on input "text" at bounding box center [511, 173] width 625 height 31
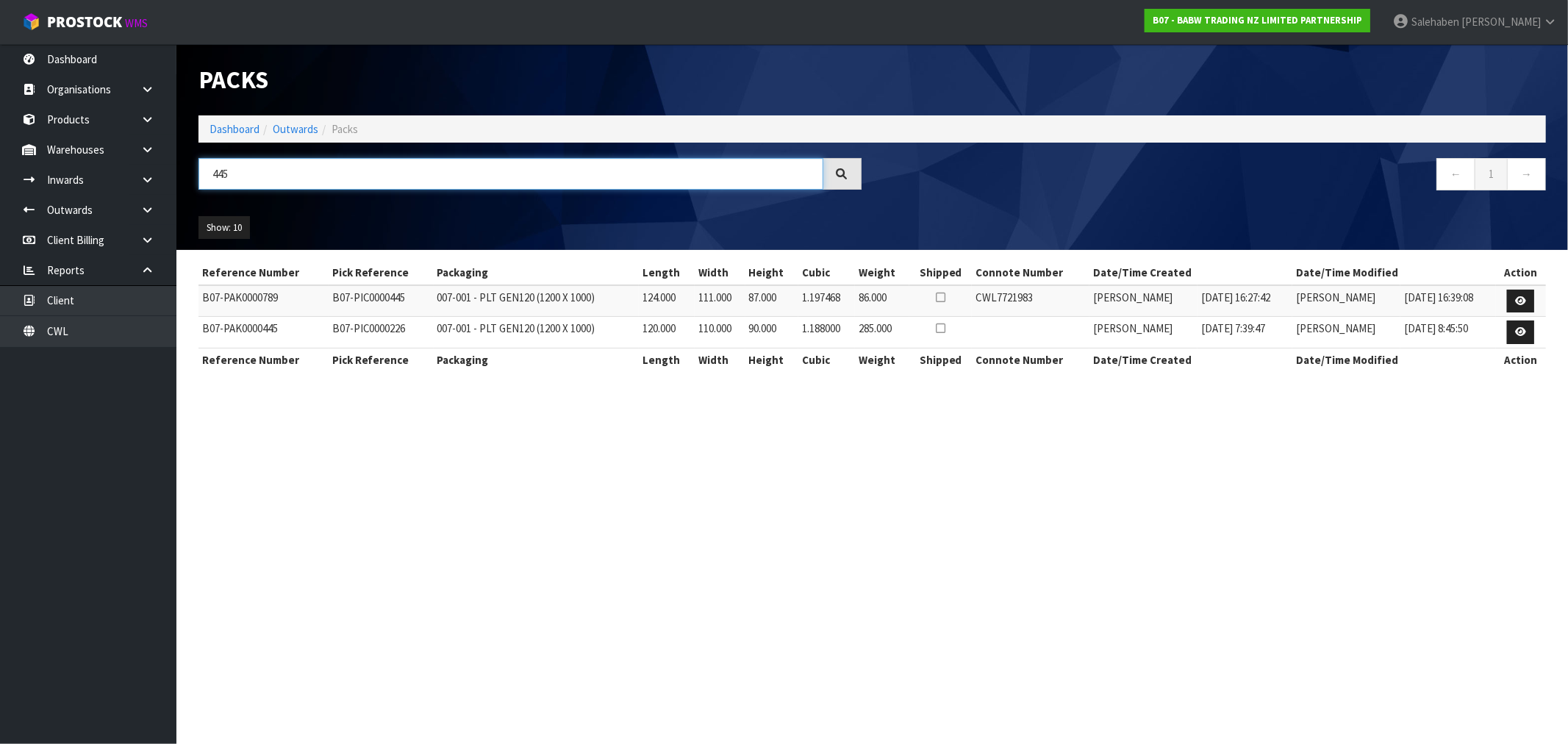
type input "445"
